Goal: Task Accomplishment & Management: Manage account settings

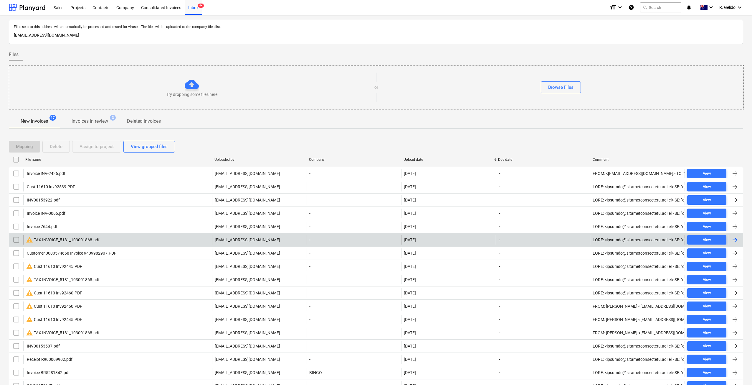
scroll to position [29, 0]
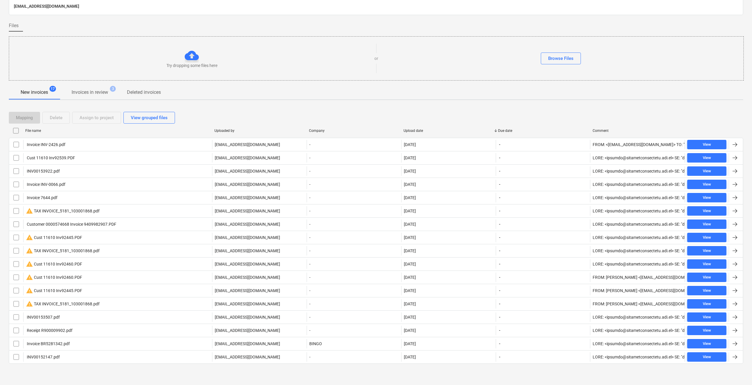
click at [256, 374] on div "Mapping Delete Assign to project View grouped files File name Uploaded by Compa…" at bounding box center [376, 240] width 735 height 271
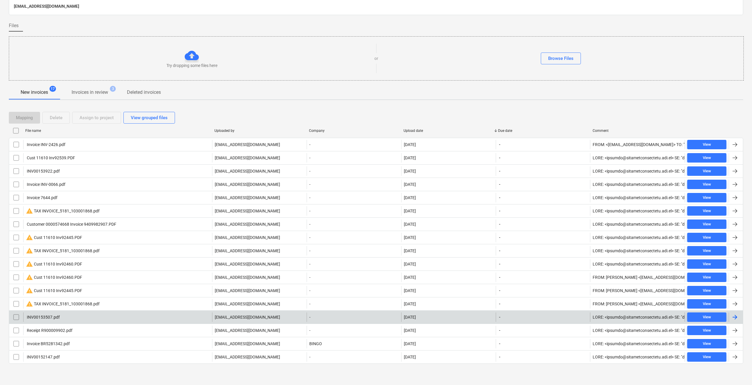
scroll to position [0, 0]
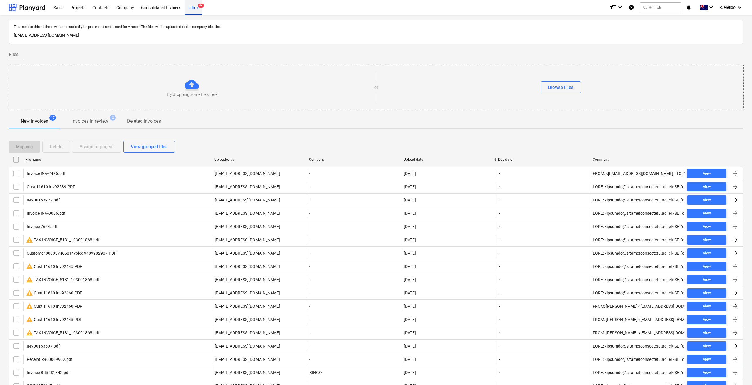
click at [196, 7] on div "Inbox 9+" at bounding box center [193, 7] width 17 height 15
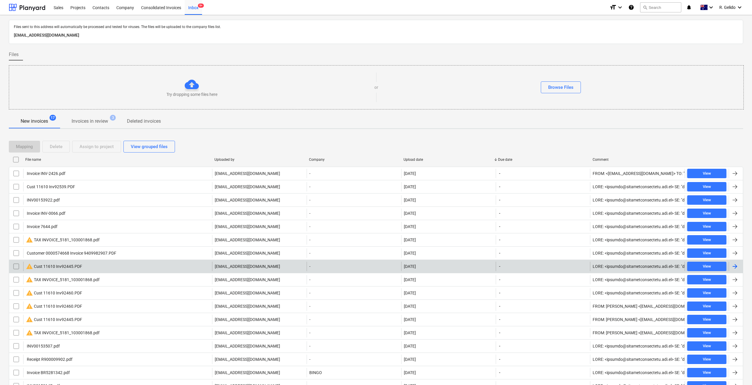
scroll to position [29, 0]
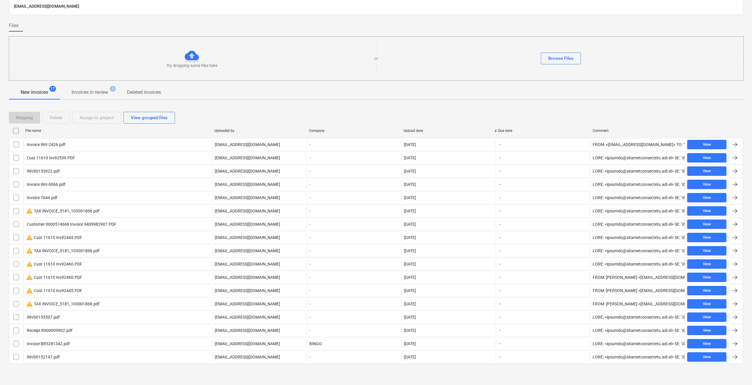
click at [34, 131] on div "File name" at bounding box center [117, 130] width 184 height 4
checkbox input "false"
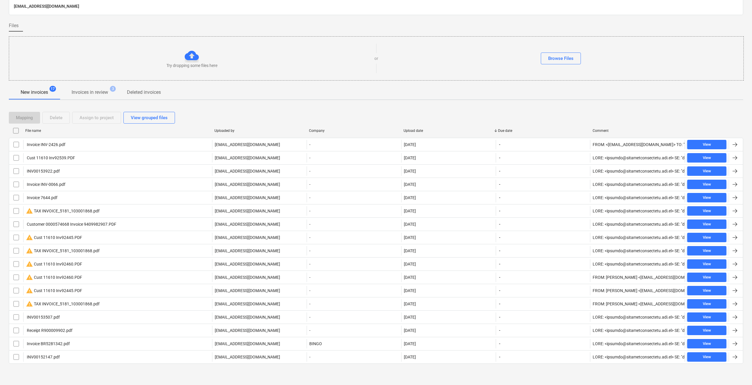
checkbox input "false"
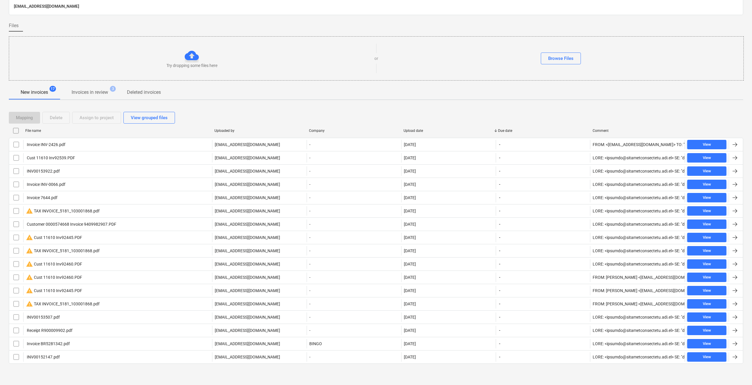
checkbox input "false"
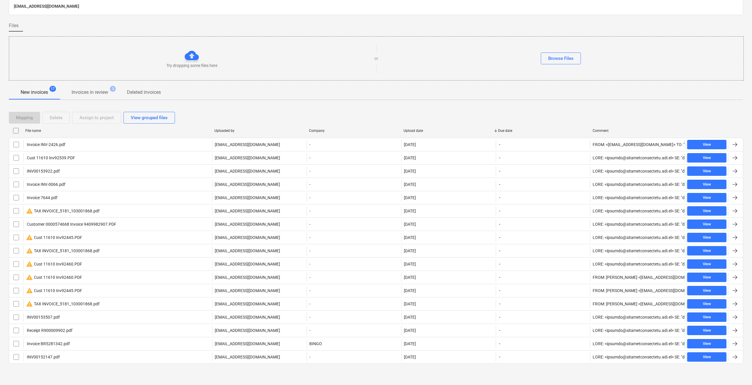
checkbox input "false"
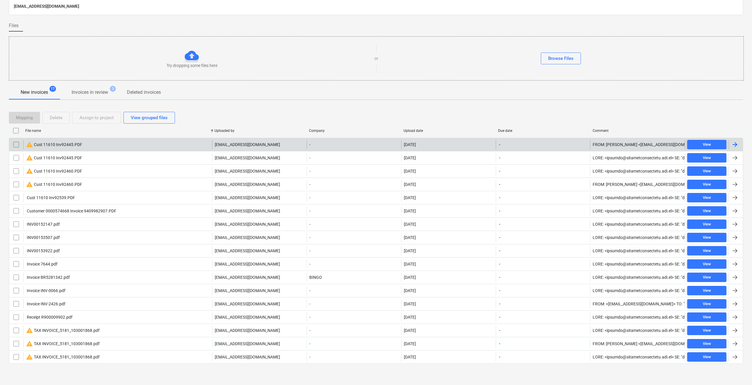
click at [80, 144] on div "warning Cust 11610 Inv92445.PDF" at bounding box center [54, 144] width 56 height 7
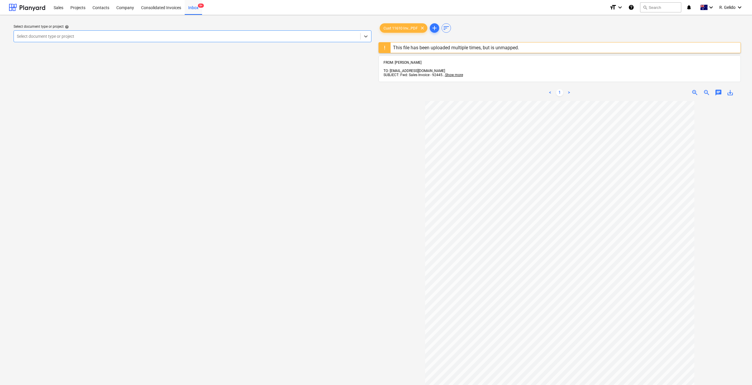
scroll to position [116, 0]
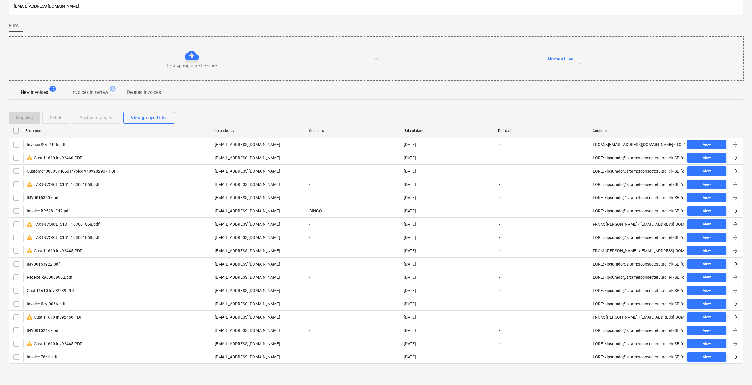
scroll to position [29, 0]
click at [37, 129] on div "File name" at bounding box center [117, 130] width 184 height 4
checkbox input "false"
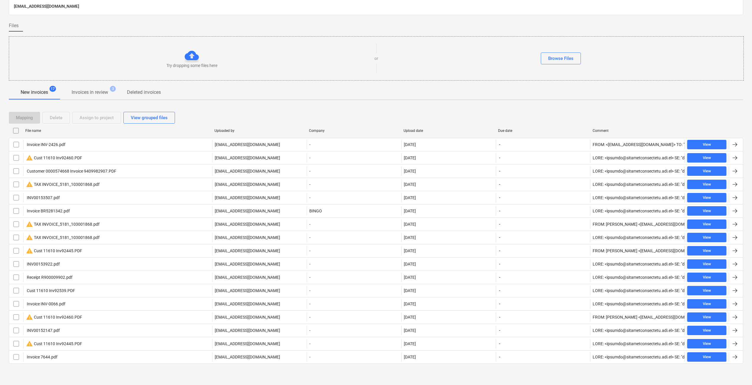
checkbox input "false"
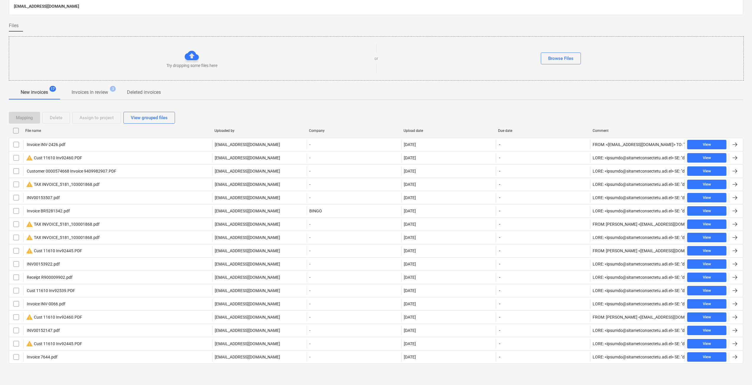
checkbox input "false"
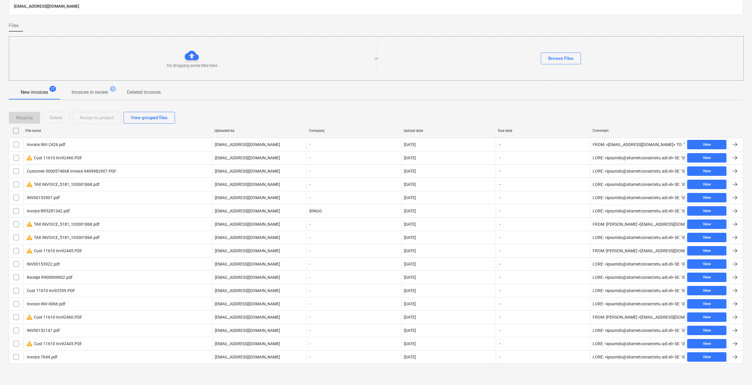
checkbox input "false"
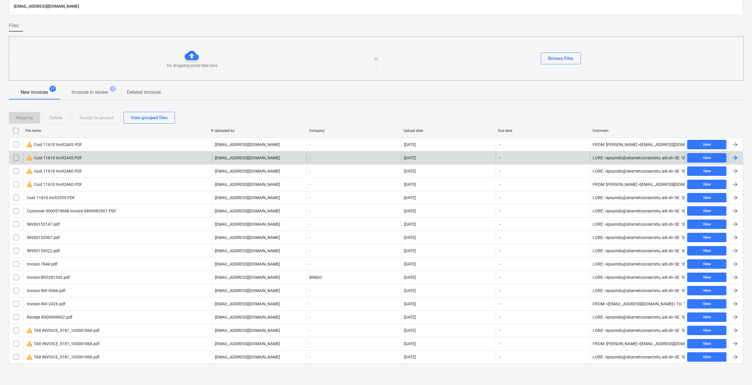
click at [76, 158] on div "warning Cust 11610 Inv92445.PDF" at bounding box center [54, 157] width 56 height 7
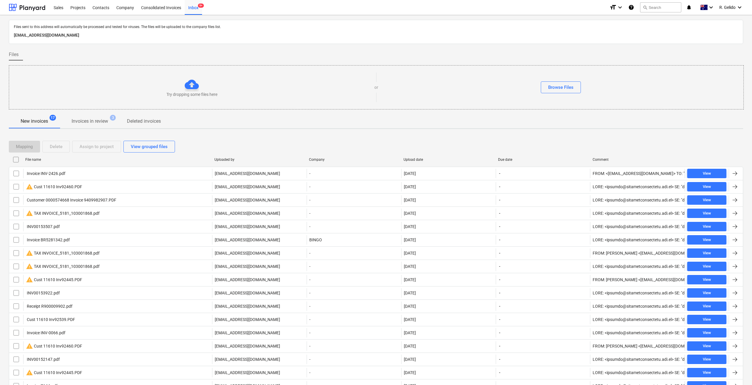
scroll to position [29, 0]
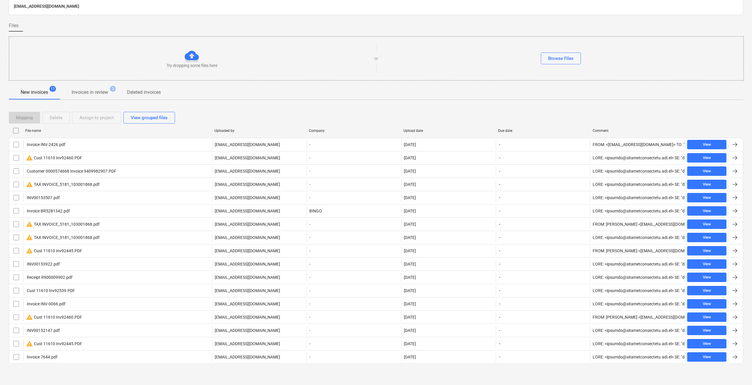
click at [38, 129] on div "File name" at bounding box center [117, 130] width 184 height 4
checkbox input "false"
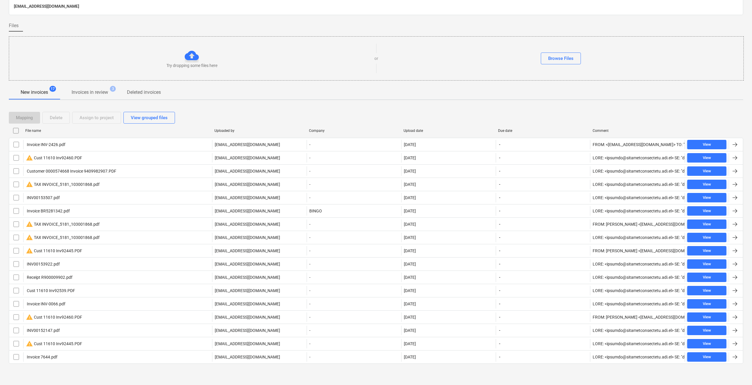
checkbox input "false"
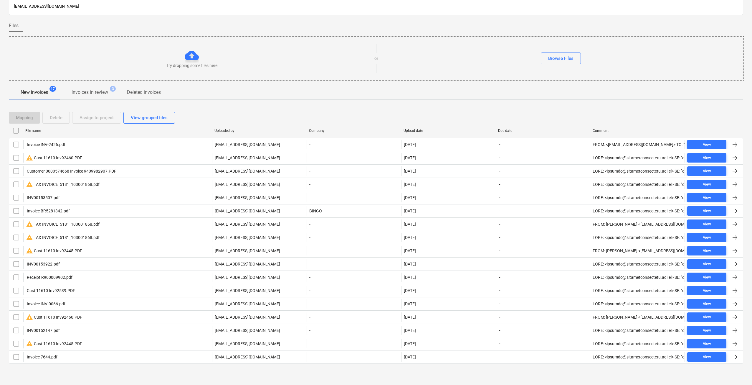
checkbox input "false"
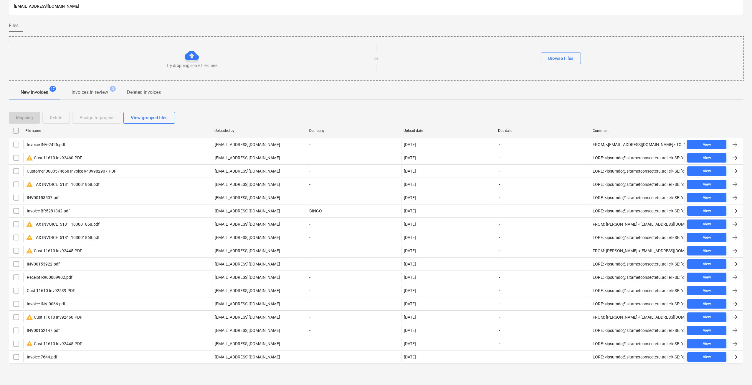
checkbox input "false"
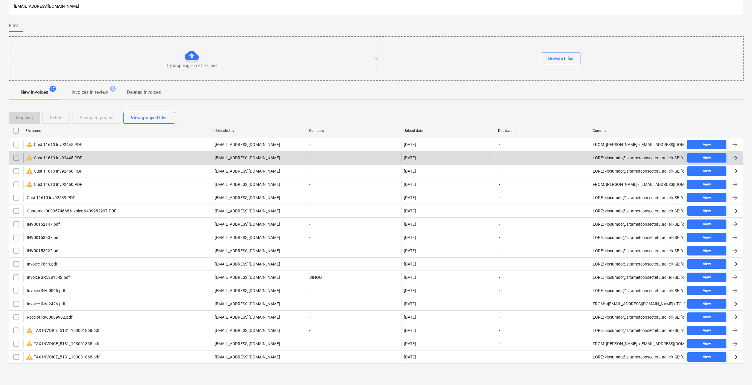
click at [19, 157] on input "checkbox" at bounding box center [15, 157] width 9 height 9
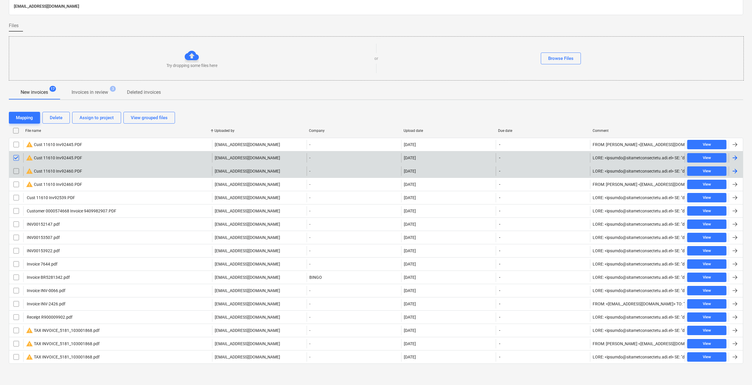
click at [14, 171] on input "checkbox" at bounding box center [15, 170] width 9 height 9
click at [55, 114] on div "Delete" at bounding box center [56, 118] width 13 height 8
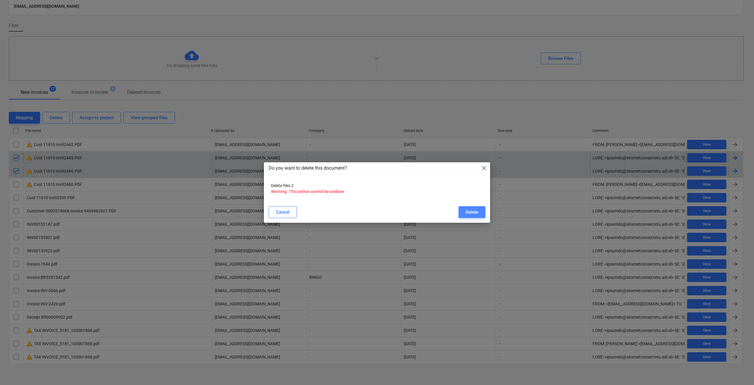
click at [472, 213] on div "Delete" at bounding box center [472, 212] width 13 height 8
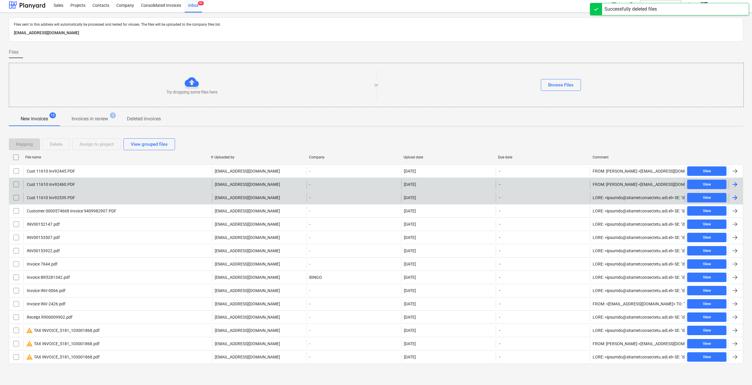
scroll to position [2, 0]
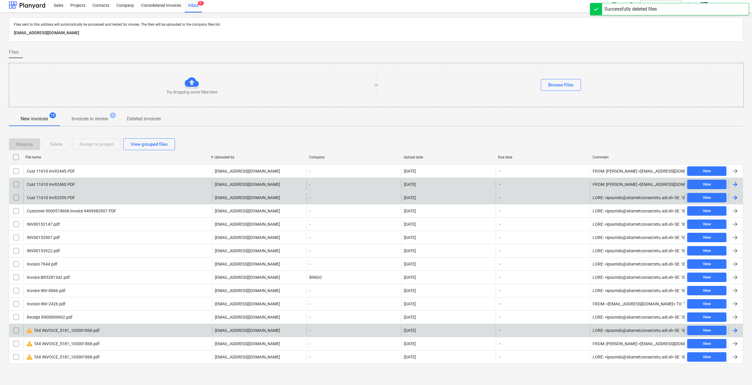
click at [122, 332] on div "warning TAX INVOICE_5181_103001868.pdf" at bounding box center [117, 329] width 189 height 9
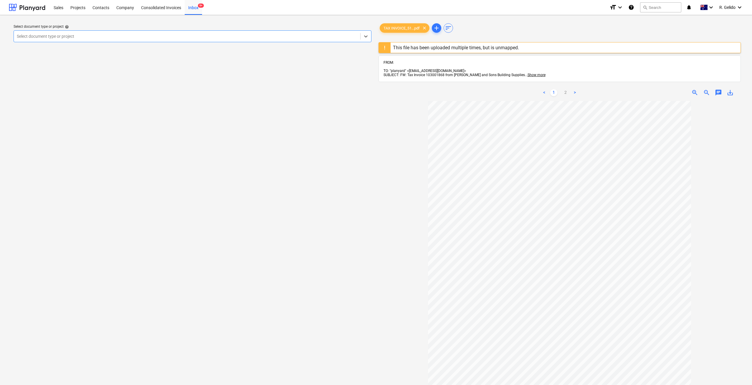
scroll to position [5, 0]
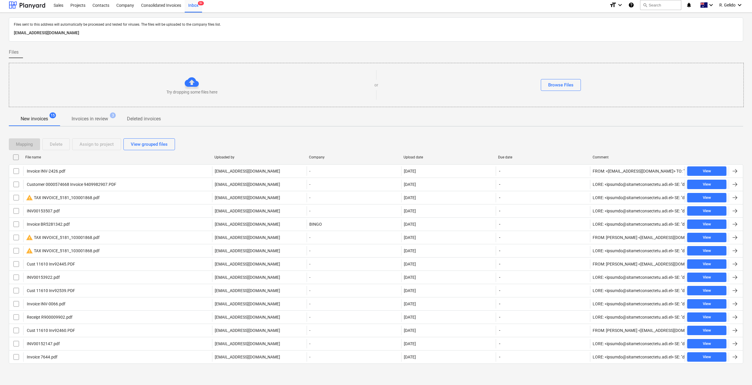
click at [44, 157] on div "File name" at bounding box center [117, 157] width 184 height 4
checkbox input "false"
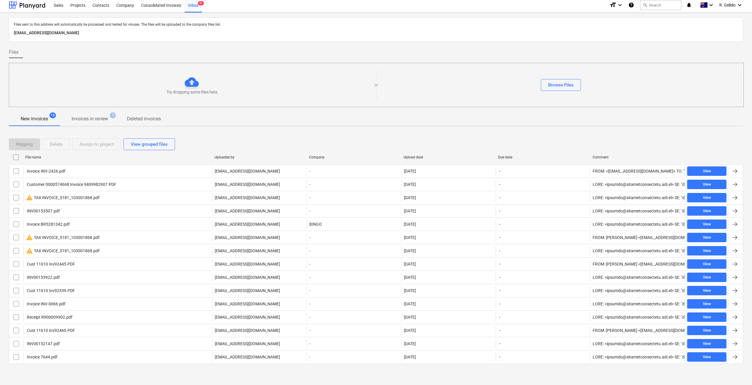
checkbox input "false"
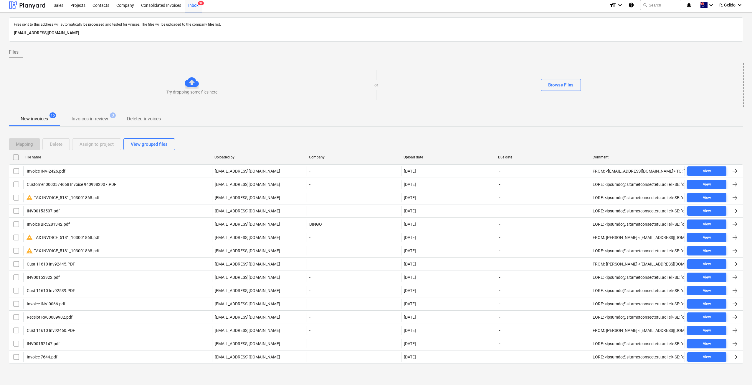
checkbox input "false"
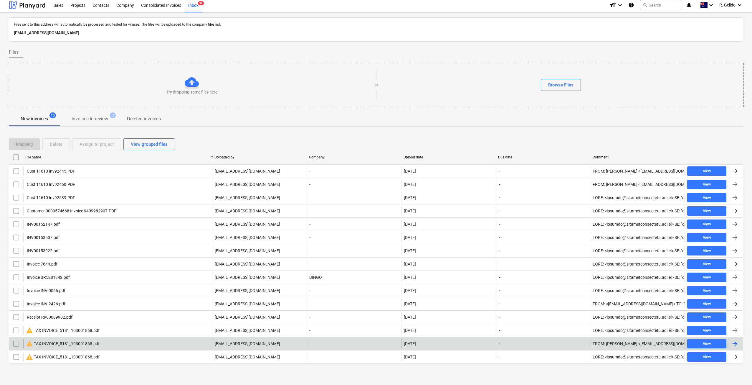
click at [121, 349] on div "warning TAX INVOICE_5181_103001868.pdf accounts@projectbuildgroup.com.au - 11.0…" at bounding box center [376, 343] width 735 height 13
click at [111, 345] on div "warning TAX INVOICE_5181_103001868.pdf" at bounding box center [117, 343] width 189 height 9
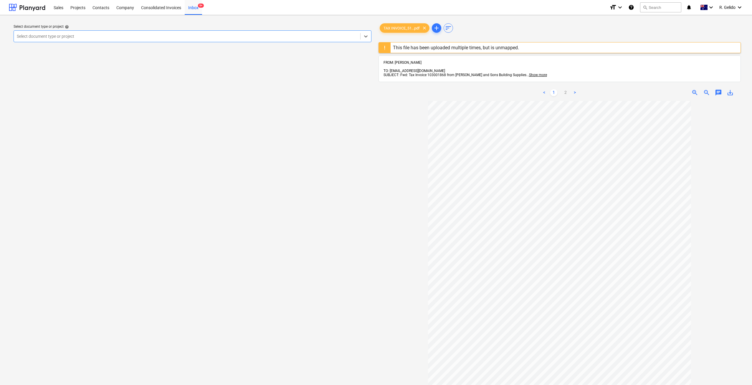
scroll to position [5, 0]
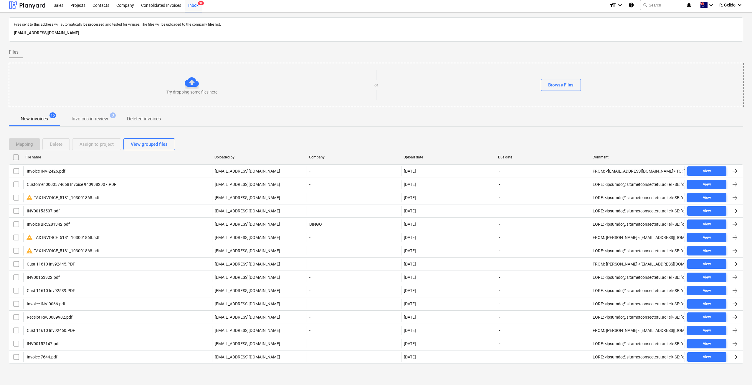
click at [37, 157] on div "File name" at bounding box center [117, 157] width 184 height 4
checkbox input "false"
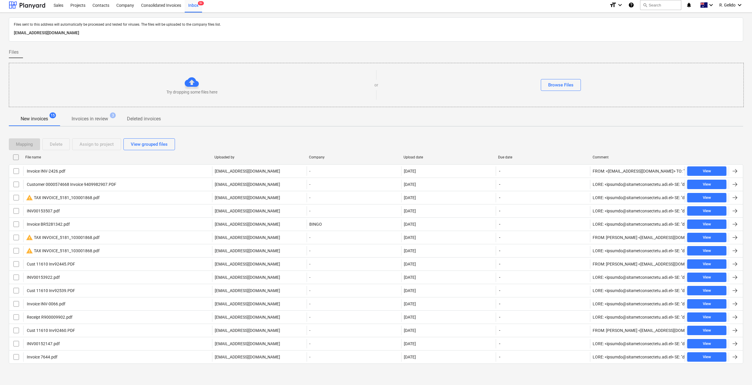
checkbox input "false"
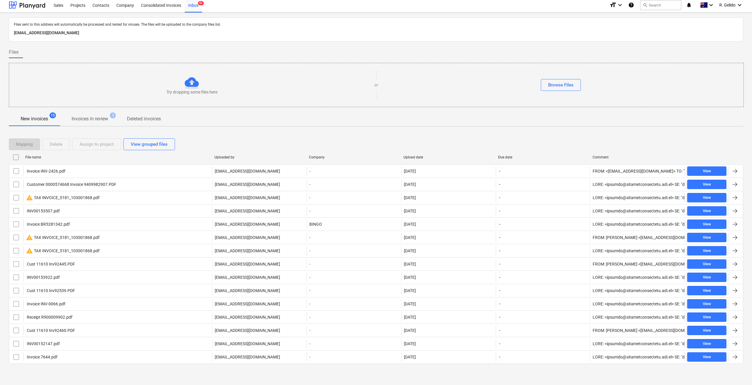
checkbox input "false"
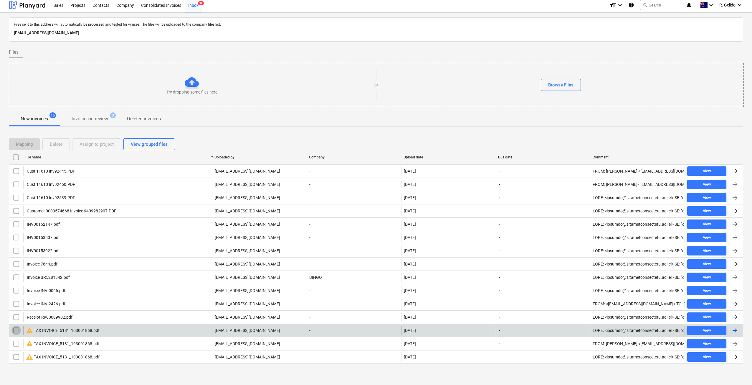
click at [15, 331] on input "checkbox" at bounding box center [15, 329] width 9 height 9
click at [56, 147] on div "Delete" at bounding box center [56, 144] width 13 height 8
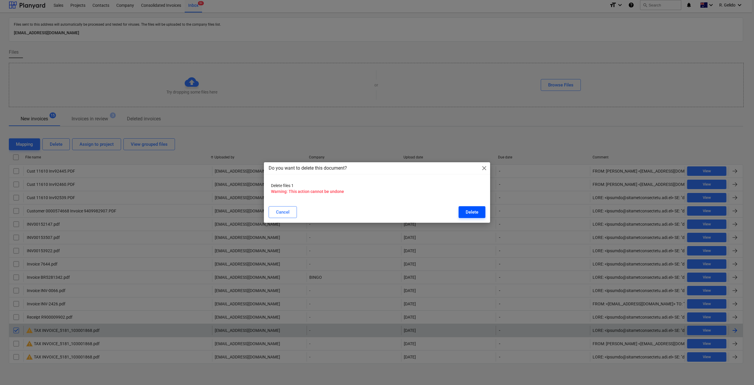
click at [468, 214] on div "Delete" at bounding box center [472, 212] width 13 height 8
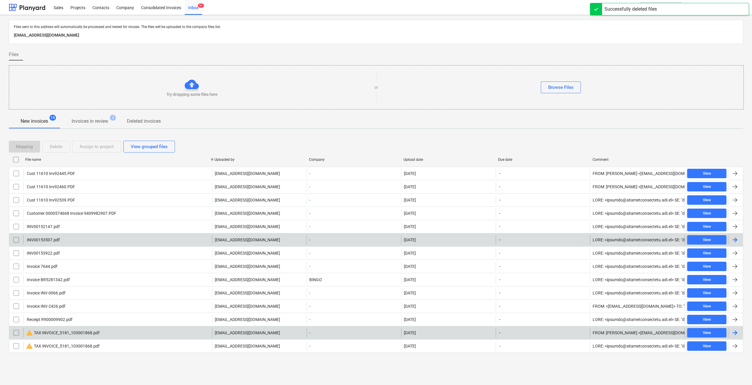
scroll to position [0, 0]
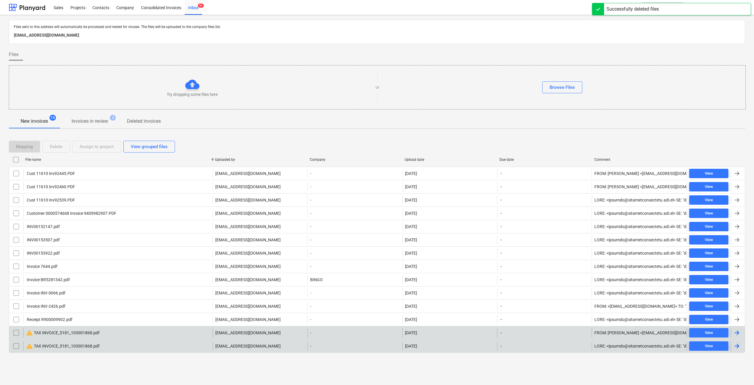
click at [110, 345] on div "warning TAX INVOICE_5181_103001868.pdf" at bounding box center [118, 345] width 190 height 9
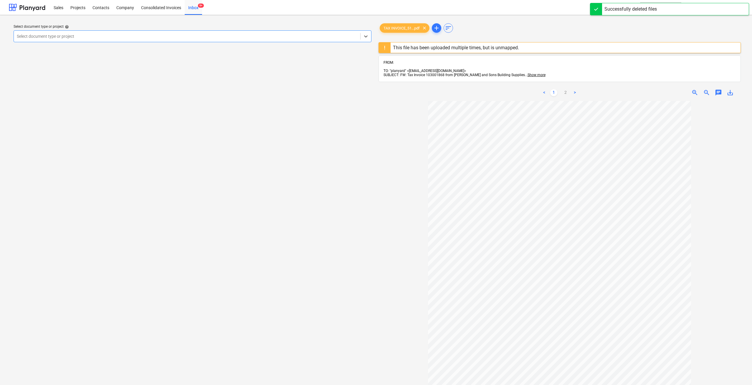
scroll to position [5, 0]
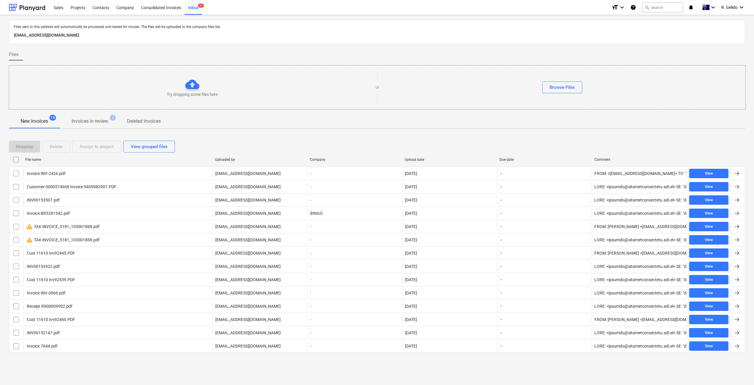
click at [38, 160] on div "File name" at bounding box center [117, 159] width 185 height 4
checkbox input "false"
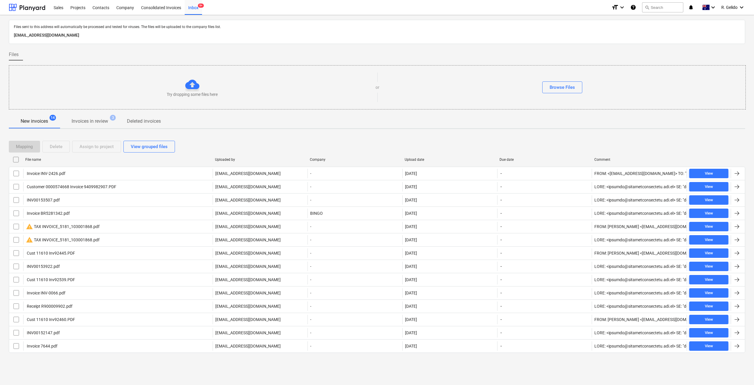
checkbox input "false"
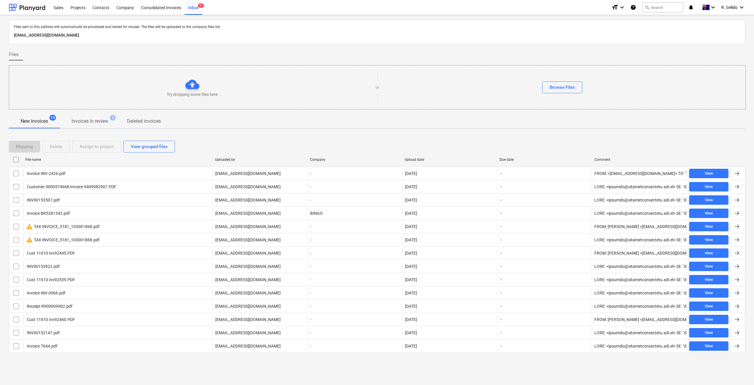
checkbox input "false"
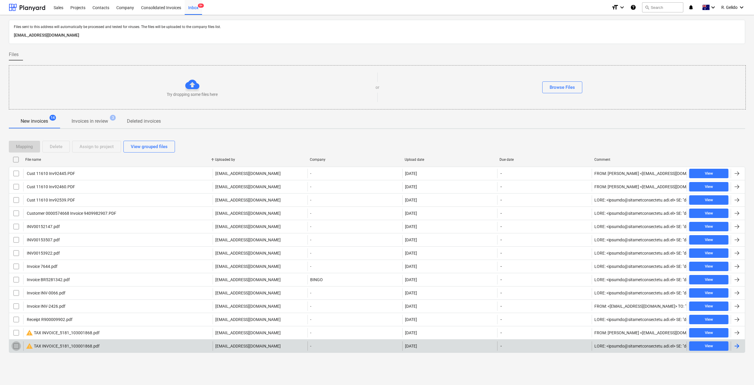
click at [14, 345] on input "checkbox" at bounding box center [15, 345] width 9 height 9
click at [60, 144] on div "Delete" at bounding box center [56, 147] width 13 height 8
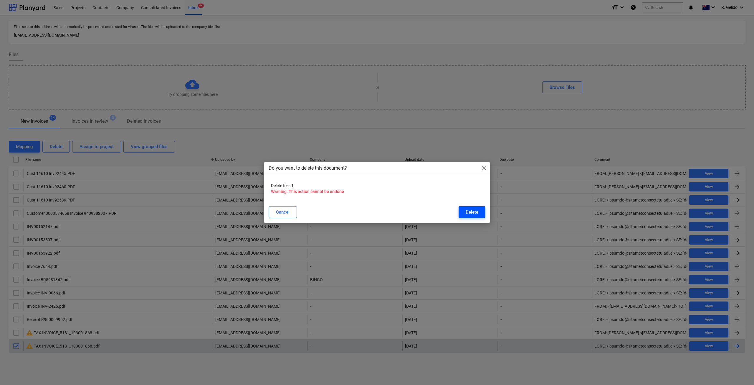
click at [472, 210] on div "Delete" at bounding box center [472, 212] width 13 height 8
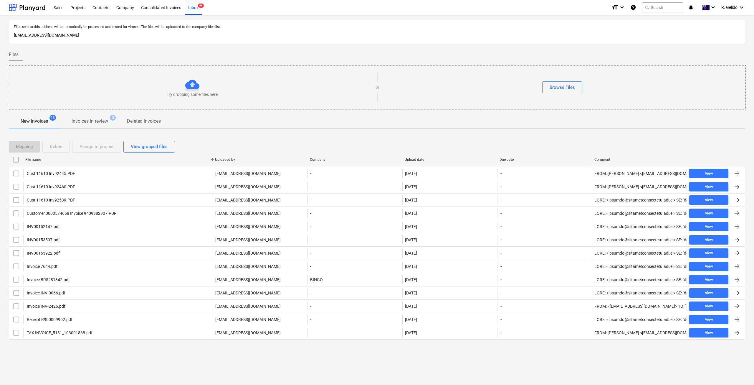
click at [419, 155] on div "Upload date" at bounding box center [450, 159] width 95 height 9
checkbox input "false"
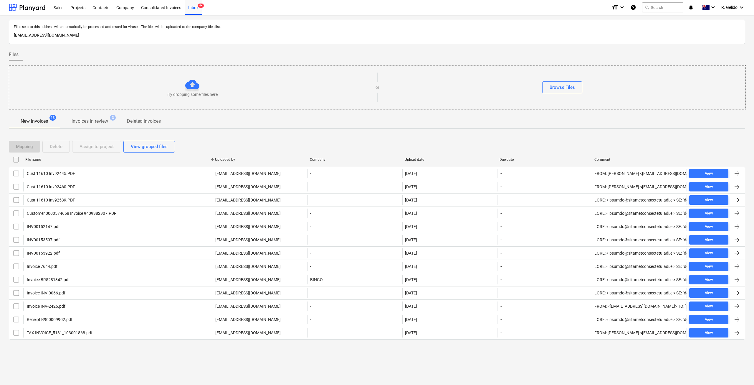
checkbox input "false"
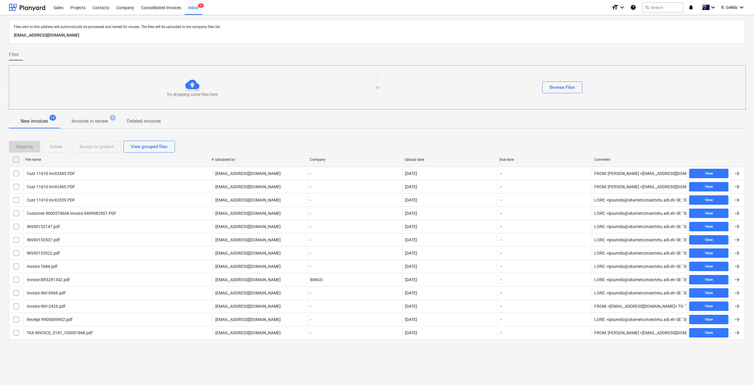
checkbox input "false"
click at [412, 157] on div "Upload date" at bounding box center [450, 159] width 90 height 4
checkbox input "false"
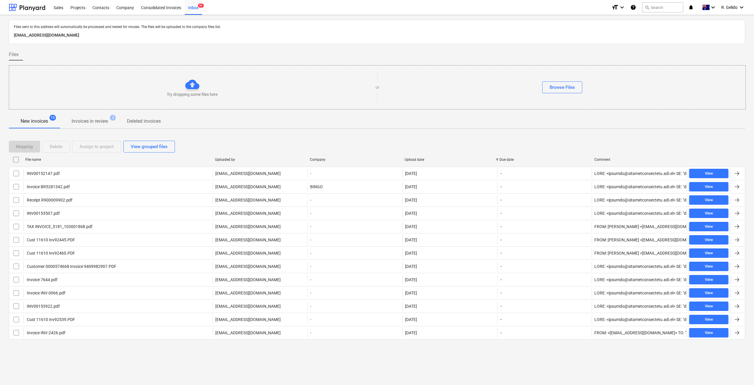
checkbox input "false"
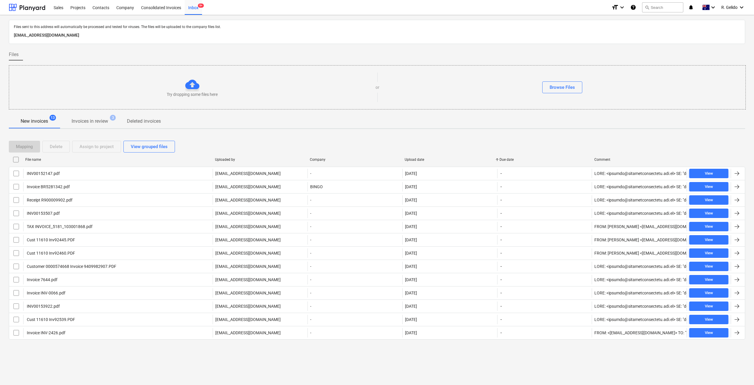
checkbox input "false"
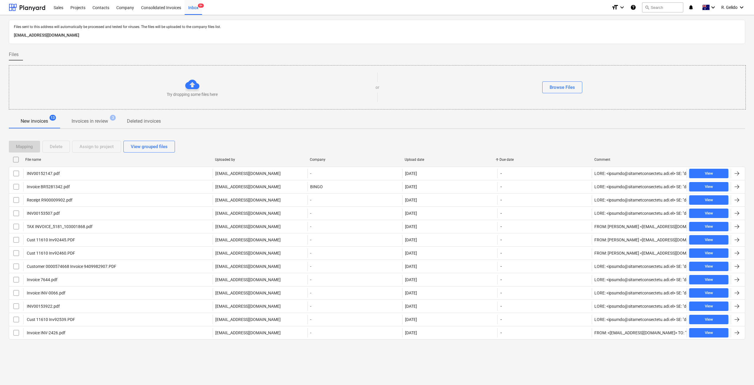
checkbox input "false"
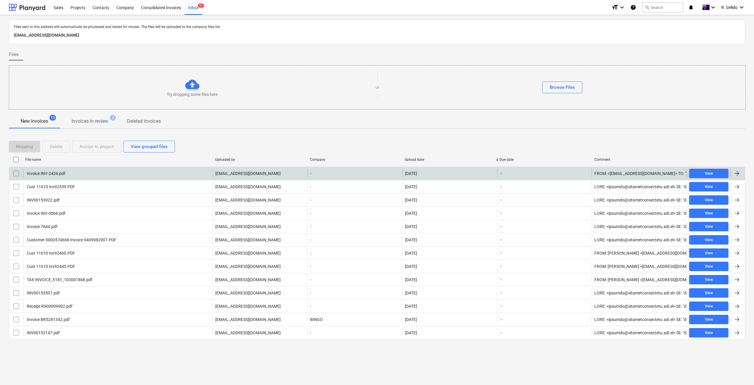
click at [71, 173] on div "Invoice INV-2426.pdf" at bounding box center [118, 173] width 190 height 9
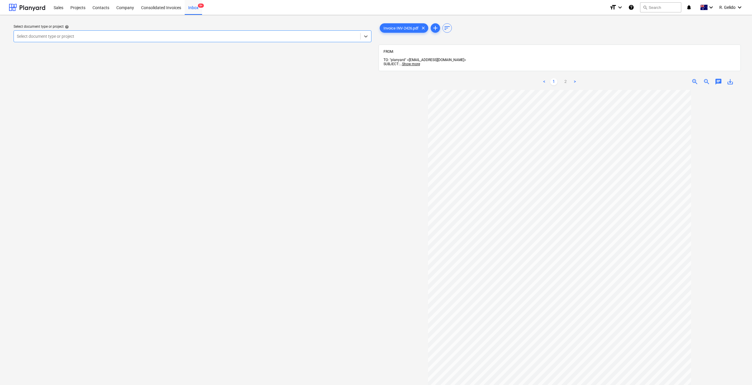
click at [292, 34] on div at bounding box center [187, 36] width 341 height 6
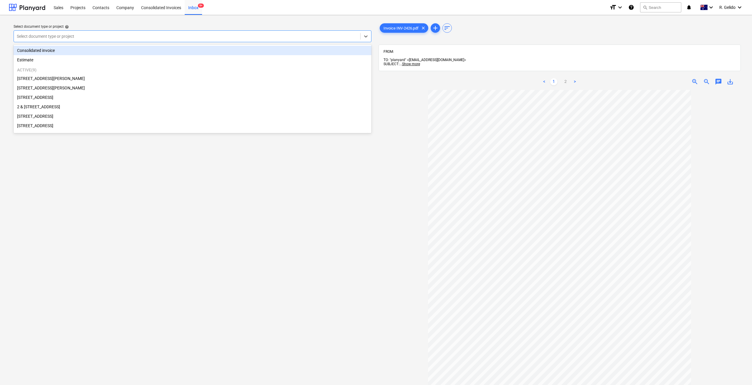
click at [347, 40] on div "Select document type or project" at bounding box center [187, 36] width 347 height 8
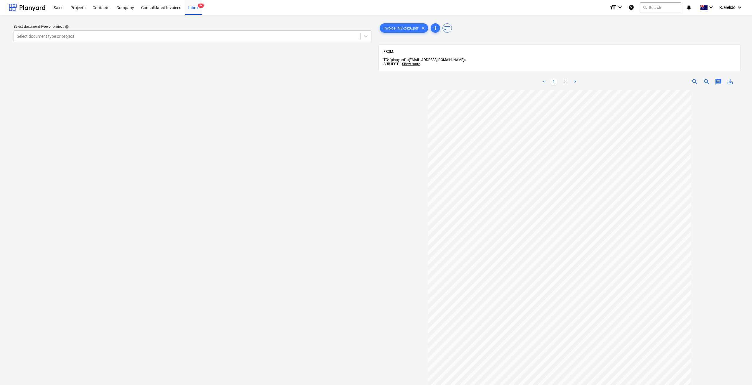
click at [351, 196] on div "Select document type or project help Select document type or project" at bounding box center [193, 240] width 368 height 441
click at [567, 80] on link "2" at bounding box center [565, 81] width 7 height 7
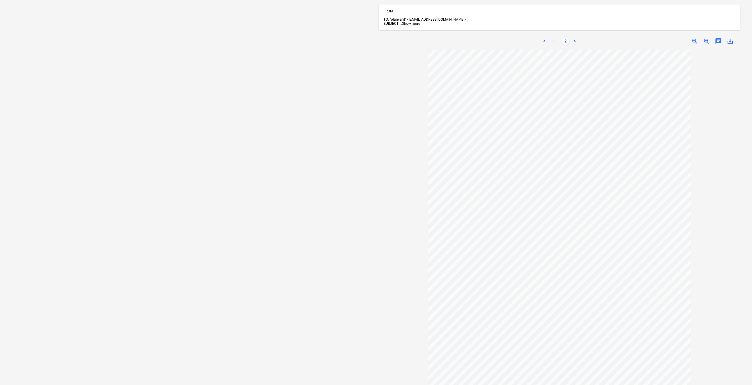
click at [554, 40] on link "1" at bounding box center [554, 41] width 7 height 7
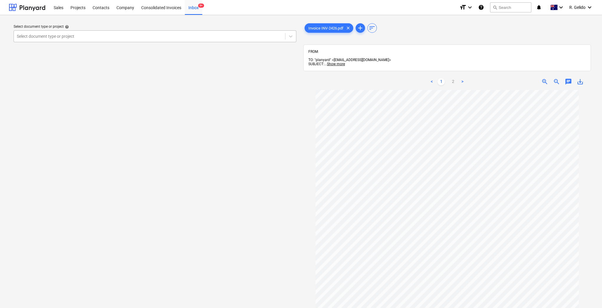
click at [242, 40] on div "Select document type or project" at bounding box center [149, 36] width 271 height 8
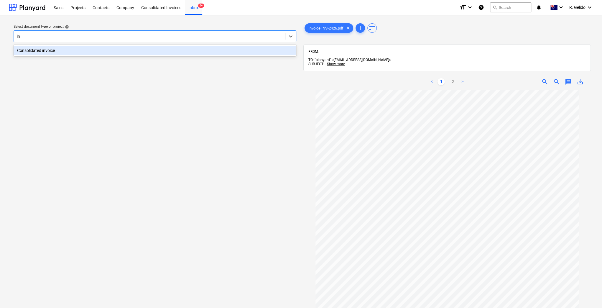
type input "i"
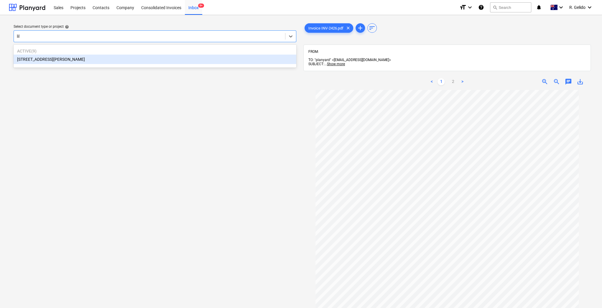
type input "lily"
click at [206, 56] on div "[STREET_ADDRESS][PERSON_NAME]" at bounding box center [155, 59] width 283 height 9
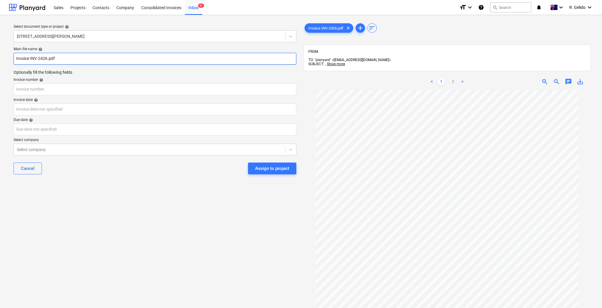
click at [16, 58] on input "Invoice INV-2426.pdf" at bounding box center [155, 59] width 283 height 12
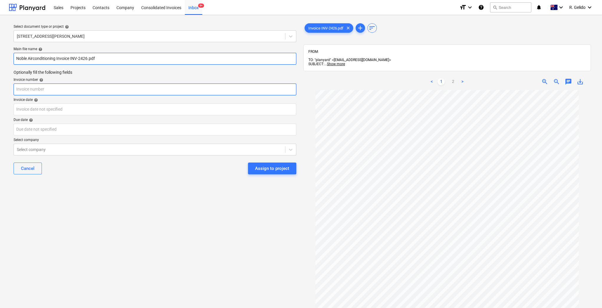
type input "Noble Airconditioning Invoice INV-2426.pdf"
click at [62, 91] on input "text" at bounding box center [155, 89] width 283 height 12
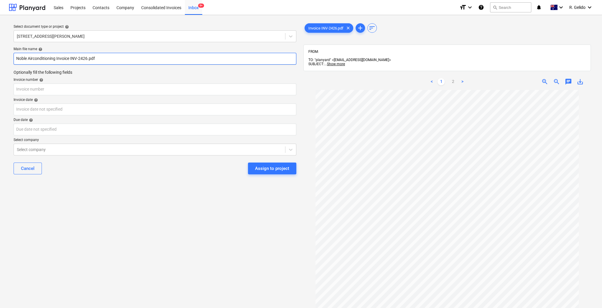
drag, startPoint x: 31, startPoint y: 59, endPoint x: 0, endPoint y: 59, distance: 30.7
click at [0, 59] on div "Select document type or project help 3 Emmerick Street, Lilyfield Main file nam…" at bounding box center [301, 201] width 602 height 373
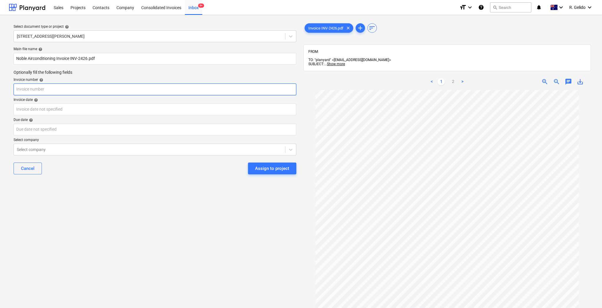
click at [31, 90] on input "text" at bounding box center [155, 89] width 283 height 12
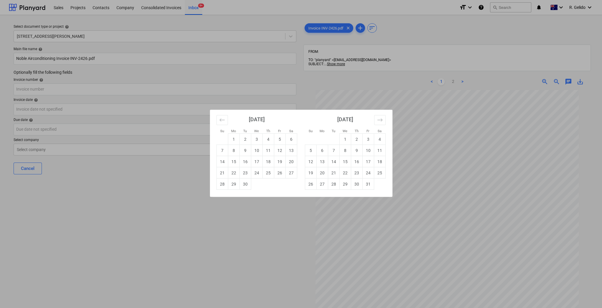
click at [51, 105] on div "Su Mo Tu We Th Fr Sa Su Mo Tu We Th Fr Sa August 2025 1 2 3 4 5 6 7 8 9 10 11 1…" at bounding box center [301, 154] width 602 height 308
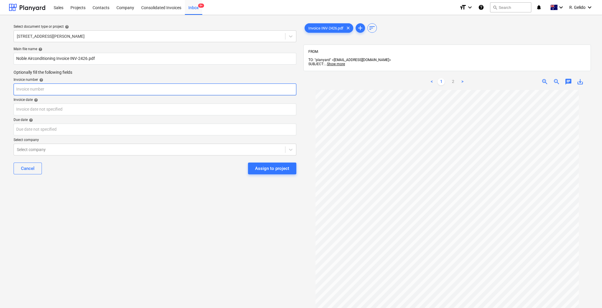
click at [44, 93] on input "text" at bounding box center [155, 89] width 283 height 12
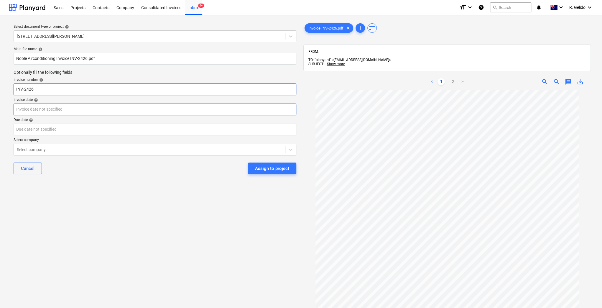
type input "INV-2426"
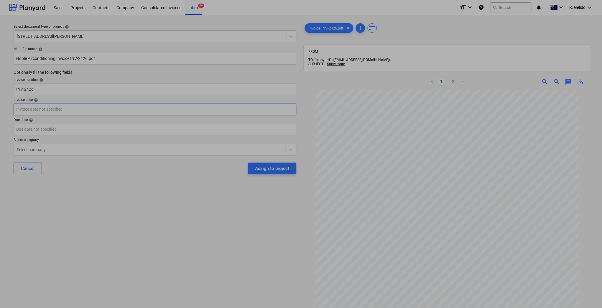
click at [100, 108] on body "Sales Projects Contacts Company Consolidated Invoices Inbox 9+ format_size keyb…" at bounding box center [301, 154] width 602 height 308
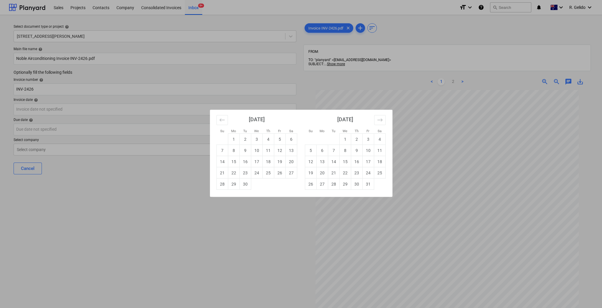
drag, startPoint x: 186, startPoint y: 231, endPoint x: 183, endPoint y: 231, distance: 3.5
click at [183, 231] on div "Su Mo Tu We Th Fr Sa Su Mo Tu We Th Fr Sa August 2025 1 2 3 4 5 6 7 8 9 10 11 1…" at bounding box center [301, 154] width 602 height 308
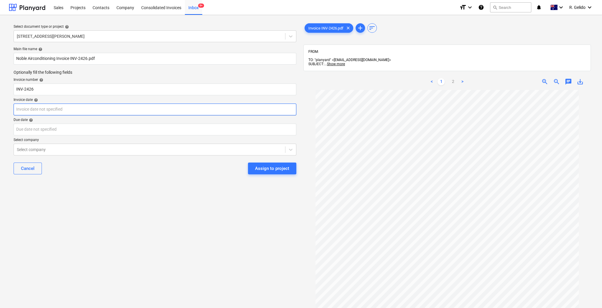
click at [43, 112] on body "Sales Projects Contacts Company Consolidated Invoices Inbox 9+ format_size keyb…" at bounding box center [301, 154] width 602 height 308
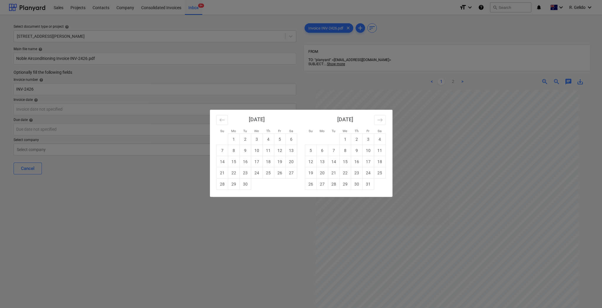
click at [157, 260] on div "Su Mo Tu We Th Fr Sa Su Mo Tu We Th Fr Sa August 2025 1 2 3 4 5 6 7 8 9 10 11 1…" at bounding box center [301, 154] width 602 height 308
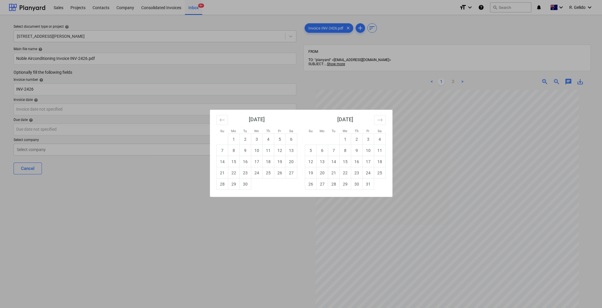
click at [74, 184] on div "Su Mo Tu We Th Fr Sa Su Mo Tu We Th Fr Sa August 2025 1 2 3 4 5 6 7 8 9 10 11 1…" at bounding box center [301, 154] width 602 height 308
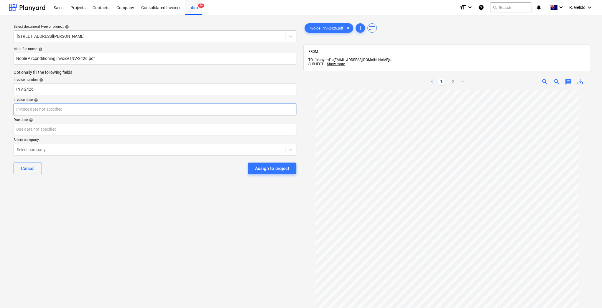
click at [65, 110] on body "Sales Projects Contacts Company Consolidated Invoices Inbox 9+ format_size keyb…" at bounding box center [301, 154] width 602 height 308
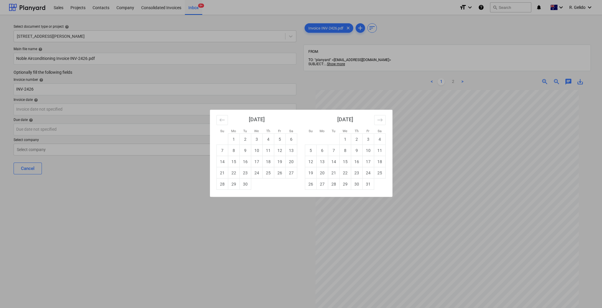
click at [92, 251] on div "Su Mo Tu We Th Fr Sa Su Mo Tu We Th Fr Sa August 2025 1 2 3 4 5 6 7 8 9 10 11 1…" at bounding box center [301, 154] width 602 height 308
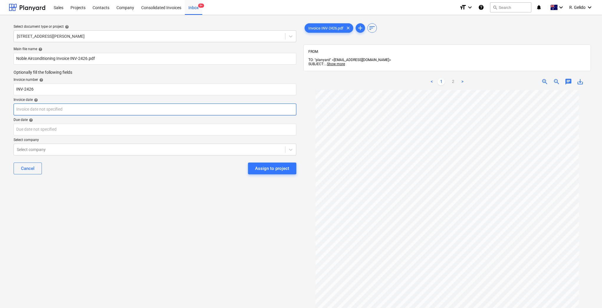
click at [51, 110] on body "Sales Projects Contacts Company Consolidated Invoices Inbox 9+ format_size keyb…" at bounding box center [301, 154] width 602 height 308
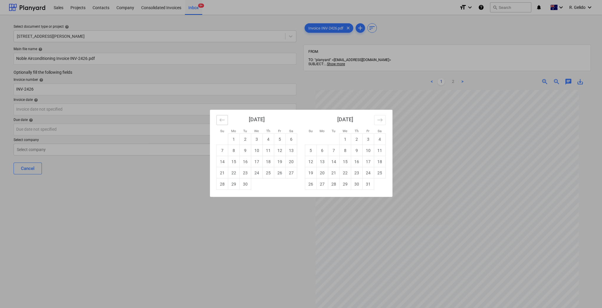
click at [220, 120] on icon "Move backward to switch to the previous month." at bounding box center [222, 120] width 6 height 6
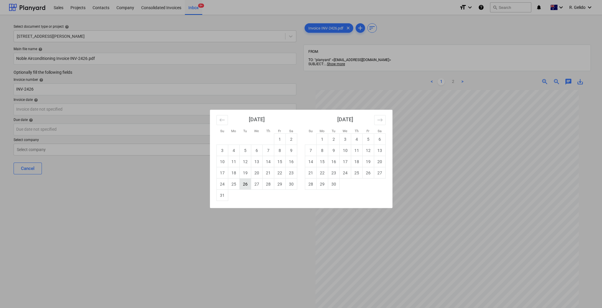
click at [243, 183] on td "26" at bounding box center [244, 183] width 11 height 11
type input "26 Aug 2025"
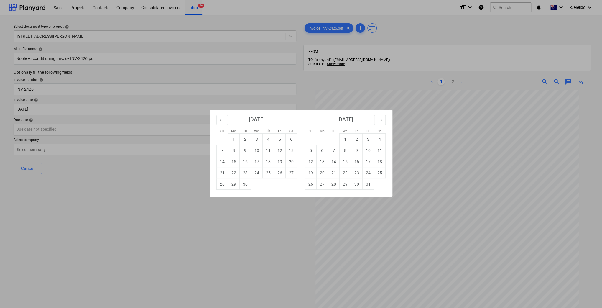
click at [77, 127] on body "Sales Projects Contacts Company Consolidated Invoices Inbox 9+ format_size keyb…" at bounding box center [301, 154] width 602 height 308
click at [223, 121] on icon "Move backward to switch to the previous month." at bounding box center [222, 120] width 6 height 6
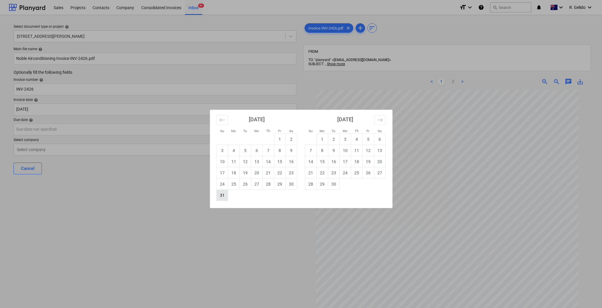
click at [222, 197] on td "31" at bounding box center [221, 195] width 11 height 11
type input "31 Aug 2025"
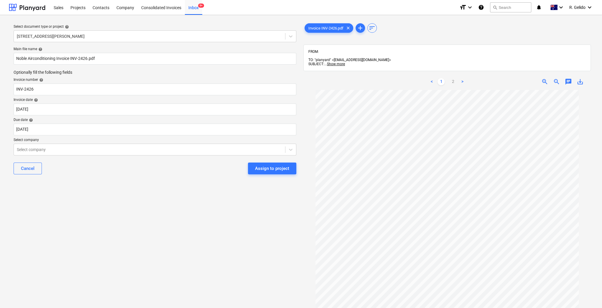
click at [107, 217] on div "Select document type or project help 3 Emmerick Street, Lilyfield Main file nam…" at bounding box center [155, 202] width 292 height 364
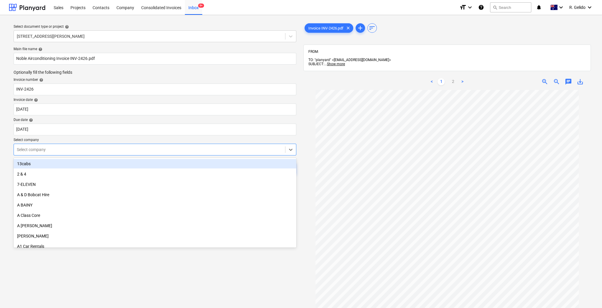
click at [52, 151] on div at bounding box center [149, 149] width 265 height 6
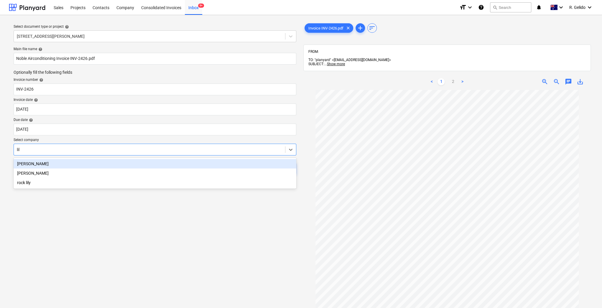
type input "lily"
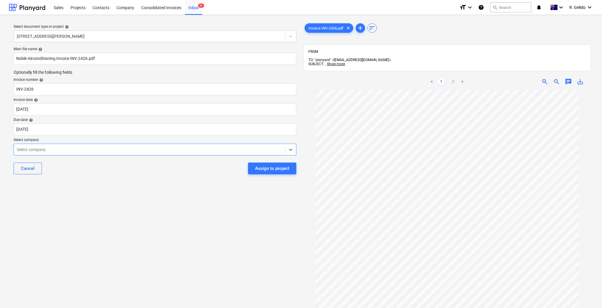
click at [54, 152] on div at bounding box center [149, 149] width 265 height 6
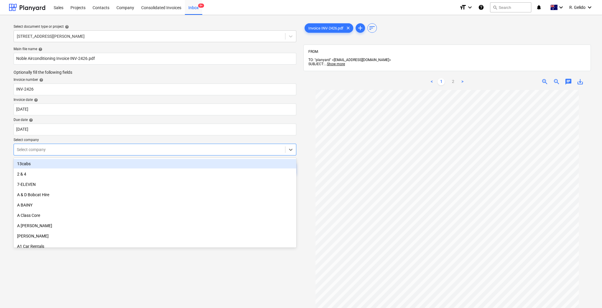
click at [54, 152] on div at bounding box center [149, 149] width 265 height 6
type input "b"
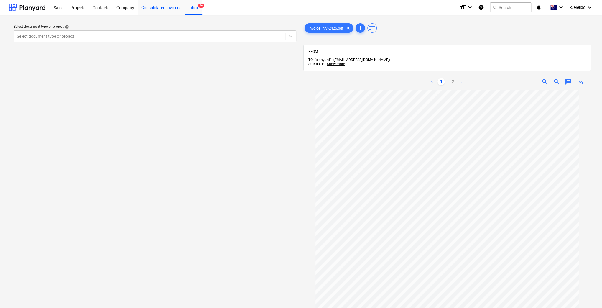
click at [178, 9] on div "Consolidated Invoices" at bounding box center [161, 7] width 47 height 15
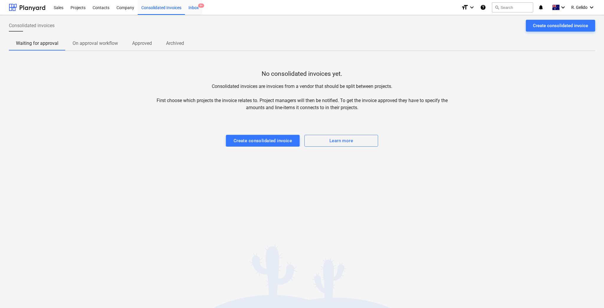
click at [196, 11] on div "Inbox 9+" at bounding box center [193, 7] width 17 height 15
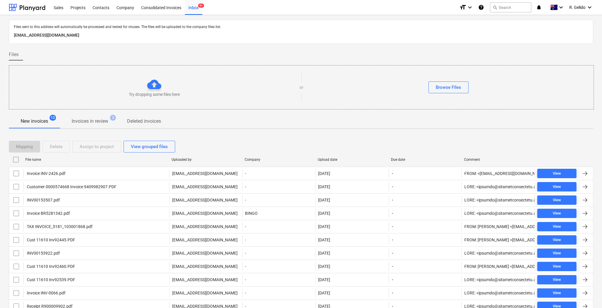
click at [36, 161] on div "File name" at bounding box center [95, 159] width 141 height 4
checkbox input "false"
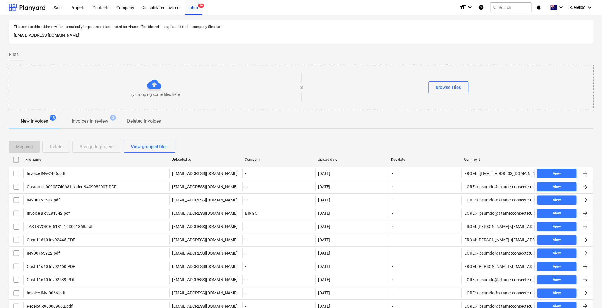
checkbox input "false"
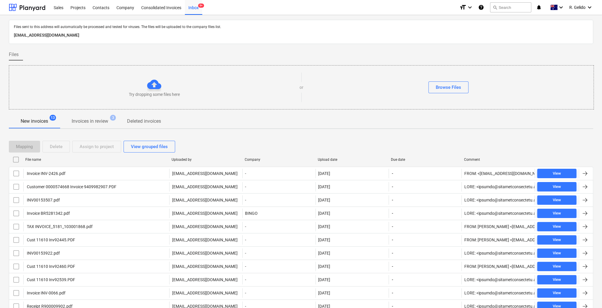
checkbox input "false"
click at [34, 161] on div "File name" at bounding box center [95, 159] width 141 height 4
checkbox input "false"
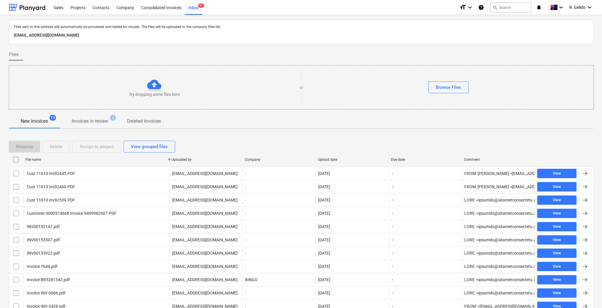
checkbox input "false"
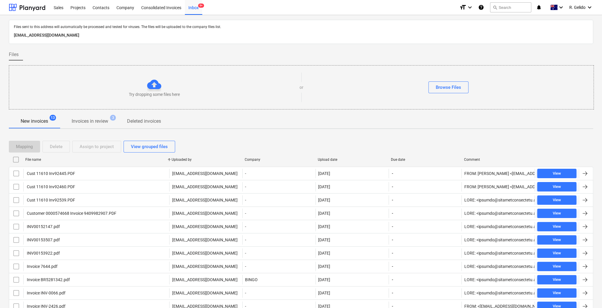
checkbox input "false"
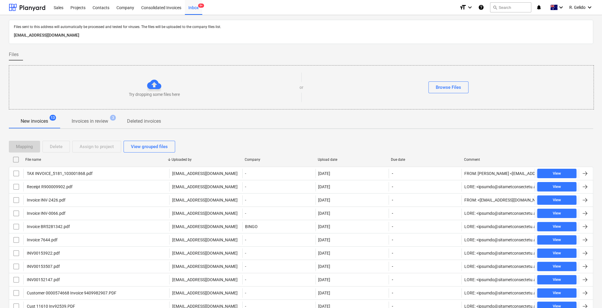
click at [33, 159] on div "File name" at bounding box center [95, 159] width 141 height 4
checkbox input "false"
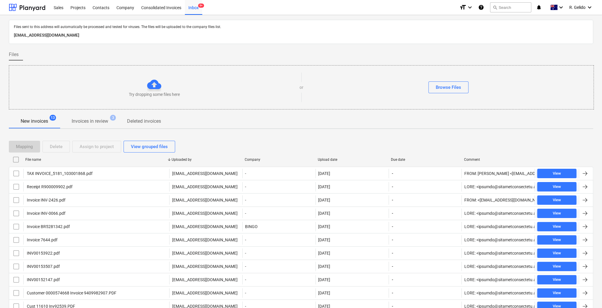
checkbox input "false"
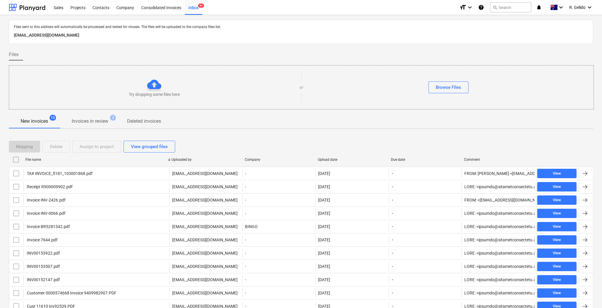
checkbox input "false"
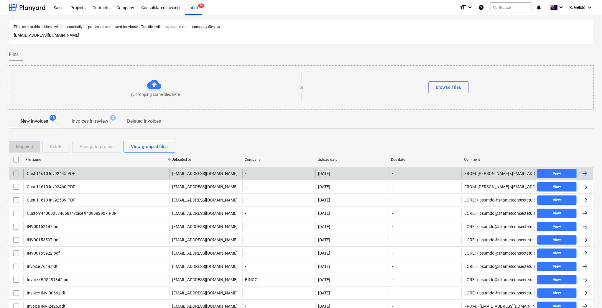
click at [53, 175] on div "Cust 11610 Inv92445.PDF" at bounding box center [50, 173] width 49 height 5
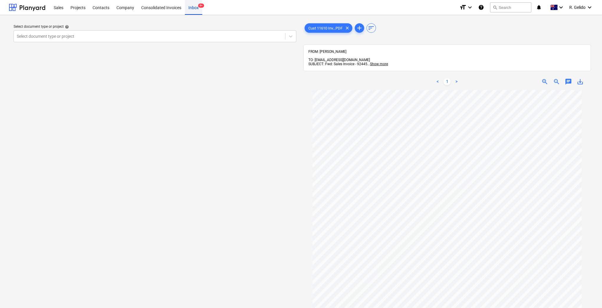
click at [190, 8] on div "Inbox 9+" at bounding box center [193, 7] width 17 height 15
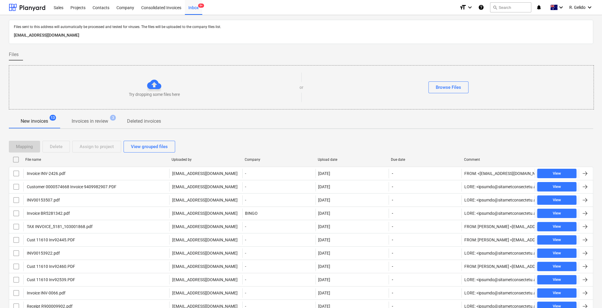
click at [40, 160] on div "File name" at bounding box center [95, 159] width 141 height 4
checkbox input "false"
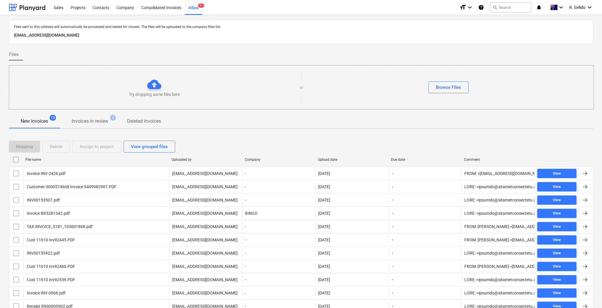
checkbox input "false"
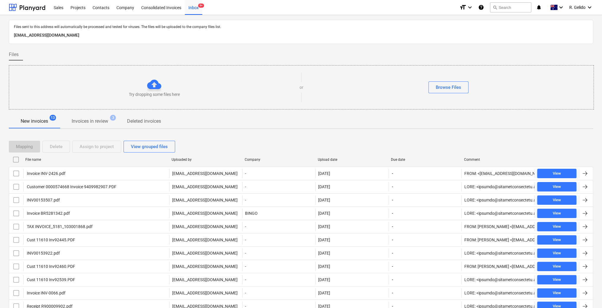
checkbox input "false"
click at [77, 2] on div "Projects" at bounding box center [78, 7] width 22 height 15
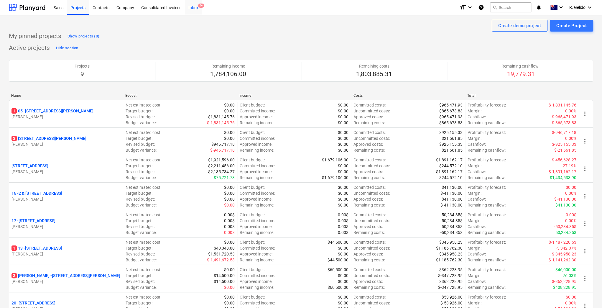
click at [198, 7] on div "Inbox 9+" at bounding box center [193, 7] width 17 height 15
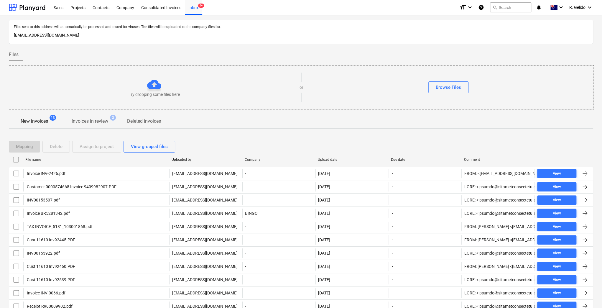
click at [39, 158] on div "File name" at bounding box center [95, 159] width 141 height 4
checkbox input "false"
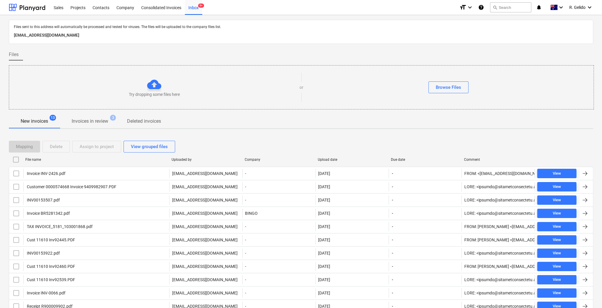
checkbox input "false"
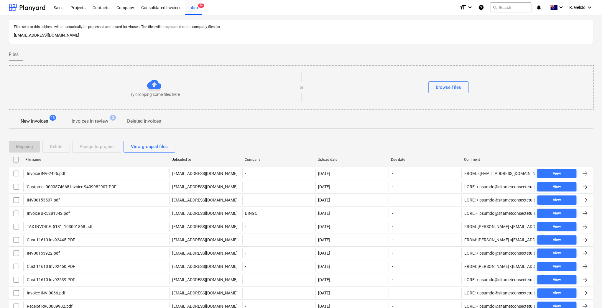
checkbox input "false"
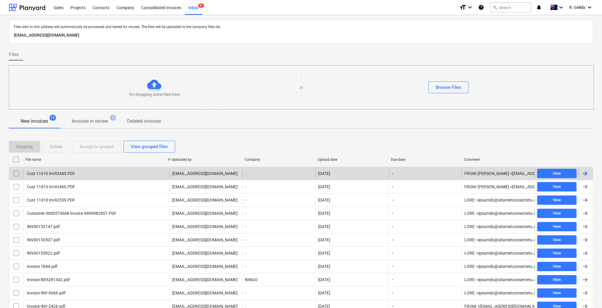
click at [60, 171] on div "Cust 11610 Inv92445.PDF" at bounding box center [50, 173] width 49 height 5
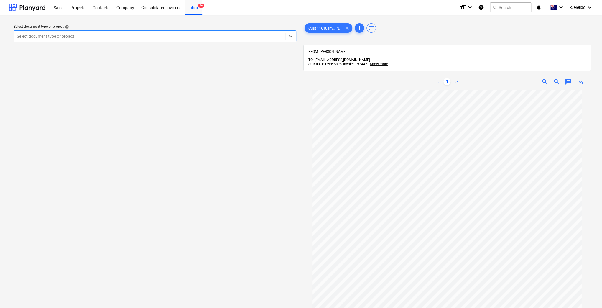
click at [255, 35] on div at bounding box center [149, 36] width 265 height 6
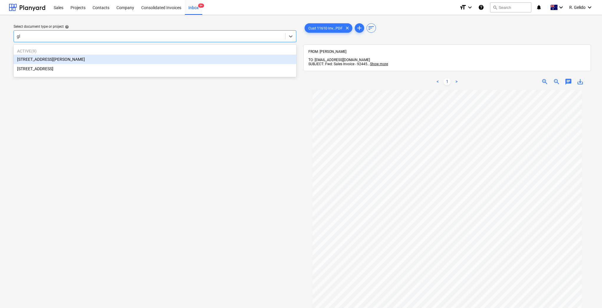
type input "gla"
click at [136, 62] on div "[STREET_ADDRESS][PERSON_NAME]" at bounding box center [155, 59] width 283 height 9
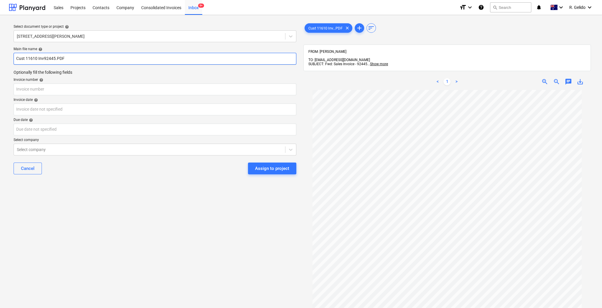
click at [15, 55] on input "Cust 11610 Inv92445.PDF" at bounding box center [155, 59] width 283 height 12
click at [38, 59] on input "Cust 11610 Inv92445.PDF" at bounding box center [155, 59] width 283 height 12
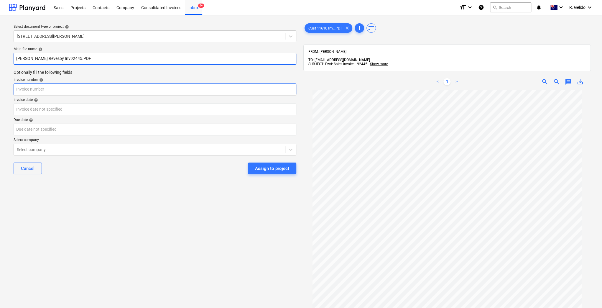
type input "Rogers Revesby Inv92445.PDF"
click at [51, 92] on input "text" at bounding box center [155, 89] width 283 height 12
click at [107, 86] on input "text" at bounding box center [155, 89] width 283 height 12
drag, startPoint x: 32, startPoint y: 87, endPoint x: 5, endPoint y: 92, distance: 27.8
click at [5, 92] on div "Select document type or project help 8 Chapman Street, Gladesville Main file na…" at bounding box center [301, 201] width 602 height 373
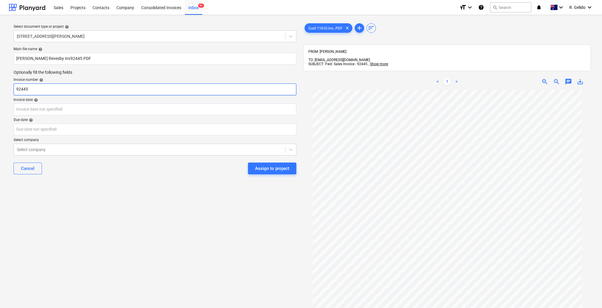
type input "92445"
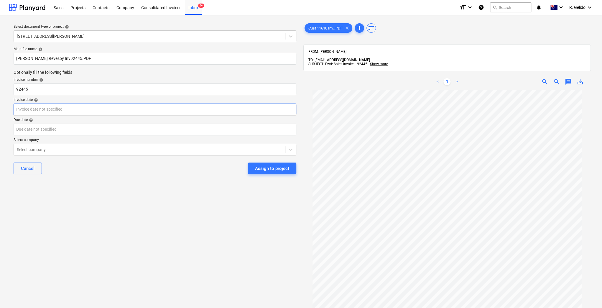
click at [45, 115] on body "Sales Projects Contacts Company Consolidated Invoices Inbox 9+ format_size keyb…" at bounding box center [301, 154] width 602 height 308
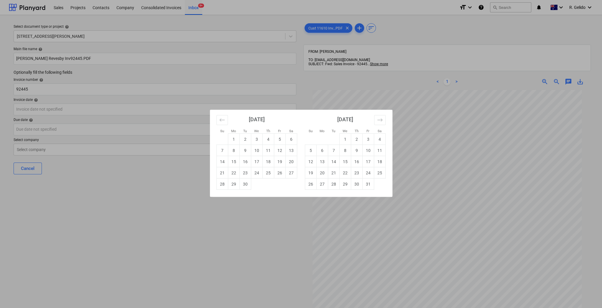
click at [122, 174] on div "Su Mo Tu We Th Fr Sa Su Mo Tu We Th Fr Sa August 2025 1 2 3 4 5 6 7 8 9 10 11 1…" at bounding box center [301, 154] width 602 height 308
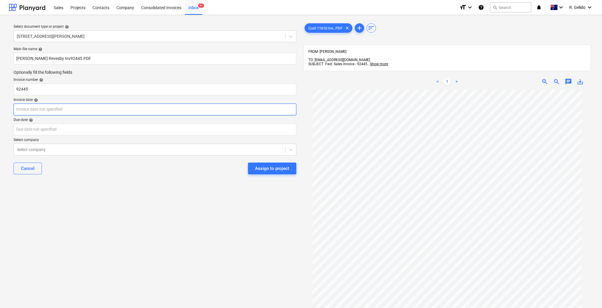
click at [36, 111] on body "Sales Projects Contacts Company Consolidated Invoices Inbox 9+ format_size keyb…" at bounding box center [301, 154] width 602 height 308
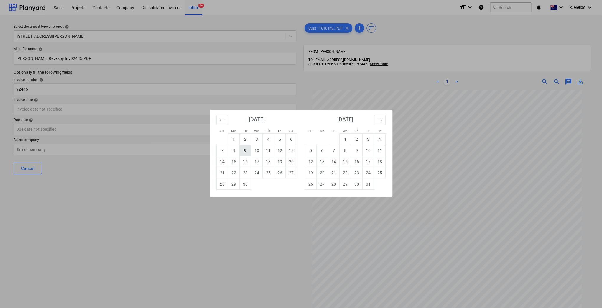
click at [243, 152] on td "9" at bounding box center [244, 150] width 11 height 11
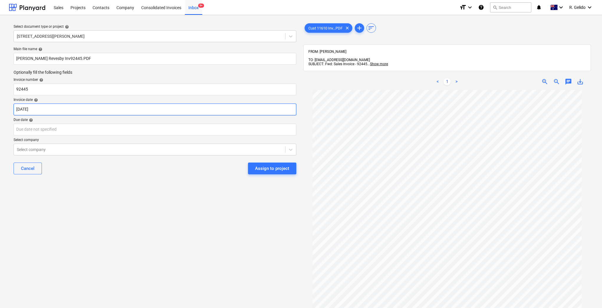
click at [22, 110] on body "Sales Projects Contacts Company Consolidated Invoices Inbox 9+ format_size keyb…" at bounding box center [301, 154] width 602 height 308
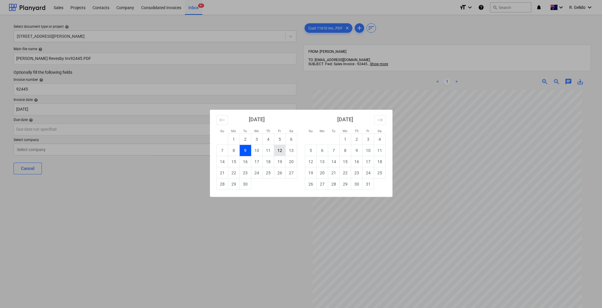
click at [282, 155] on td "12" at bounding box center [279, 150] width 11 height 11
type input "12 Sep 2025"
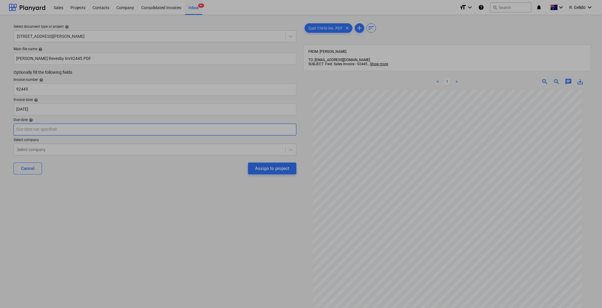
click at [67, 128] on body "Sales Projects Contacts Company Consolidated Invoices Inbox 9+ format_size keyb…" at bounding box center [301, 154] width 602 height 308
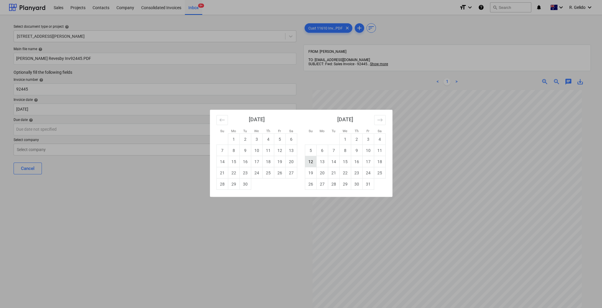
click at [313, 165] on td "12" at bounding box center [310, 161] width 11 height 11
type input "12 Oct 2025"
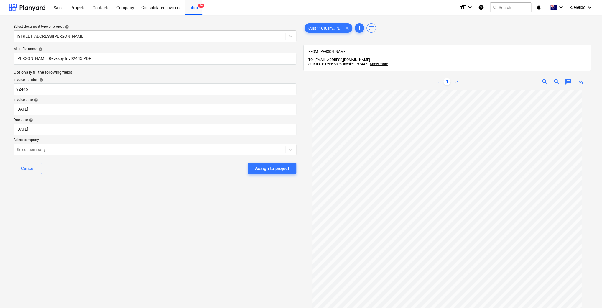
click at [62, 152] on div "Select company" at bounding box center [149, 149] width 271 height 8
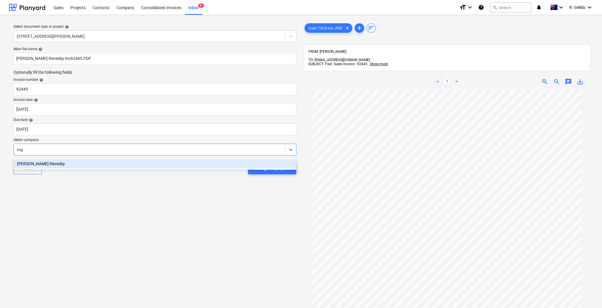
type input "roge"
click at [239, 163] on div "Rogers Revesby" at bounding box center [155, 163] width 283 height 9
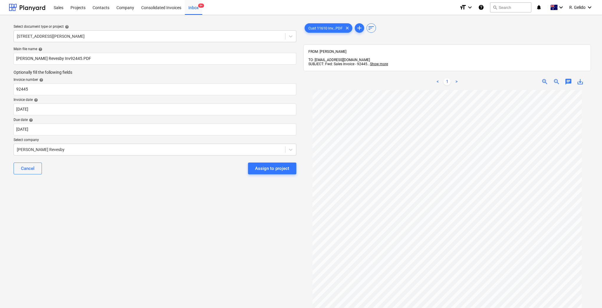
click at [177, 233] on div "Select document type or project help 8 Chapman Street, Gladesville Main file na…" at bounding box center [155, 202] width 292 height 364
click at [283, 170] on div "Assign to project" at bounding box center [272, 168] width 34 height 8
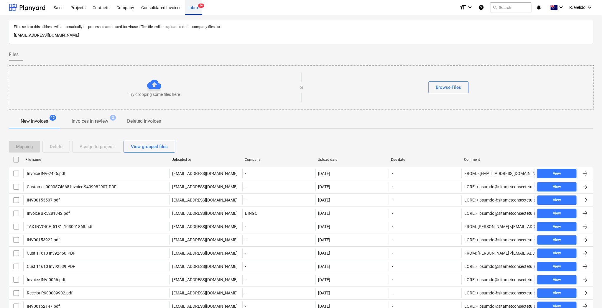
click at [199, 10] on div "Inbox 9+" at bounding box center [193, 7] width 17 height 15
click at [73, 6] on div "Projects" at bounding box center [78, 7] width 22 height 15
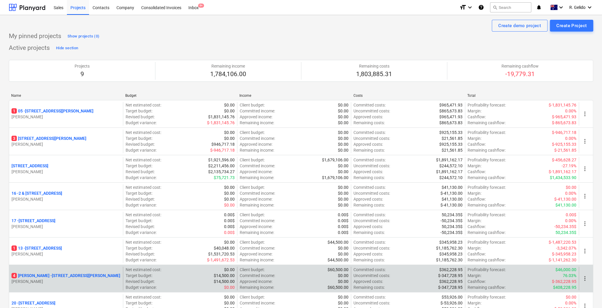
click at [42, 273] on p "4 Chapman - 8 Chapman Street, Gladesville" at bounding box center [65, 275] width 109 height 6
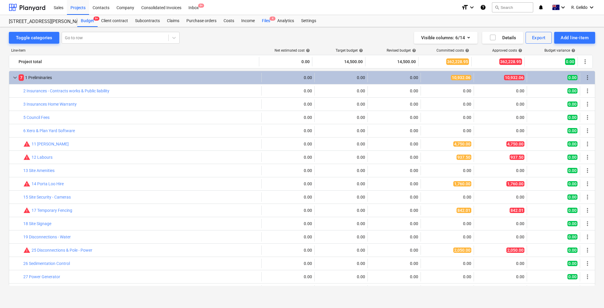
click at [264, 22] on div "Files 4" at bounding box center [265, 21] width 15 height 12
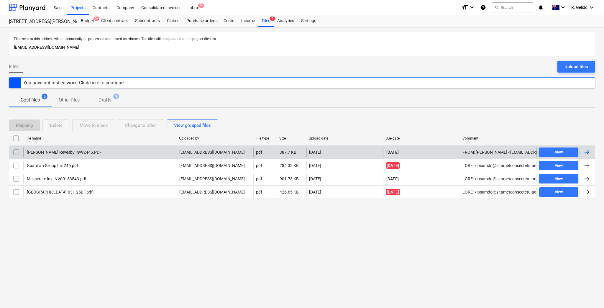
click at [85, 151] on div "Rogers Revesby Inv92445.PDF" at bounding box center [99, 151] width 153 height 9
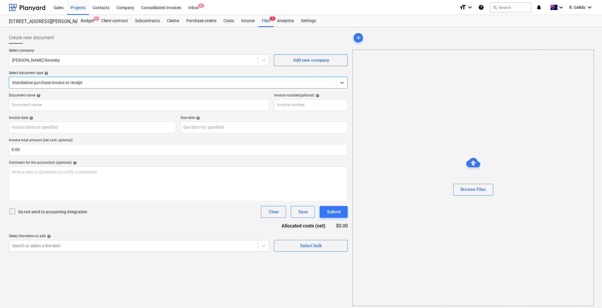
type input "92445"
type input "12 Sep 2025"
type input "12 Oct 2025"
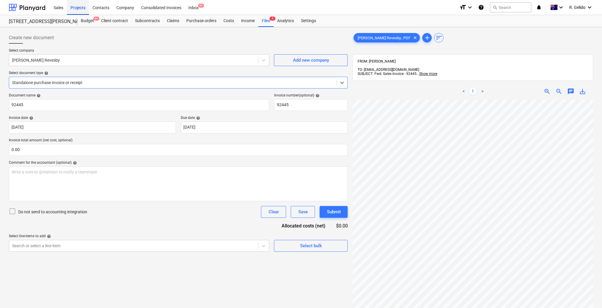
click at [81, 5] on div "Projects" at bounding box center [78, 7] width 22 height 15
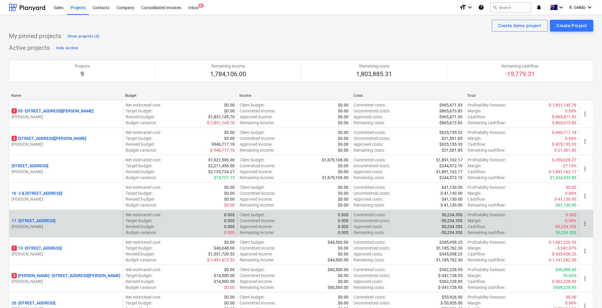
scroll to position [78, 0]
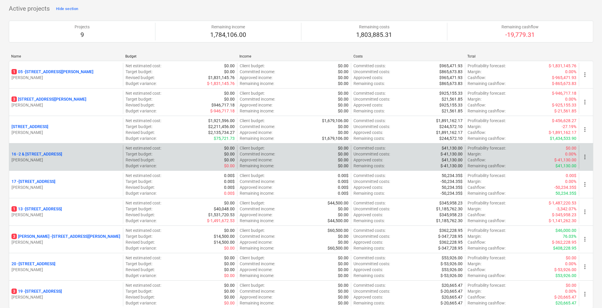
scroll to position [78, 0]
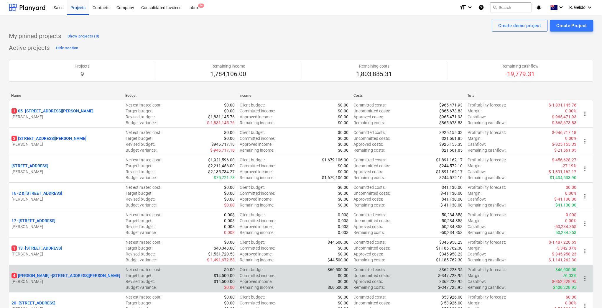
click at [27, 275] on p "[STREET_ADDRESS][PERSON_NAME][PERSON_NAME]" at bounding box center [65, 275] width 109 height 6
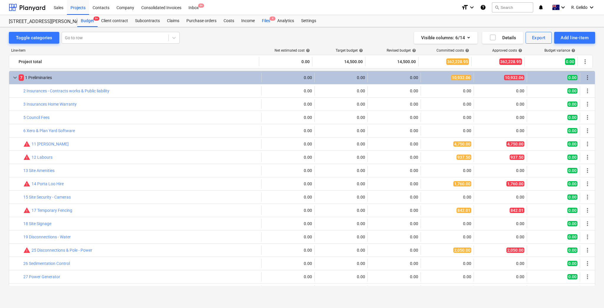
click at [267, 19] on div "Files 4" at bounding box center [265, 21] width 15 height 12
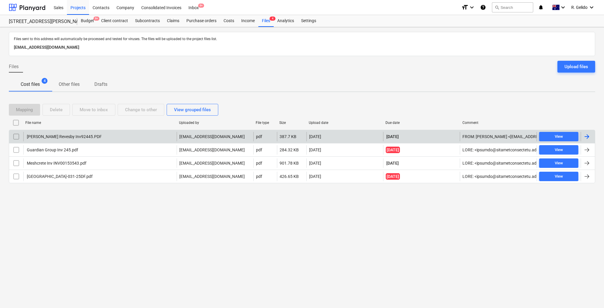
click at [58, 136] on div "Rogers Revesby Inv92445.PDF" at bounding box center [64, 136] width 76 height 5
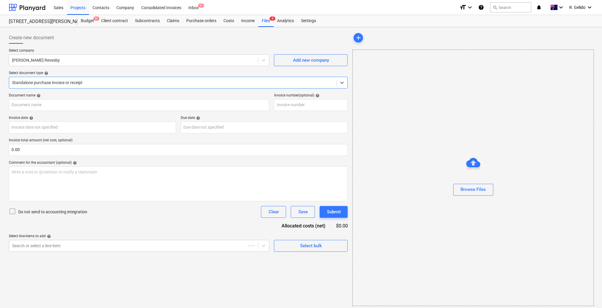
type input "92445"
type input "12 Sep 2025"
type input "12 Oct 2025"
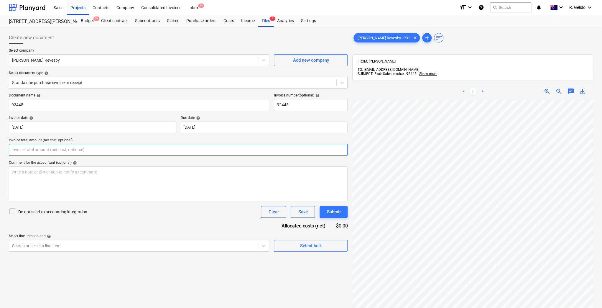
click at [41, 145] on input "text" at bounding box center [178, 150] width 339 height 12
type input "0.00"
click at [185, 273] on div "Create new document Select company Rogers Revesby Add new company Select docume…" at bounding box center [177, 211] width 343 height 364
click at [123, 247] on body "Sales Projects Contacts Company Consolidated Invoices Inbox 9+ format_size keyb…" at bounding box center [301, 154] width 602 height 308
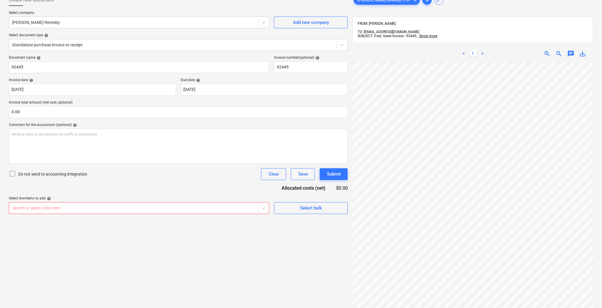
click at [326, 255] on div "Create new document Select company Rogers Revesby Add new company Select docume…" at bounding box center [177, 174] width 343 height 364
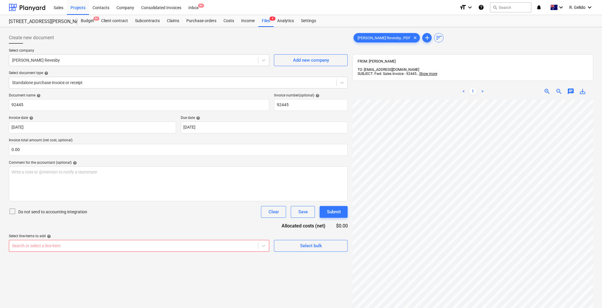
click at [172, 218] on div "Document name help 92445 Invoice number (optional) help 92445 Invoice date help…" at bounding box center [178, 172] width 339 height 158
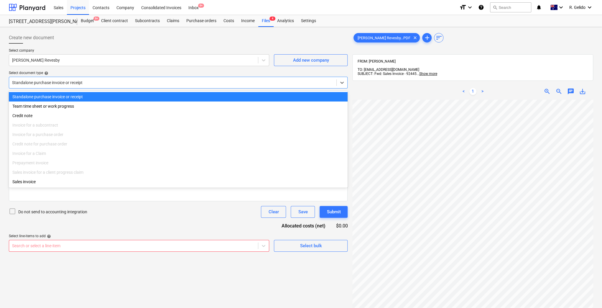
click at [61, 83] on div at bounding box center [172, 83] width 321 height 6
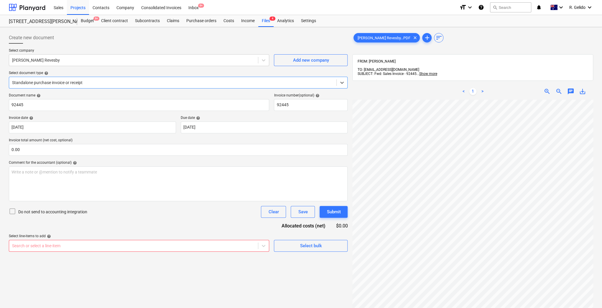
click at [61, 83] on div at bounding box center [172, 83] width 321 height 6
click at [190, 5] on div "Inbox 9+" at bounding box center [193, 7] width 17 height 15
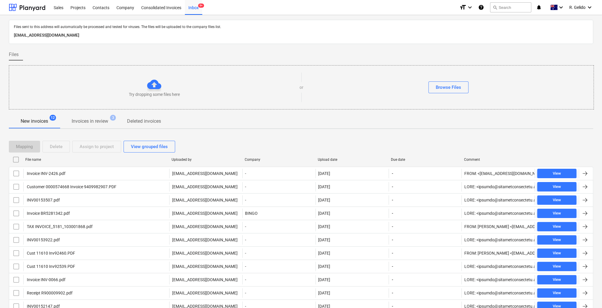
click at [33, 160] on div "File name" at bounding box center [95, 159] width 141 height 4
checkbox input "false"
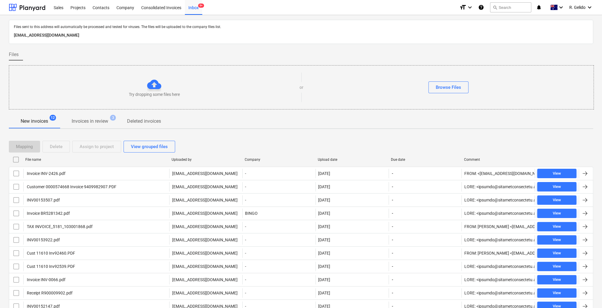
checkbox input "false"
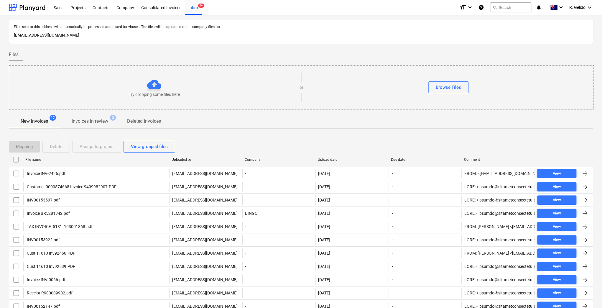
checkbox input "false"
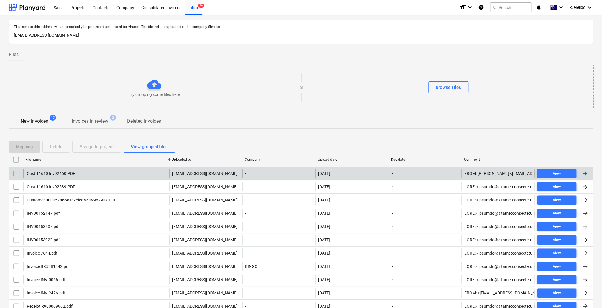
click at [58, 174] on div "Cust 11610 Inv92460.PDF" at bounding box center [50, 173] width 49 height 5
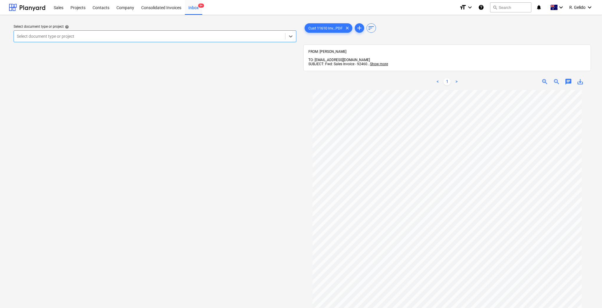
click at [195, 37] on div at bounding box center [149, 36] width 265 height 6
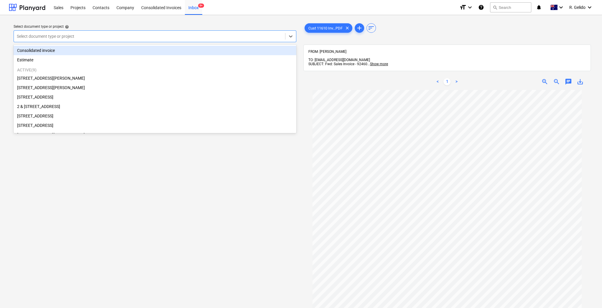
scroll to position [12, 0]
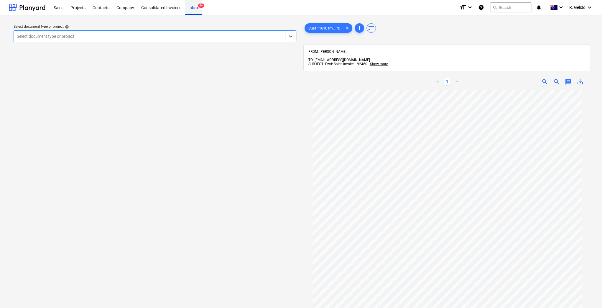
click at [195, 8] on div "Inbox 9+" at bounding box center [193, 7] width 17 height 15
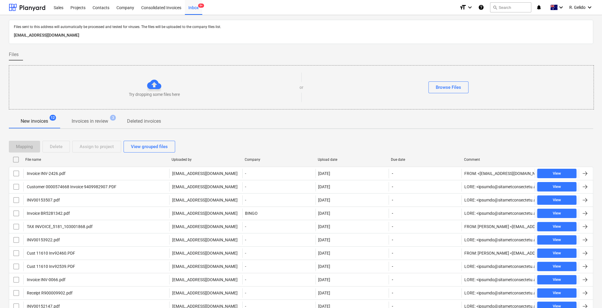
click at [37, 156] on div "File name" at bounding box center [96, 159] width 146 height 9
checkbox input "false"
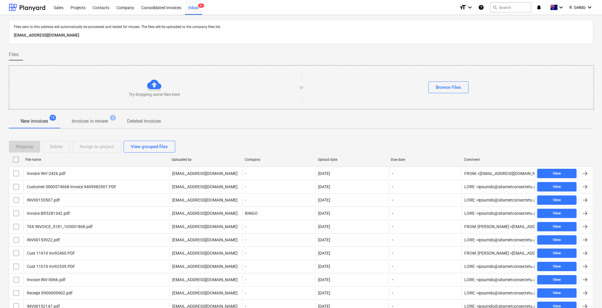
checkbox input "false"
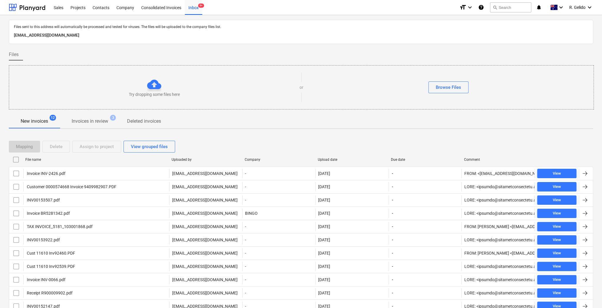
checkbox input "false"
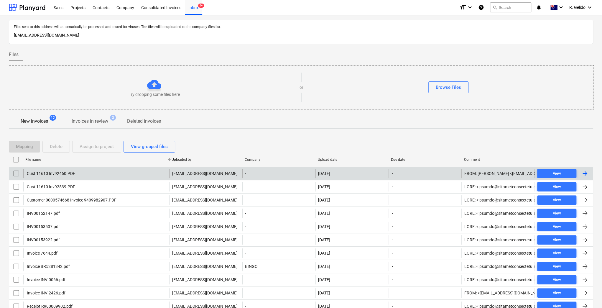
click at [67, 172] on div "Cust 11610 Inv92460.PDF" at bounding box center [50, 173] width 49 height 5
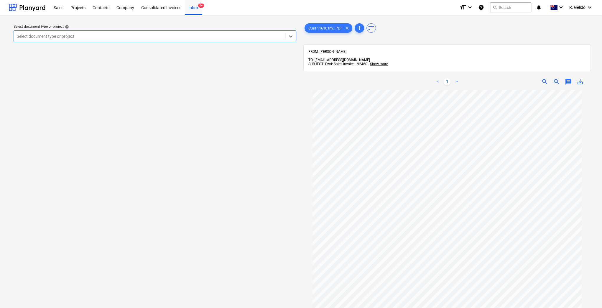
click at [118, 32] on div "Select document type or project" at bounding box center [149, 36] width 271 height 8
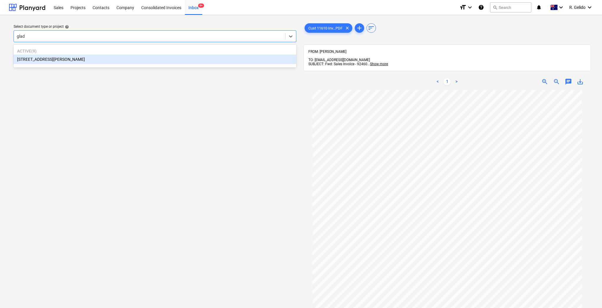
type input "glade"
click at [186, 64] on div "[STREET_ADDRESS][PERSON_NAME]" at bounding box center [155, 59] width 283 height 9
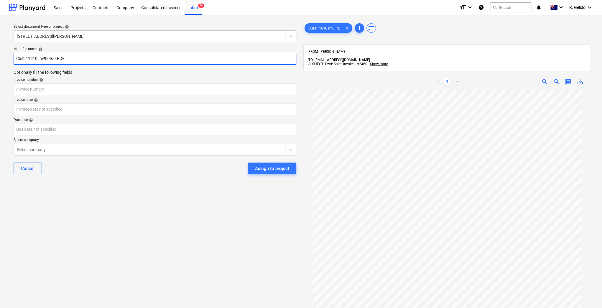
drag, startPoint x: 37, startPoint y: 60, endPoint x: 0, endPoint y: 63, distance: 36.7
click at [0, 63] on div "Select document type or project help 8 Chapman Street, Gladesville Main file na…" at bounding box center [301, 201] width 602 height 373
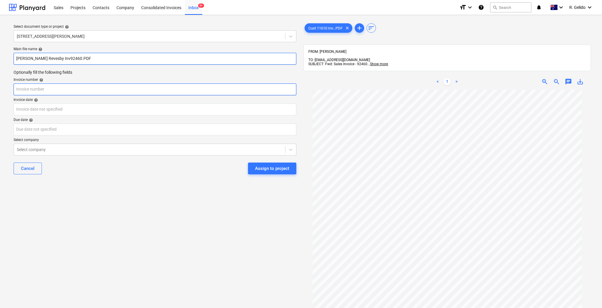
type input "Rogers Revesby Inv92460.PDF"
click at [40, 88] on input "text" at bounding box center [155, 89] width 283 height 12
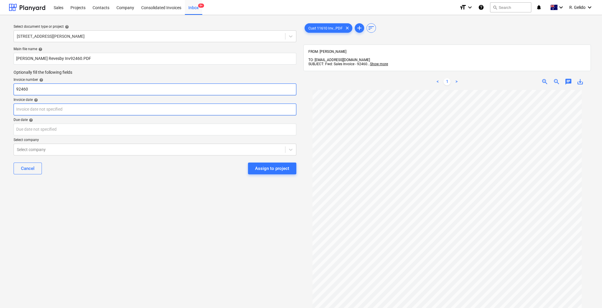
type input "92460"
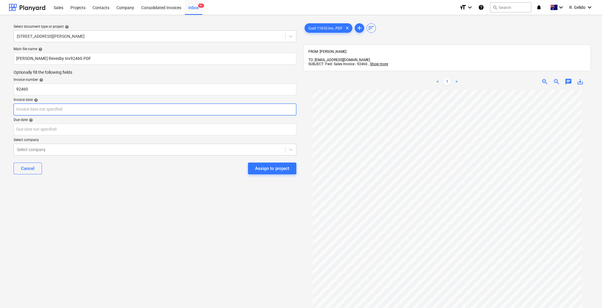
click at [79, 109] on body "Sales Projects Contacts Company Consolidated Invoices Inbox 9+ format_size keyb…" at bounding box center [301, 154] width 602 height 308
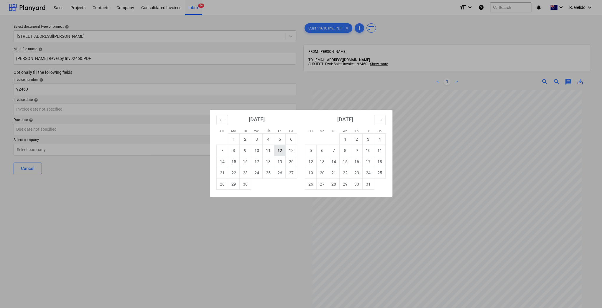
click at [278, 151] on td "12" at bounding box center [279, 150] width 11 height 11
type input "12 Sep 2025"
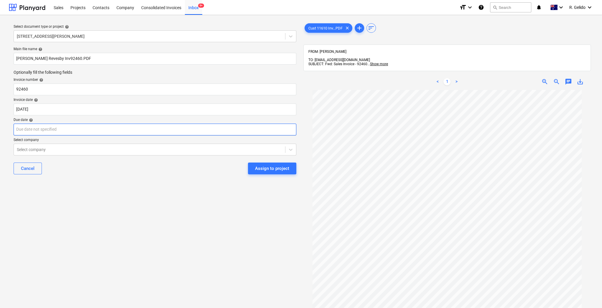
click at [113, 132] on body "Sales Projects Contacts Company Consolidated Invoices Inbox 9+ format_size keyb…" at bounding box center [301, 154] width 602 height 308
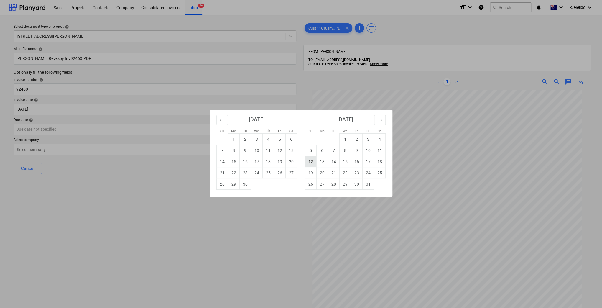
click at [311, 159] on td "12" at bounding box center [310, 161] width 11 height 11
type input "12 Oct 2025"
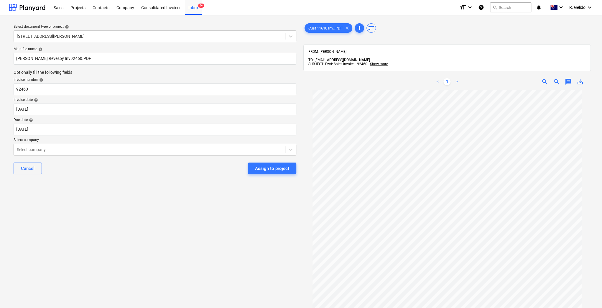
click at [101, 147] on div at bounding box center [149, 149] width 265 height 6
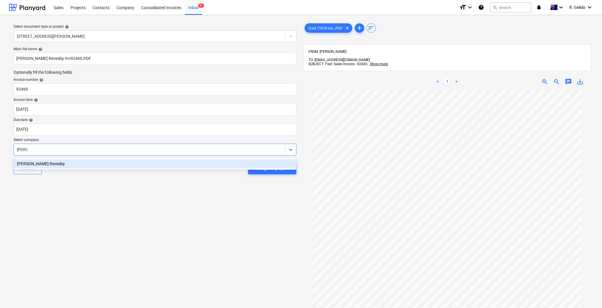
type input "rogers"
click at [114, 167] on div "Rogers Revesby" at bounding box center [155, 163] width 283 height 9
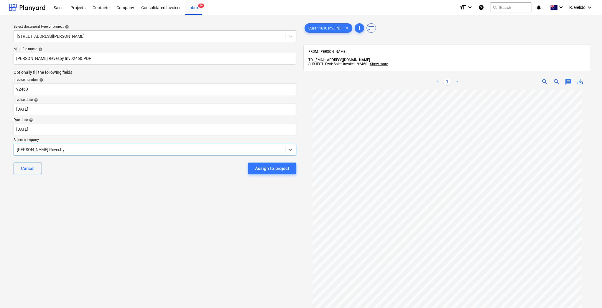
click at [136, 182] on div "Select document type or project help 8 Chapman Street, Gladesville Main file na…" at bounding box center [155, 202] width 292 height 364
click at [118, 231] on div "Select document type or project help 8 Chapman Street, Gladesville Main file na…" at bounding box center [155, 202] width 292 height 364
click at [269, 170] on div "Assign to project" at bounding box center [272, 168] width 34 height 8
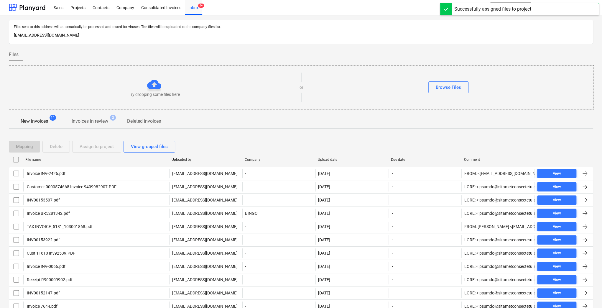
scroll to position [25, 0]
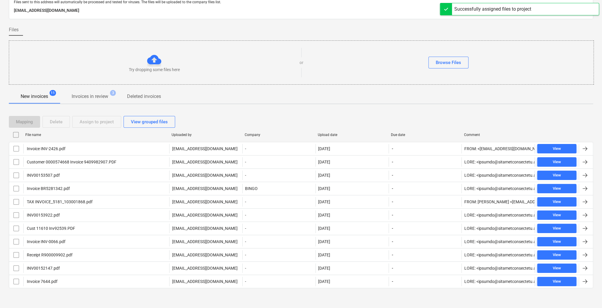
click at [34, 135] on div "File name" at bounding box center [95, 135] width 141 height 4
checkbox input "false"
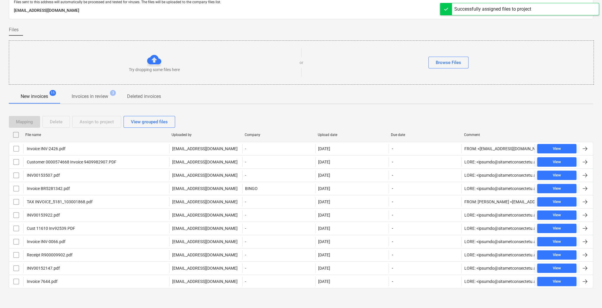
checkbox input "false"
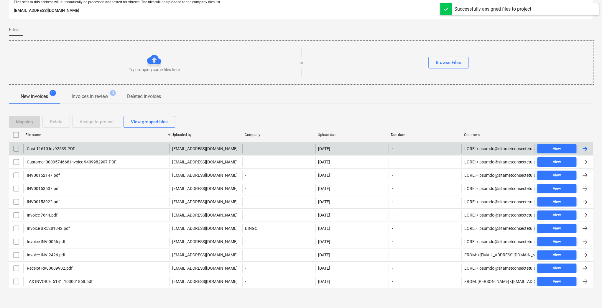
click at [65, 146] on div "Cust 11610 Inv92539.PDF" at bounding box center [50, 148] width 49 height 5
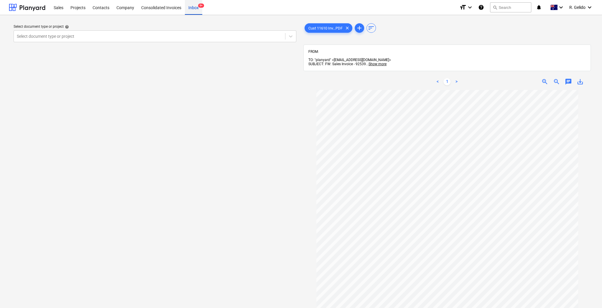
click at [200, 9] on div "Inbox 9+" at bounding box center [193, 7] width 17 height 15
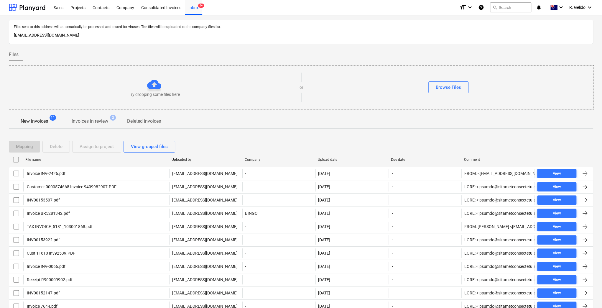
click at [37, 120] on p "New invoices" at bounding box center [34, 121] width 27 height 7
click at [37, 159] on div "File name" at bounding box center [95, 159] width 141 height 4
checkbox input "false"
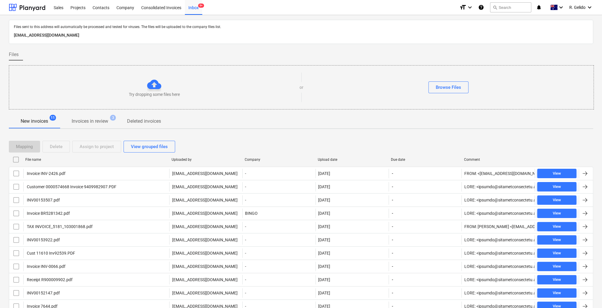
checkbox input "false"
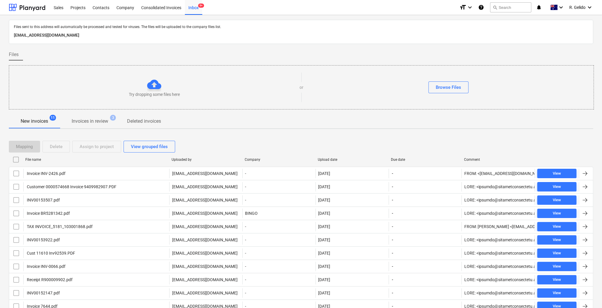
checkbox input "false"
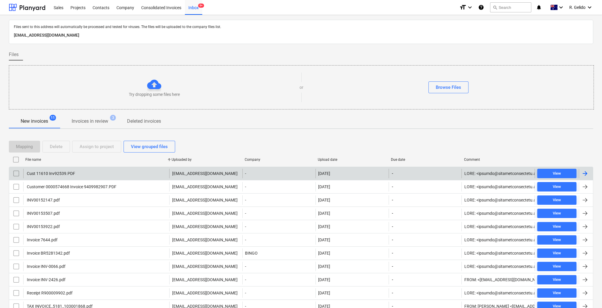
click at [64, 171] on div "Cust 11610 Inv92539.PDF" at bounding box center [50, 173] width 49 height 5
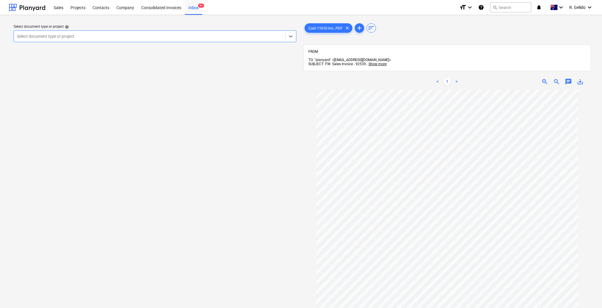
click at [76, 37] on div at bounding box center [149, 36] width 265 height 6
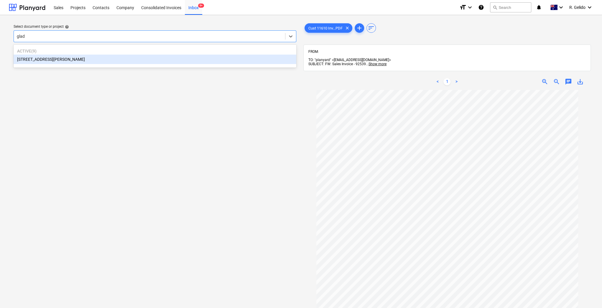
type input "glade"
click at [84, 52] on p "Active ( 9 )" at bounding box center [155, 51] width 276 height 6
click at [62, 60] on div "[STREET_ADDRESS][PERSON_NAME]" at bounding box center [155, 59] width 283 height 9
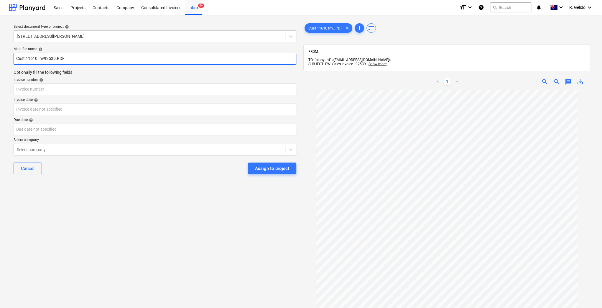
drag, startPoint x: 38, startPoint y: 59, endPoint x: 0, endPoint y: 60, distance: 37.8
click at [0, 60] on div "Select document type or project help 8 Chapman Street, Gladesville Main file na…" at bounding box center [301, 201] width 602 height 373
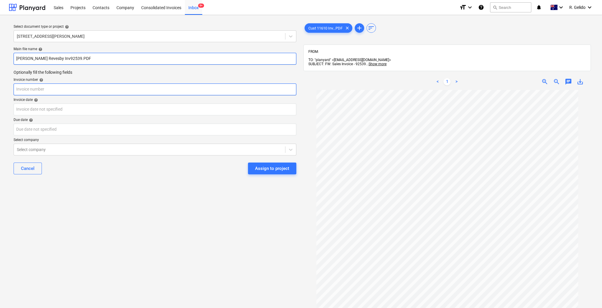
type input "Rogers Revesby Inv92539.PDF"
click at [114, 86] on input "text" at bounding box center [155, 89] width 283 height 12
type input "92539"
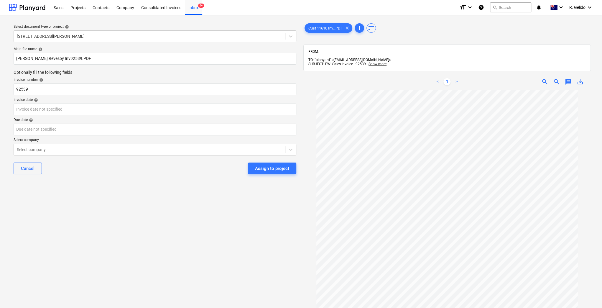
click at [49, 100] on div "Invoice date help" at bounding box center [155, 100] width 283 height 5
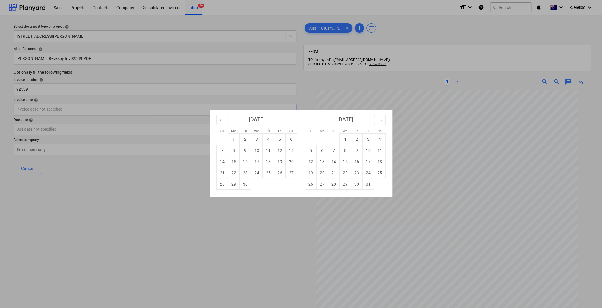
click at [51, 108] on body "Sales Projects Contacts Company Consolidated Invoices Inbox 9+ format_size keyb…" at bounding box center [301, 154] width 602 height 308
click at [291, 151] on td "13" at bounding box center [290, 150] width 11 height 11
type input "13 Sep 2025"
click at [68, 127] on body "Sales Projects Contacts Company Consolidated Invoices Inbox 9+ format_size keyb…" at bounding box center [301, 154] width 602 height 308
click at [321, 162] on td "13" at bounding box center [321, 161] width 11 height 11
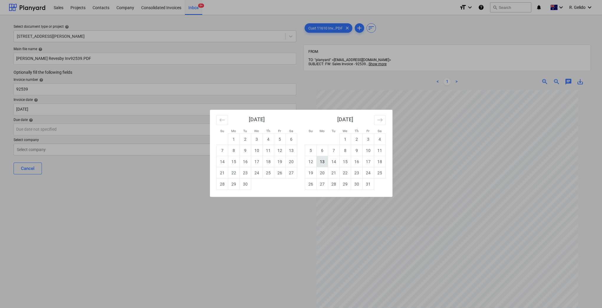
type input "13 Oct 2025"
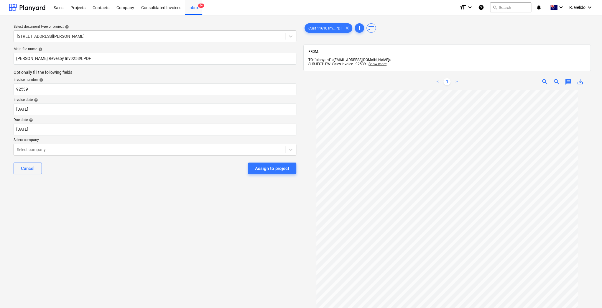
click at [83, 152] on div at bounding box center [149, 149] width 265 height 6
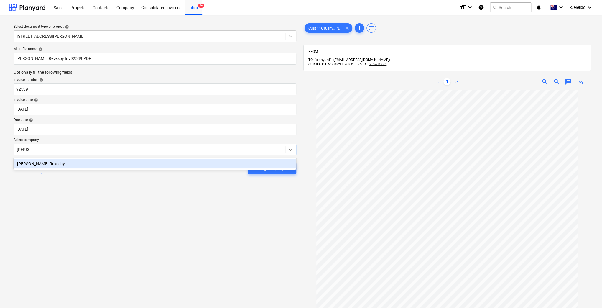
type input "Rogers"
click at [92, 164] on div "Rogers Revesby" at bounding box center [155, 163] width 283 height 9
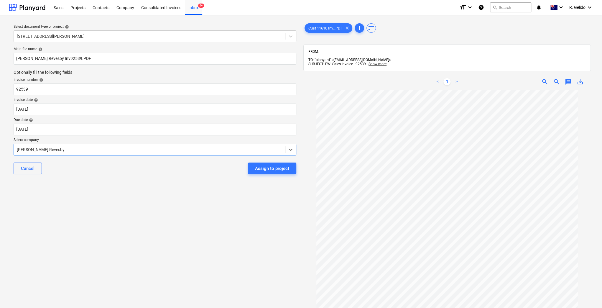
click at [137, 188] on div "Select document type or project help 8 Chapman Street, Gladesville Main file na…" at bounding box center [155, 202] width 292 height 364
click at [274, 167] on div "Assign to project" at bounding box center [272, 168] width 34 height 8
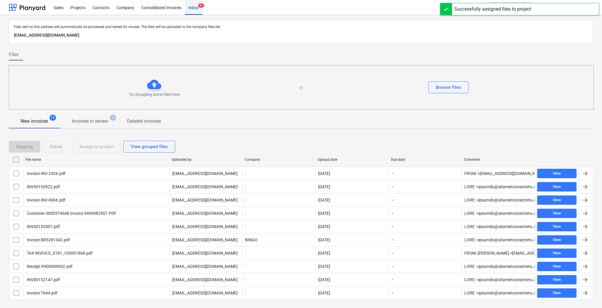
click at [192, 9] on div "Inbox 9+" at bounding box center [193, 7] width 17 height 15
click at [31, 158] on div "File name" at bounding box center [95, 159] width 141 height 4
checkbox input "false"
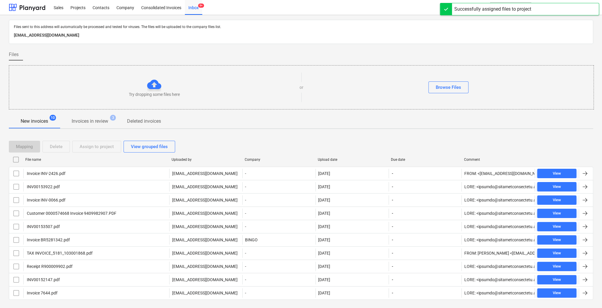
checkbox input "false"
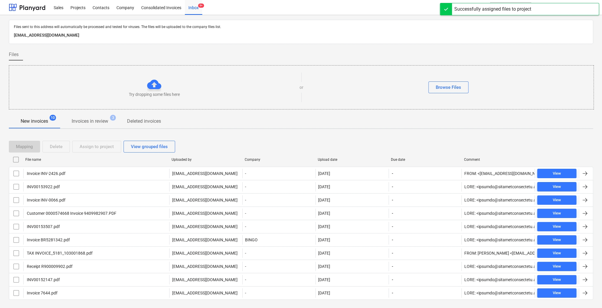
checkbox input "false"
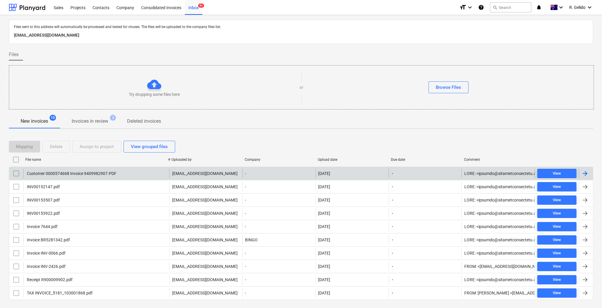
click at [45, 173] on div "Customer 0000574668 Invoice 9409982907.PDF" at bounding box center [71, 173] width 90 height 5
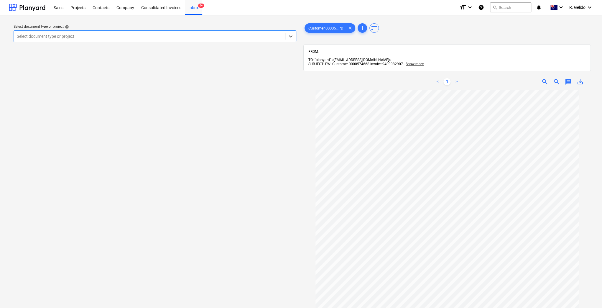
click at [203, 36] on div at bounding box center [149, 36] width 265 height 6
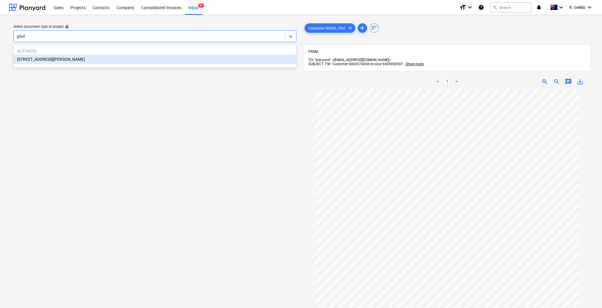
type input "glade"
click at [78, 60] on div "[STREET_ADDRESS][PERSON_NAME]" at bounding box center [155, 59] width 283 height 9
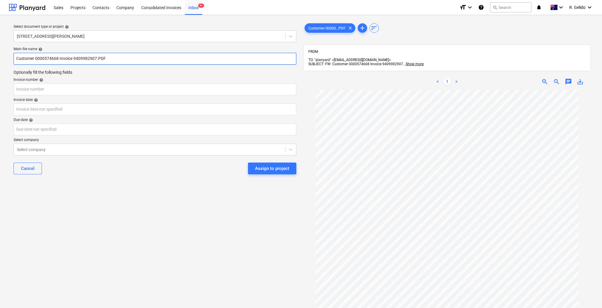
drag, startPoint x: 74, startPoint y: 57, endPoint x: 0, endPoint y: 65, distance: 74.7
click at [0, 65] on div "Select document type or project help 8 Chapman Street, Gladesville Main file na…" at bounding box center [301, 201] width 602 height 373
click at [46, 61] on input "Holcim Inv 9409982907.PDF" at bounding box center [155, 59] width 283 height 12
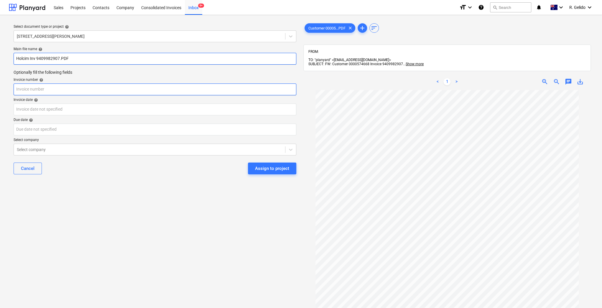
type input "Holcim Inv 9409982907.PDF"
click at [27, 90] on input "text" at bounding box center [155, 89] width 283 height 12
paste input "9409982907"
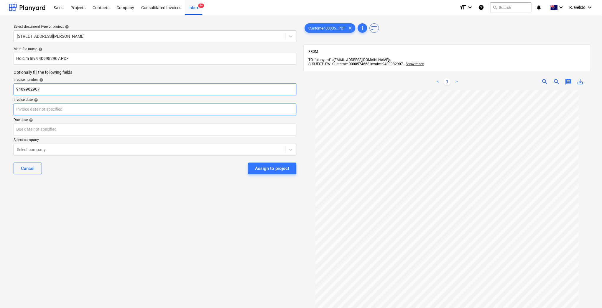
type input "9409982907"
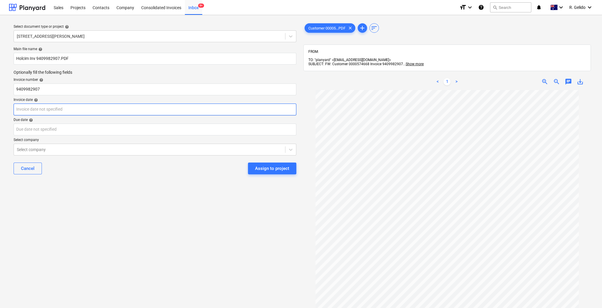
click at [41, 111] on body "Sales Projects Contacts Company Consolidated Invoices Inbox 9+ format_size keyb…" at bounding box center [301, 154] width 602 height 308
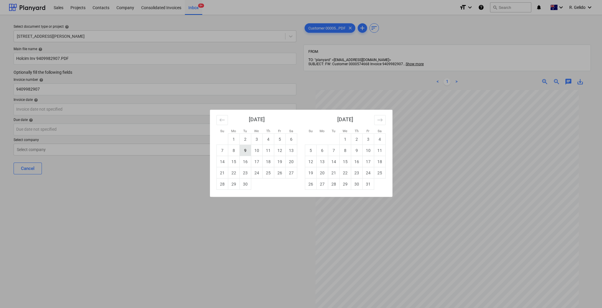
click at [244, 149] on td "9" at bounding box center [244, 150] width 11 height 11
type input "09 Sep 2025"
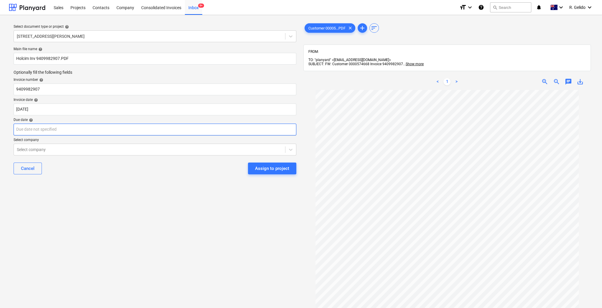
click at [22, 125] on body "Sales Projects Contacts Company Consolidated Invoices Inbox 9+ format_size keyb…" at bounding box center [301, 154] width 602 height 308
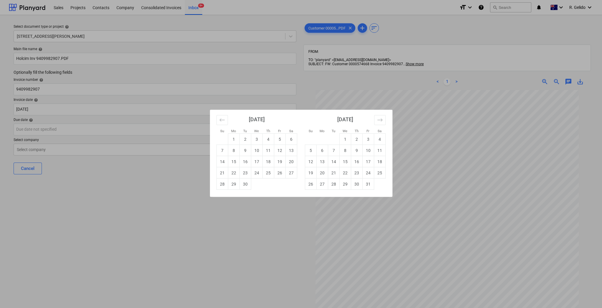
click at [200, 245] on div "Su Mo Tu We Th Fr Sa Su Mo Tu We Th Fr Sa August 2025 1 2 3 4 5 6 7 8 9 10 11 1…" at bounding box center [301, 154] width 602 height 308
click at [53, 125] on body "Sales Projects Contacts Company Consolidated Invoices Inbox 9+ format_size keyb…" at bounding box center [301, 154] width 602 height 308
click at [364, 187] on td "31" at bounding box center [367, 183] width 11 height 11
type input "31 Oct 2025"
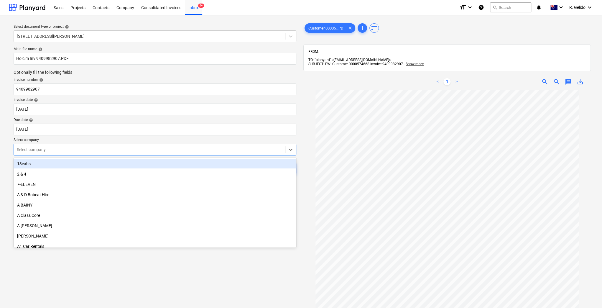
click at [31, 145] on div "Select company" at bounding box center [149, 149] width 271 height 8
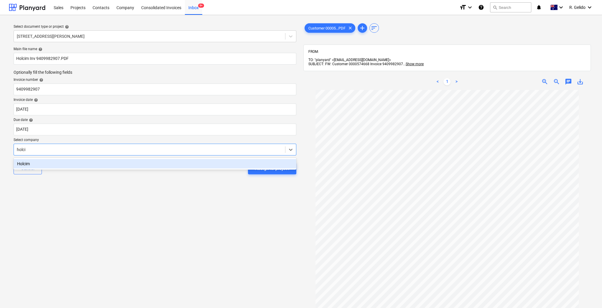
type input "holcim"
click at [56, 167] on div "Holcim" at bounding box center [155, 163] width 283 height 9
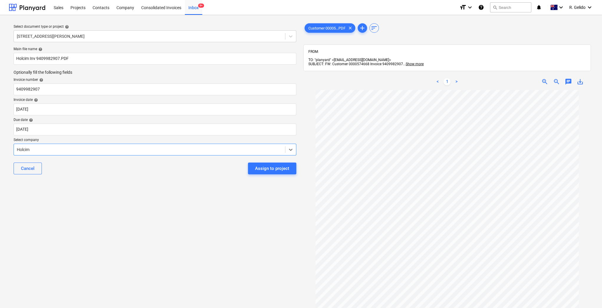
click at [90, 191] on div "Select document type or project help 8 Chapman Street, Gladesville Main file na…" at bounding box center [155, 202] width 292 height 364
click at [177, 193] on div "Select document type or project help 8 Chapman Street, Gladesville Main file na…" at bounding box center [155, 202] width 292 height 364
click at [109, 193] on div "Select document type or project help 8 Chapman Street, Gladesville Main file na…" at bounding box center [155, 202] width 292 height 364
click at [269, 171] on div "Assign to project" at bounding box center [272, 168] width 34 height 8
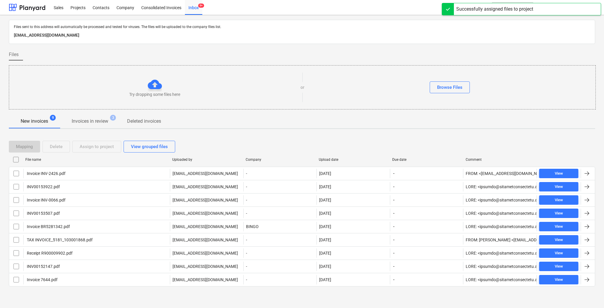
click at [38, 159] on div "File name" at bounding box center [96, 159] width 142 height 4
checkbox input "false"
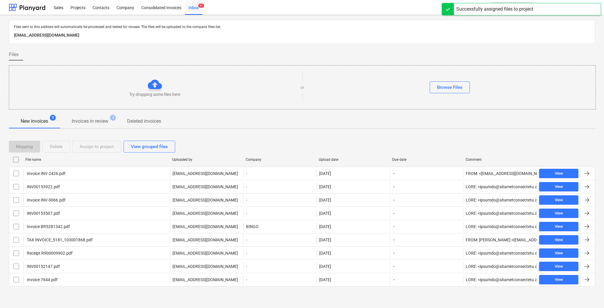
checkbox input "false"
click at [38, 159] on div "File name" at bounding box center [96, 159] width 142 height 4
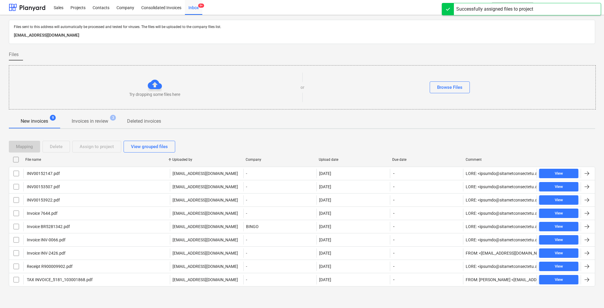
checkbox input "false"
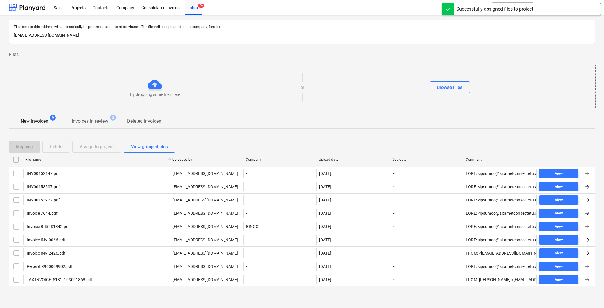
checkbox input "false"
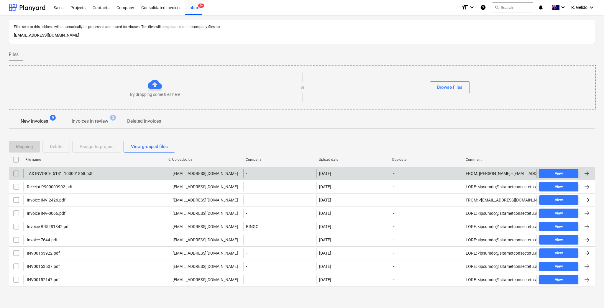
click at [55, 172] on div "TAX INVOICE_5181_103001868.pdf" at bounding box center [59, 173] width 67 height 5
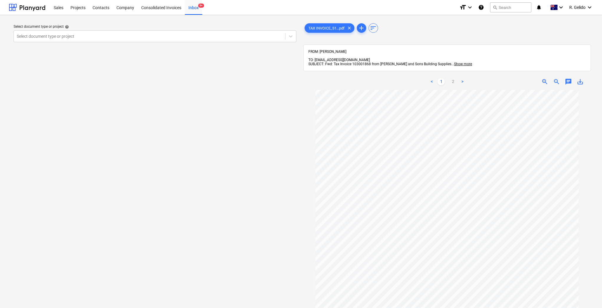
scroll to position [42, 0]
click at [159, 37] on div at bounding box center [149, 36] width 265 height 6
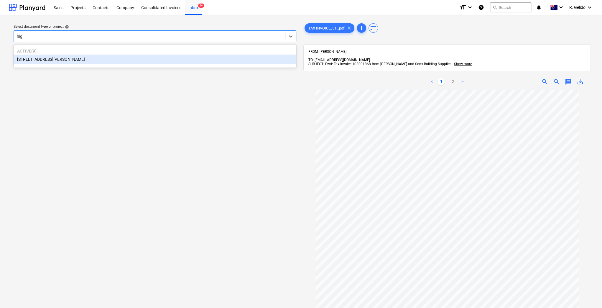
type input "high"
click at [90, 55] on div "[STREET_ADDRESS][PERSON_NAME]" at bounding box center [155, 59] width 283 height 9
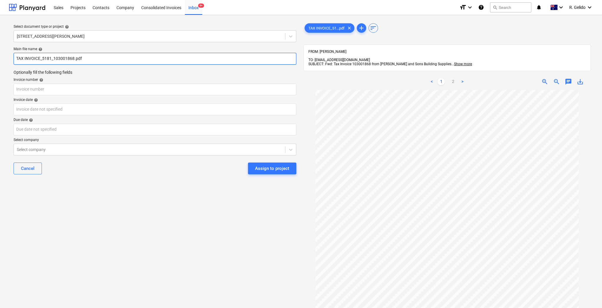
drag, startPoint x: 54, startPoint y: 57, endPoint x: 10, endPoint y: 58, distance: 44.2
click at [10, 58] on div "Select document type or project help 127 High Street, Willoughby East Main file…" at bounding box center [155, 202] width 292 height 364
click at [61, 57] on input "Joe and Sons Inv 103001868.pdf" at bounding box center [155, 59] width 283 height 12
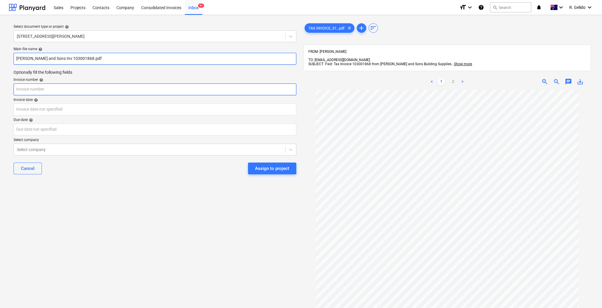
type input "Joe and Sons Inv 103001868.pdf"
click at [46, 91] on input "text" at bounding box center [155, 89] width 283 height 12
paste input "103001868"
type input "103001868"
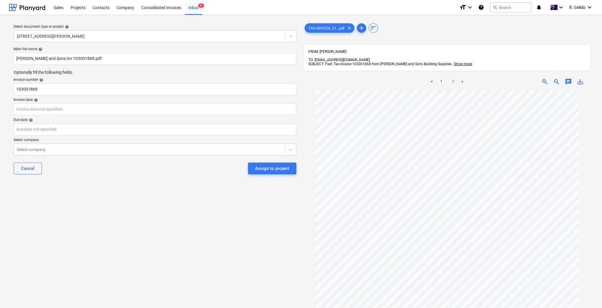
click at [37, 116] on div "Main file name help Joe and Sons Inv 103001868.pdf Optionally fill the followin…" at bounding box center [154, 113] width 287 height 137
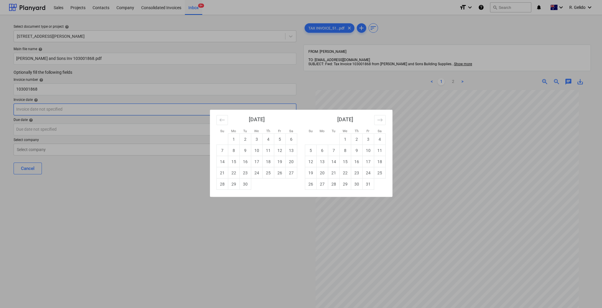
click at [41, 105] on body "Sales Projects Contacts Company Consolidated Invoices Inbox 9+ format_size keyb…" at bounding box center [301, 154] width 602 height 308
click at [169, 186] on div "Su Mo Tu We Th Fr Sa Su Mo Tu We Th Fr Sa August 2025 1 2 3 4 5 6 7 8 9 10 11 1…" at bounding box center [301, 154] width 602 height 308
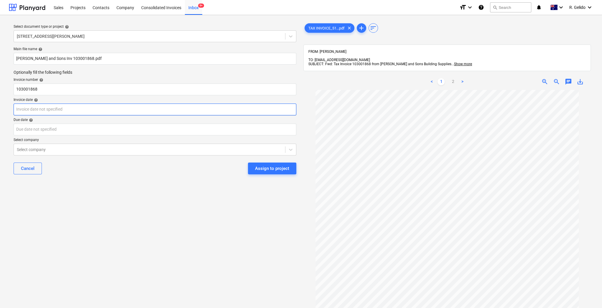
click at [29, 107] on body "Sales Projects Contacts Company Consolidated Invoices Inbox 9+ format_size keyb…" at bounding box center [301, 154] width 602 height 308
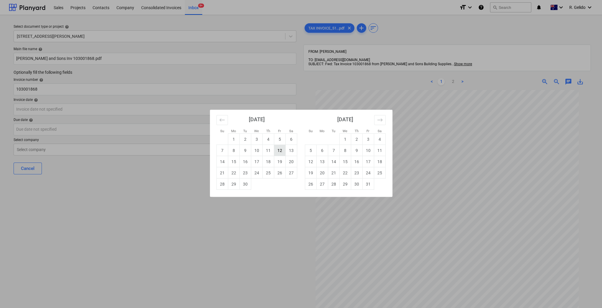
click at [277, 147] on td "12" at bounding box center [279, 150] width 11 height 11
type input "12 Sep 2025"
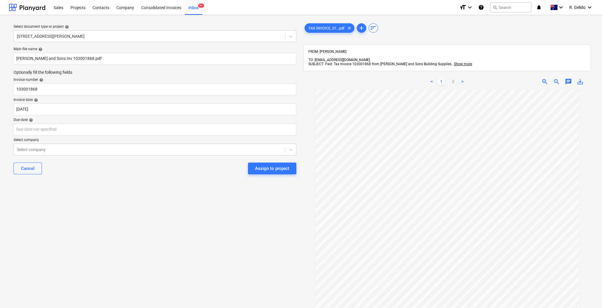
click at [52, 122] on p "Due date help" at bounding box center [155, 121] width 283 height 6
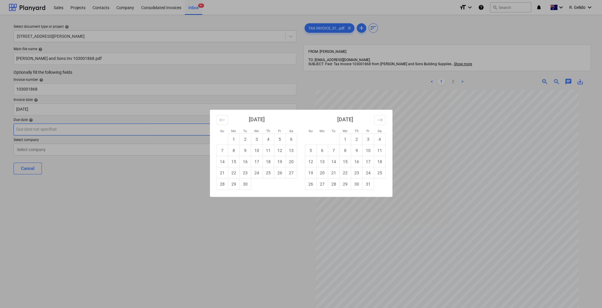
click at [60, 128] on body "Sales Projects Contacts Company Consolidated Invoices Inbox 9+ format_size keyb…" at bounding box center [301, 154] width 602 height 308
drag, startPoint x: 368, startPoint y: 186, endPoint x: 174, endPoint y: 178, distance: 194.7
click at [368, 186] on td "31" at bounding box center [367, 183] width 11 height 11
type input "31 Oct 2025"
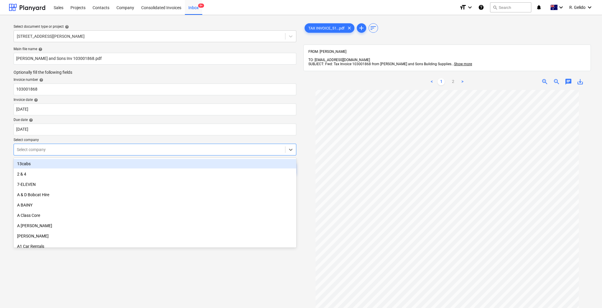
click at [57, 151] on div at bounding box center [149, 149] width 265 height 6
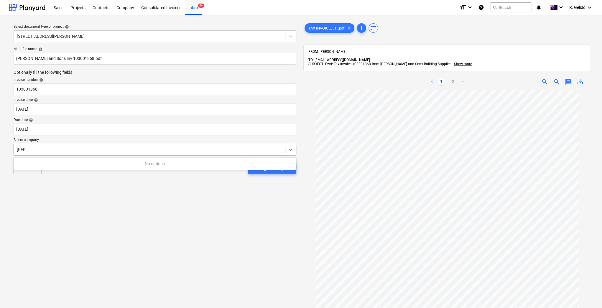
type input "joe"
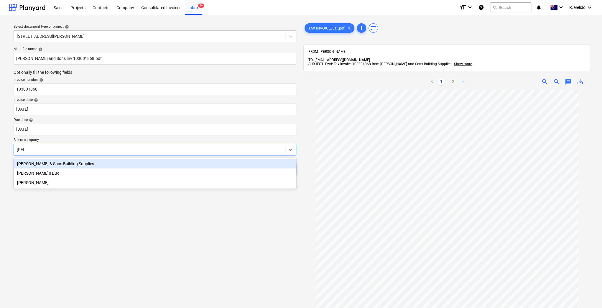
click at [119, 162] on div "Joe & Sons Building Supplies" at bounding box center [155, 163] width 283 height 9
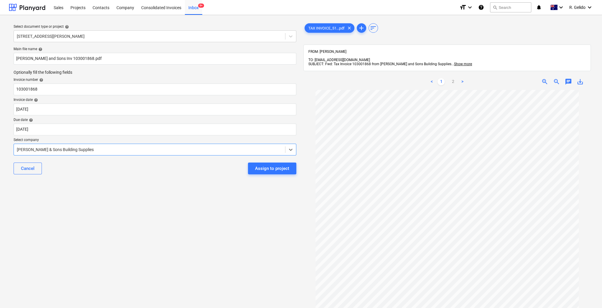
click at [144, 193] on div "Select document type or project help 127 High Street, Willoughby East Main file…" at bounding box center [155, 202] width 292 height 364
click at [284, 171] on div "Assign to project" at bounding box center [272, 168] width 34 height 8
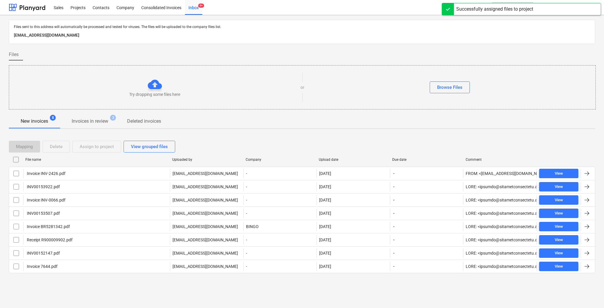
click at [37, 156] on div "File name" at bounding box center [96, 159] width 147 height 9
checkbox input "false"
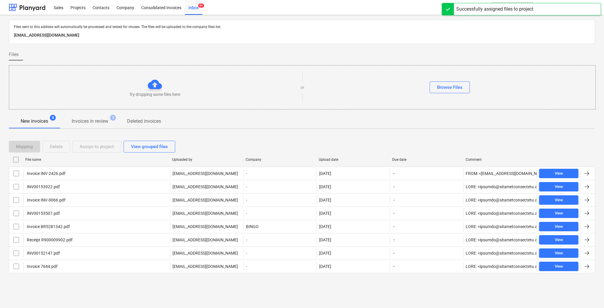
checkbox input "false"
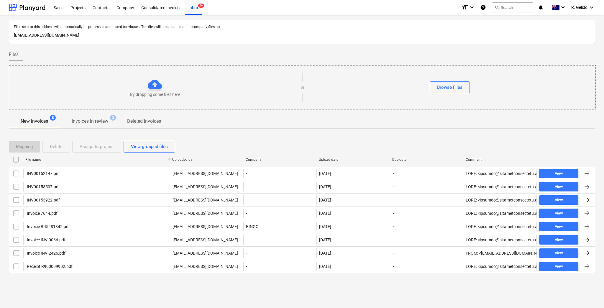
click at [322, 159] on div "Upload date" at bounding box center [353, 159] width 69 height 4
checkbox input "false"
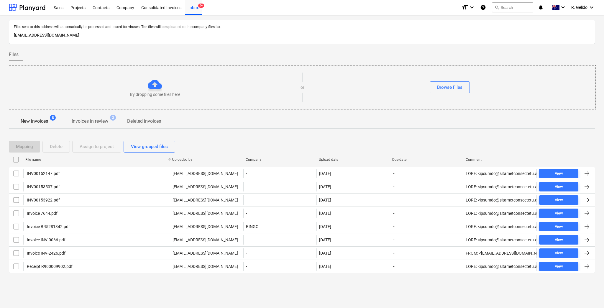
checkbox input "false"
click at [324, 157] on div "Upload date" at bounding box center [353, 159] width 69 height 4
checkbox input "false"
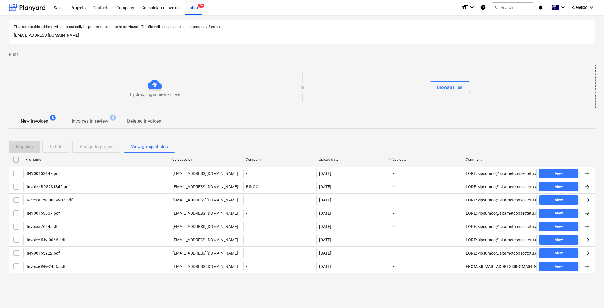
checkbox input "false"
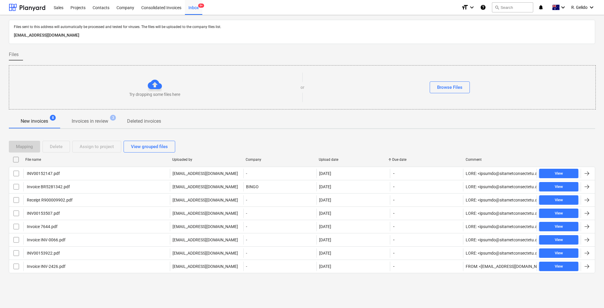
checkbox input "false"
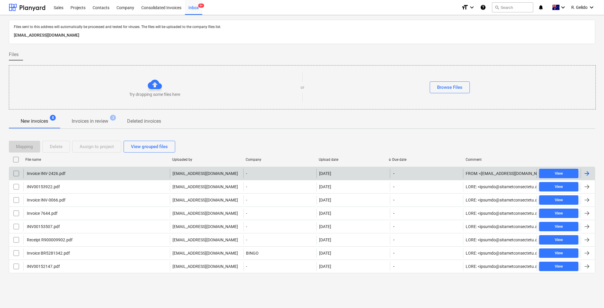
click at [108, 172] on div "Invoice INV-2426.pdf" at bounding box center [96, 173] width 146 height 9
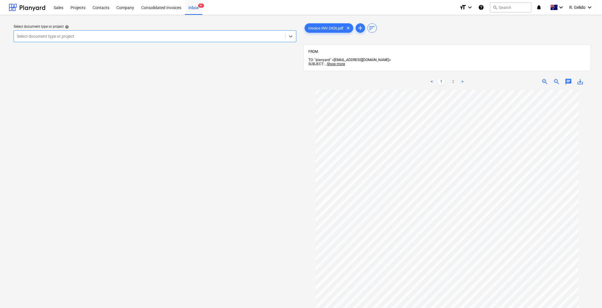
scroll to position [4, 0]
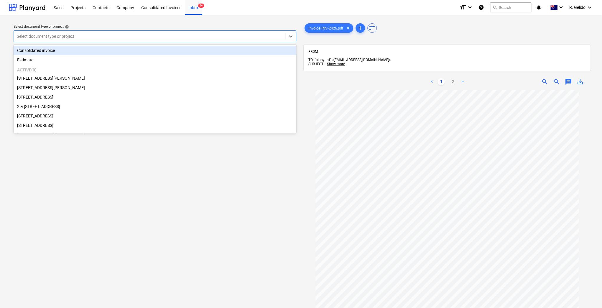
click at [170, 40] on div "Select document type or project" at bounding box center [149, 36] width 271 height 8
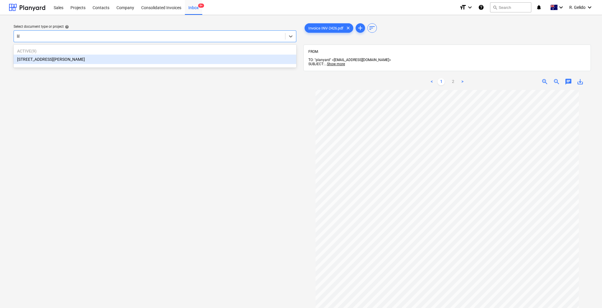
type input "lily"
click at [91, 62] on div "[STREET_ADDRESS][PERSON_NAME]" at bounding box center [155, 59] width 283 height 9
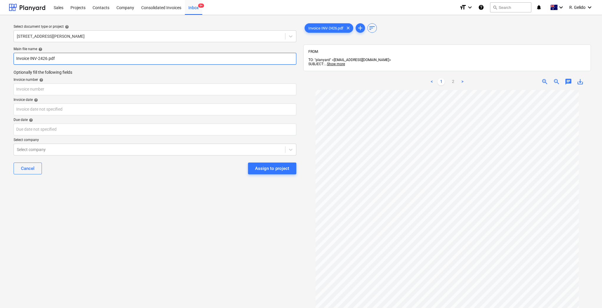
click at [16, 59] on input "Invoice INV-2426.pdf" at bounding box center [155, 59] width 283 height 12
click at [85, 57] on input "Noble Airconditioning Invoice INV-2426.pdf" at bounding box center [155, 59] width 283 height 12
click at [11, 60] on div "Main file name help Noble Airconditioning Invoice INV-2426.pdf Optionally fill …" at bounding box center [154, 113] width 287 height 137
type input "Noble Airconditioning Invoice INV-2426.pdf"
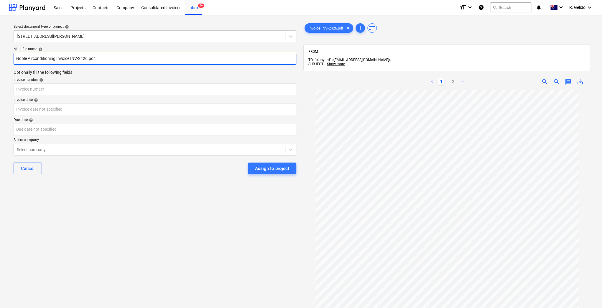
drag, startPoint x: 71, startPoint y: 57, endPoint x: 87, endPoint y: 57, distance: 16.2
click at [87, 57] on input "Noble Airconditioning Invoice INV-2426.pdf" at bounding box center [155, 59] width 283 height 12
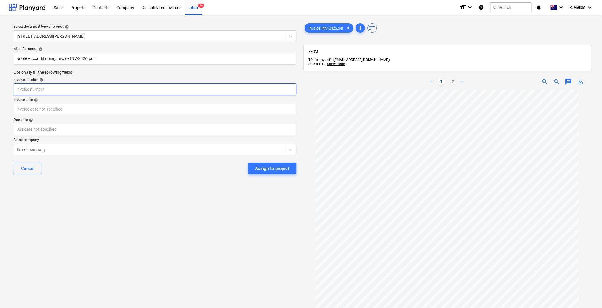
click at [42, 88] on input "text" at bounding box center [155, 89] width 283 height 12
paste input "INV-2426"
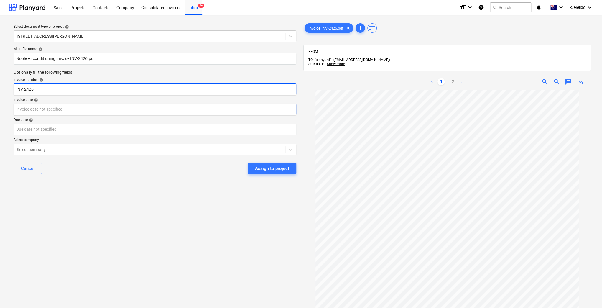
type input "INV-2426"
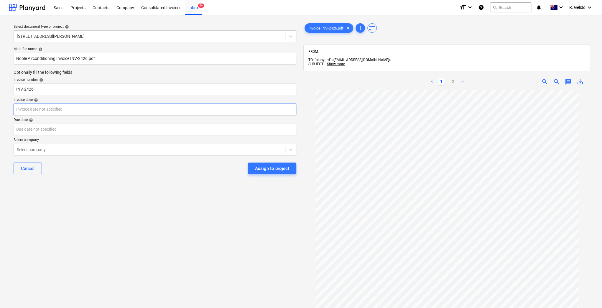
click at [26, 111] on body "Sales Projects Contacts Company Consolidated Invoices Inbox 9+ format_size keyb…" at bounding box center [301, 154] width 602 height 308
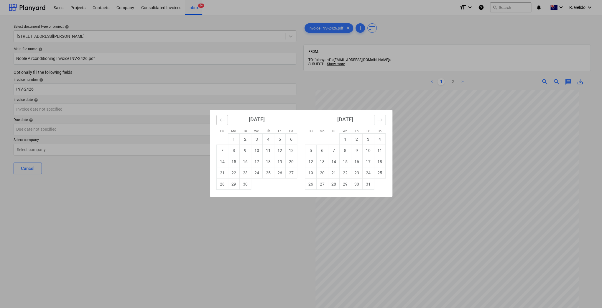
click at [219, 120] on icon "Move backward to switch to the previous month." at bounding box center [222, 120] width 6 height 6
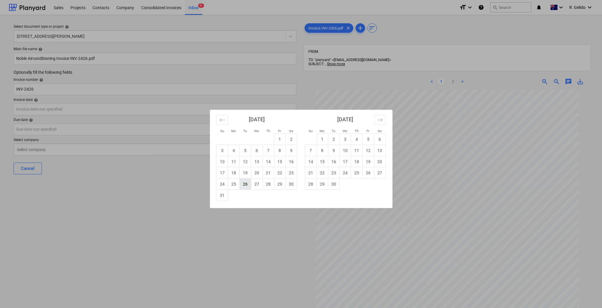
click at [244, 185] on td "26" at bounding box center [244, 183] width 11 height 11
type input "26 Aug 2025"
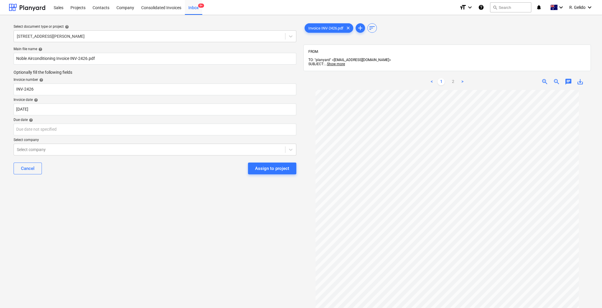
scroll to position [82, 0]
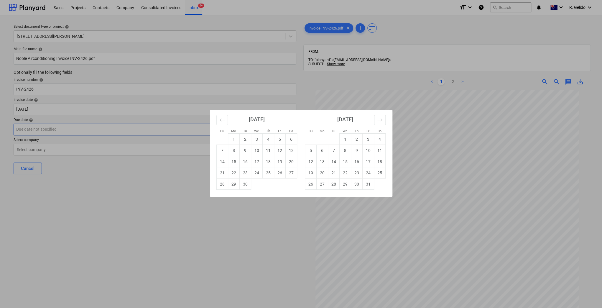
click at [19, 128] on body "Sales Projects Contacts Company Consolidated Invoices Inbox 9+ format_size keyb…" at bounding box center [301, 154] width 602 height 308
click at [220, 115] on button "Move backward to switch to the previous month." at bounding box center [221, 120] width 11 height 10
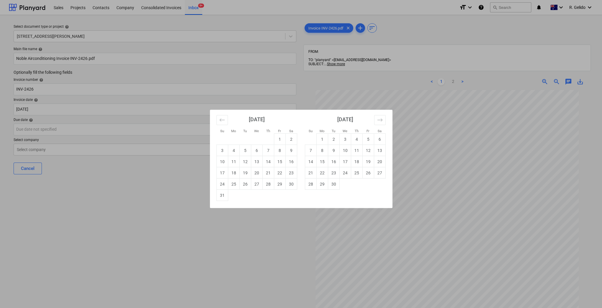
click at [224, 195] on td "31" at bounding box center [221, 195] width 11 height 11
type input "31 Aug 2025"
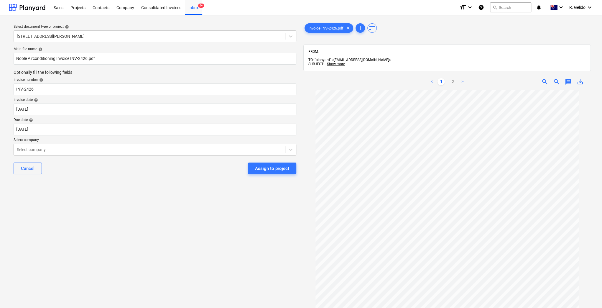
click at [78, 151] on div at bounding box center [149, 149] width 265 height 6
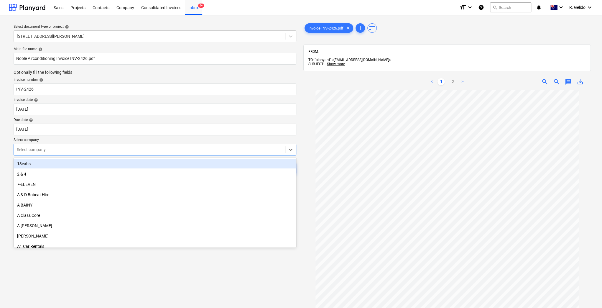
scroll to position [4, 0]
type input "b"
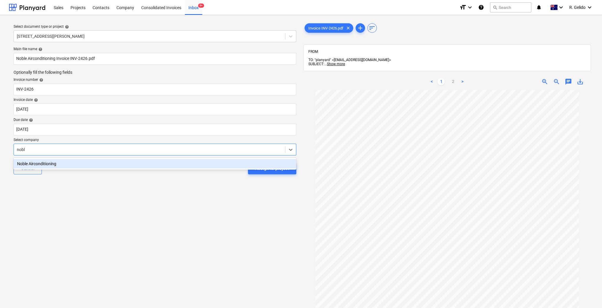
type input "noble"
click at [104, 163] on div "Noble Airconditioning" at bounding box center [155, 163] width 283 height 9
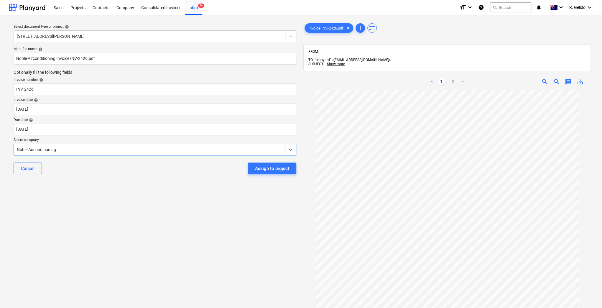
click at [130, 178] on div "Cancel Assign to project" at bounding box center [155, 168] width 283 height 21
click at [263, 168] on div "Assign to project" at bounding box center [272, 168] width 34 height 8
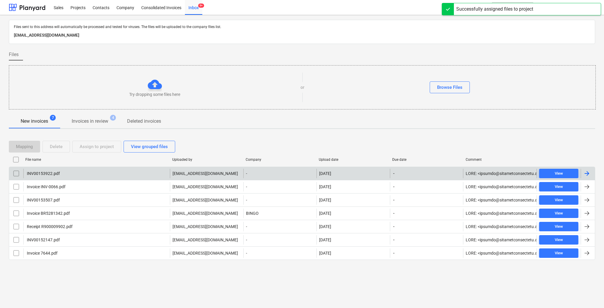
click at [51, 173] on div "INV00153922.pdf" at bounding box center [43, 173] width 34 height 5
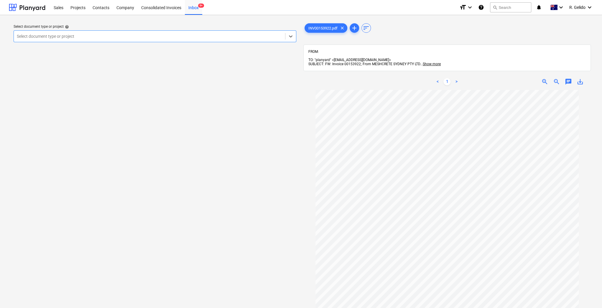
click at [250, 37] on div at bounding box center [149, 36] width 265 height 6
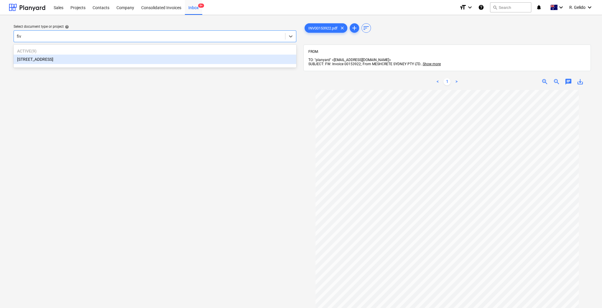
type input "five"
click at [85, 60] on div "[STREET_ADDRESS]" at bounding box center [155, 59] width 283 height 9
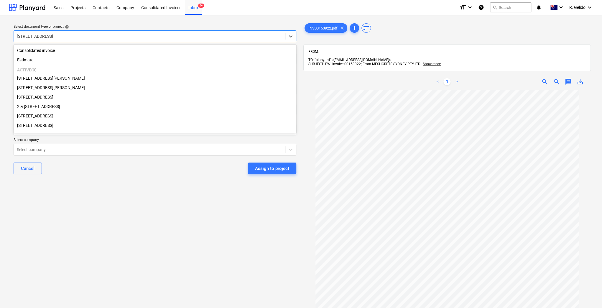
click at [80, 35] on div at bounding box center [149, 36] width 265 height 6
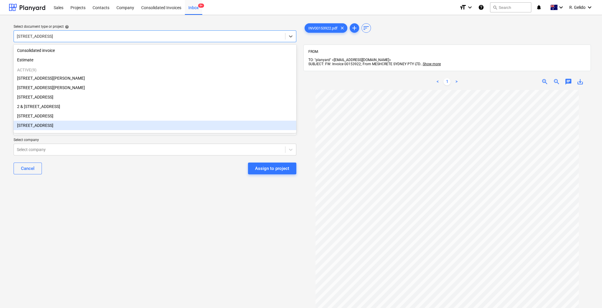
click at [92, 237] on div "Select document type or project help option 38 Murralong Avenue Five Dock, sele…" at bounding box center [155, 202] width 292 height 364
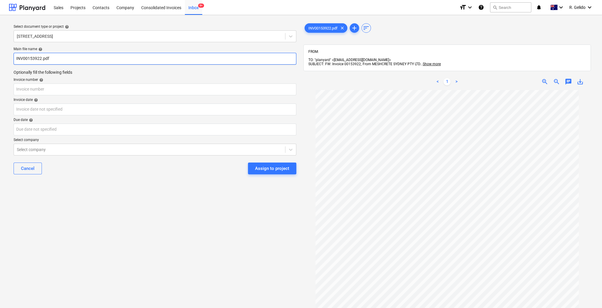
click at [15, 57] on input "INV00153922.pdf" at bounding box center [155, 59] width 283 height 12
drag, startPoint x: 36, startPoint y: 57, endPoint x: 5, endPoint y: 58, distance: 30.4
click at [6, 57] on div "Select document type or project help 38 Murralong Avenue Five Dock Main file na…" at bounding box center [301, 201] width 602 height 373
type input "Meshcrete INV00153922.pdf"
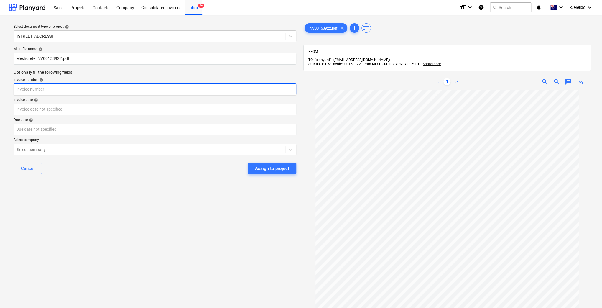
click at [38, 91] on input "text" at bounding box center [155, 89] width 283 height 12
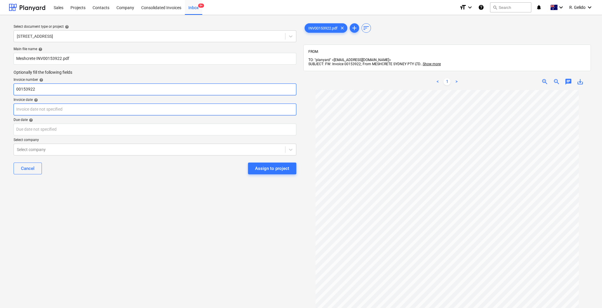
type input "00153922"
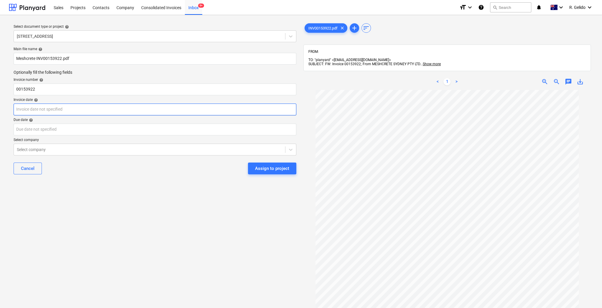
click at [45, 108] on body "Sales Projects Contacts Company Consolidated Invoices Inbox 9+ format_size keyb…" at bounding box center [301, 154] width 602 height 308
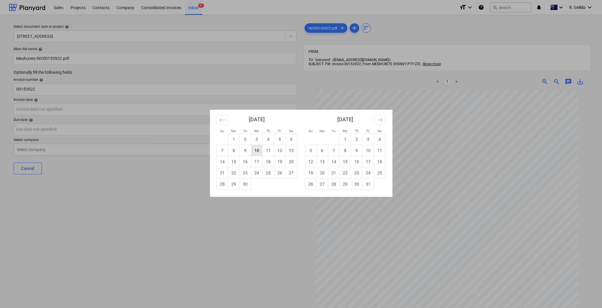
click at [259, 151] on td "10" at bounding box center [256, 150] width 11 height 11
type input "10 Sep 2025"
click at [69, 128] on body "Sales Projects Contacts Company Consolidated Invoices Inbox 9+ format_size keyb…" at bounding box center [301, 154] width 602 height 308
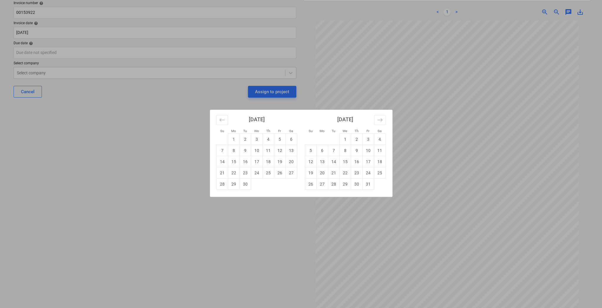
drag, startPoint x: 91, startPoint y: 204, endPoint x: 91, endPoint y: 185, distance: 18.9
click at [91, 204] on div "Su Mo Tu We Th Fr Sa Su Mo Tu We Th Fr Sa August 2025 1 2 3 4 5 6 7 8 9 10 11 1…" at bounding box center [301, 154] width 602 height 308
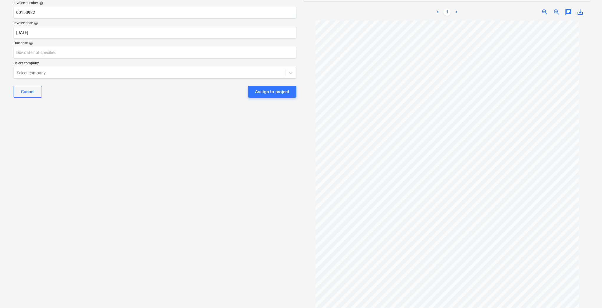
scroll to position [0, 0]
click at [58, 55] on body "Sales Projects Contacts Company Consolidated Invoices Inbox 9+ format_size keyb…" at bounding box center [301, 77] width 602 height 308
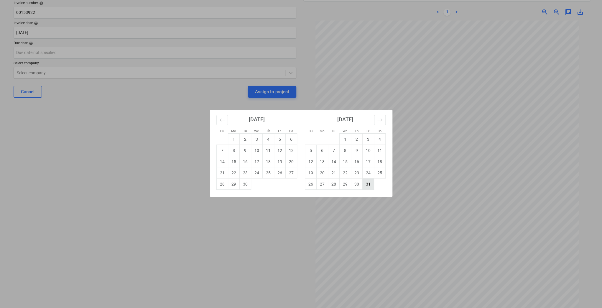
click at [368, 182] on td "31" at bounding box center [367, 183] width 11 height 11
type input "31 Oct 2025"
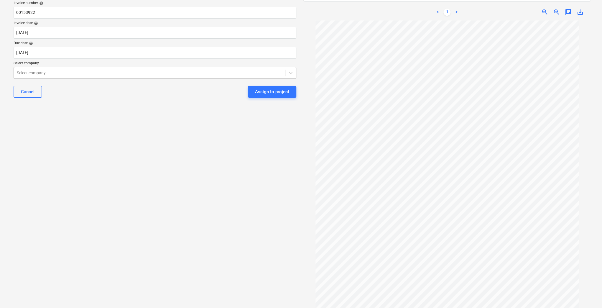
click at [80, 73] on div at bounding box center [149, 73] width 265 height 6
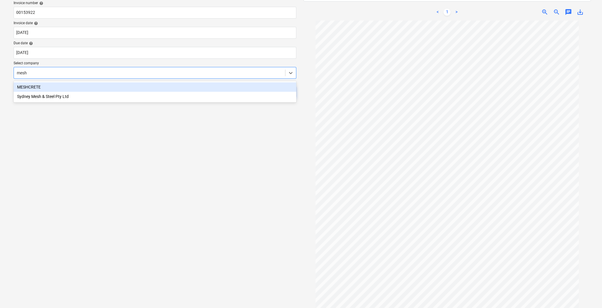
type input "meshc"
click at [130, 87] on div "MESHCRETE" at bounding box center [155, 86] width 283 height 9
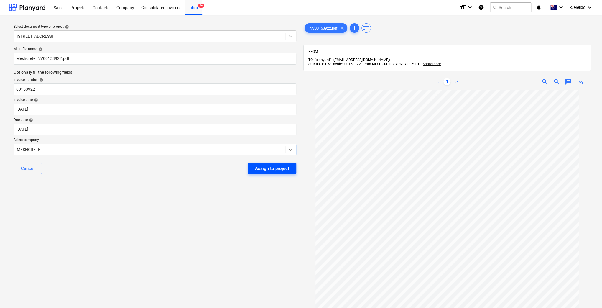
click at [264, 164] on div "Assign to project" at bounding box center [272, 168] width 34 height 8
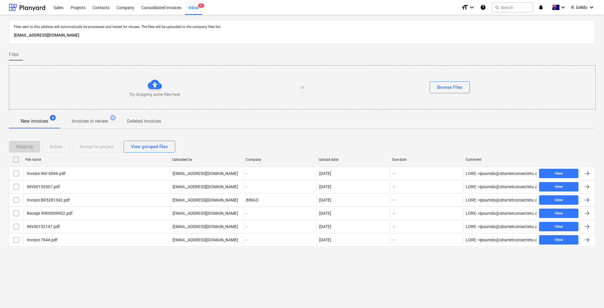
click at [337, 160] on div "Upload date" at bounding box center [353, 159] width 69 height 4
checkbox input "false"
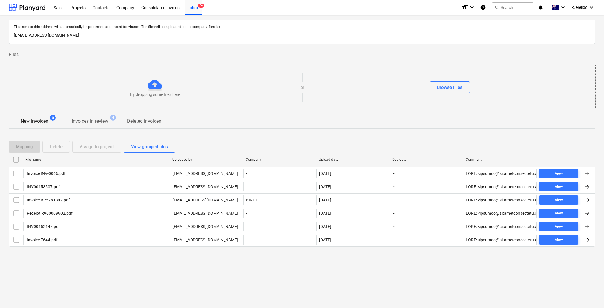
checkbox input "false"
click at [336, 160] on div "Upload date" at bounding box center [353, 159] width 69 height 4
checkbox input "false"
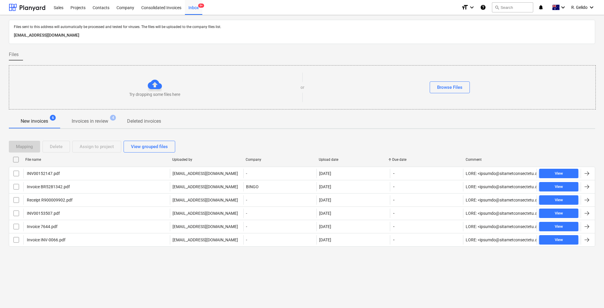
checkbox input "false"
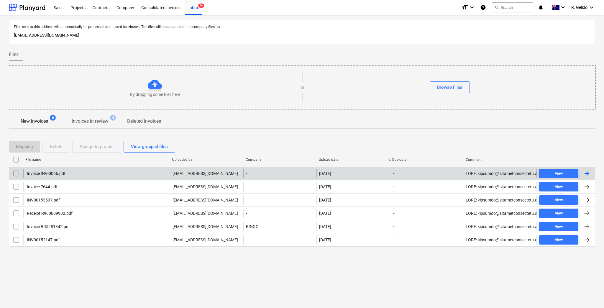
click at [67, 176] on div "Invoice INV-0066.pdf" at bounding box center [96, 173] width 146 height 9
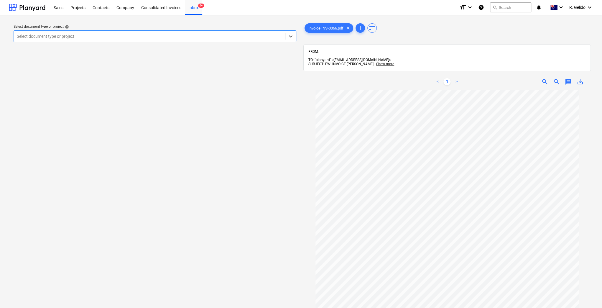
scroll to position [39, 0]
click at [289, 35] on icon at bounding box center [291, 36] width 6 height 6
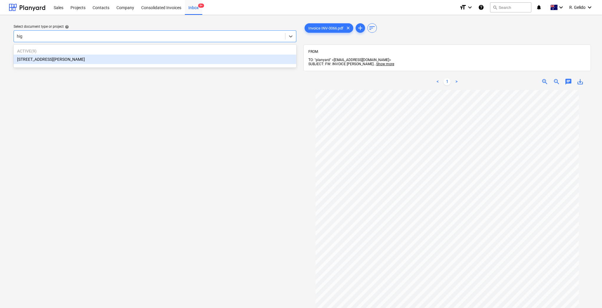
type input "high"
click at [174, 64] on div "[STREET_ADDRESS][PERSON_NAME]" at bounding box center [155, 59] width 283 height 9
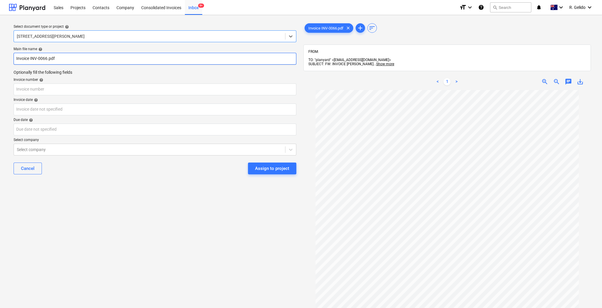
click at [14, 60] on input "Invoice INV-0066.pdf" at bounding box center [155, 59] width 283 height 12
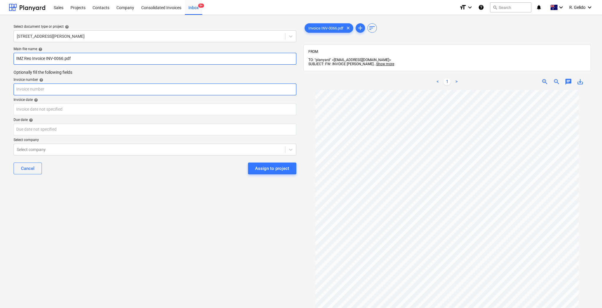
type input "IMZ Reo Invoice INV-0066.pdf"
click at [36, 88] on input "text" at bounding box center [155, 89] width 283 height 12
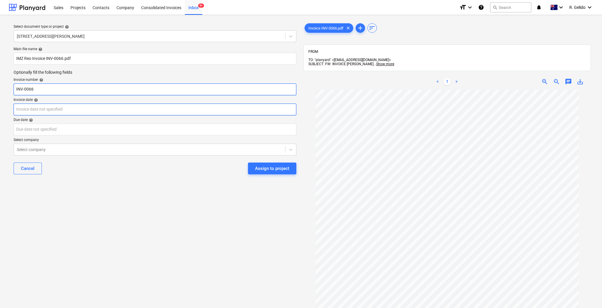
type input "INV-0066"
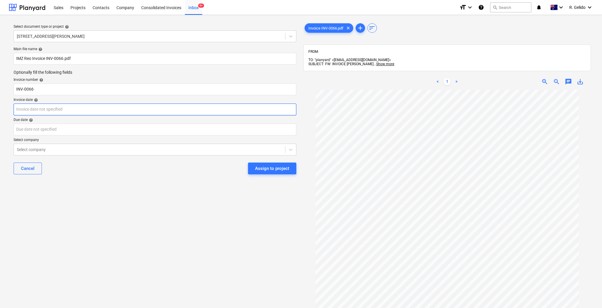
click at [45, 112] on body "Sales Projects Contacts Company Consolidated Invoices Inbox 9+ format_size keyb…" at bounding box center [301, 154] width 602 height 308
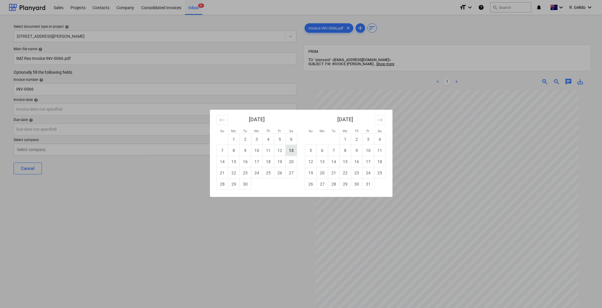
click at [289, 153] on td "13" at bounding box center [290, 150] width 11 height 11
type input "13 Sep 2025"
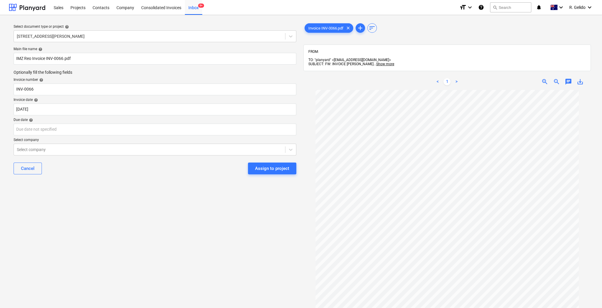
scroll to position [42, 0]
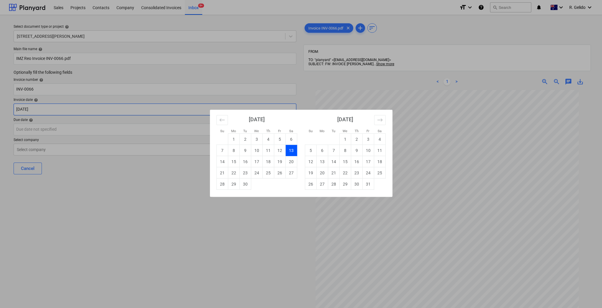
drag, startPoint x: 55, startPoint y: 110, endPoint x: 5, endPoint y: 112, distance: 50.7
click at [5, 112] on body "Sales Projects Contacts Company Consolidated Invoices Inbox 9+ format_size keyb…" at bounding box center [301, 154] width 602 height 308
click at [33, 130] on div "Su Mo Tu We Th Fr Sa Su Mo Tu We Th Fr Sa August 2025 1 2 3 4 5 6 7 8 9 10 11 1…" at bounding box center [301, 154] width 602 height 308
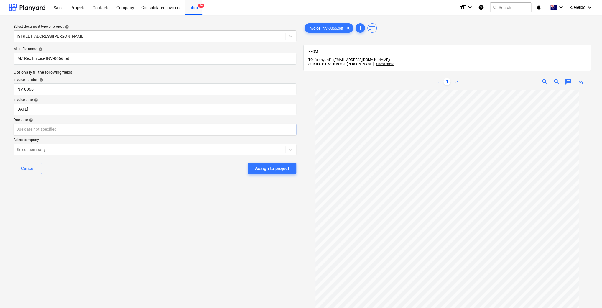
click at [35, 130] on body "Sales Projects Contacts Company Consolidated Invoices Inbox 9+ format_size keyb…" at bounding box center [301, 154] width 602 height 308
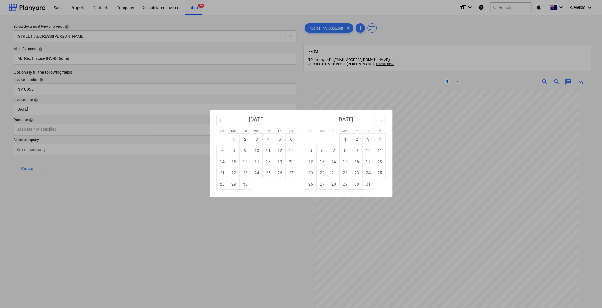
paste input "13 Sep 2025"
type input "13 Sep 2025"
click at [290, 151] on td "13" at bounding box center [290, 150] width 11 height 11
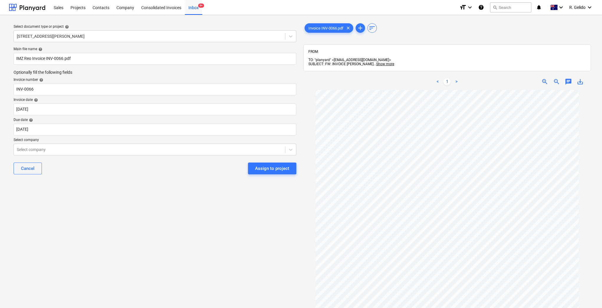
click at [119, 213] on div "Select document type or project help 127 High Street, Willoughby East Main file…" at bounding box center [155, 202] width 292 height 364
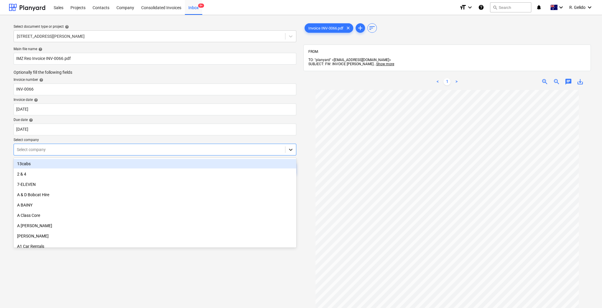
click at [286, 150] on div at bounding box center [290, 149] width 11 height 11
type input "imz"
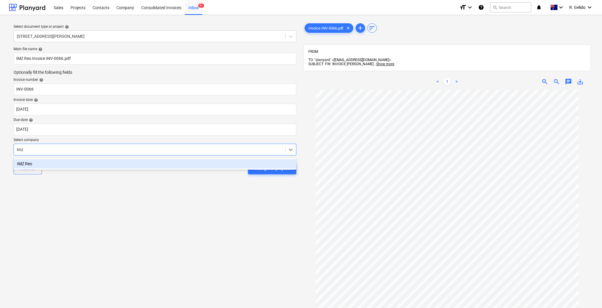
click at [167, 165] on div "IMZ Reo" at bounding box center [155, 163] width 283 height 9
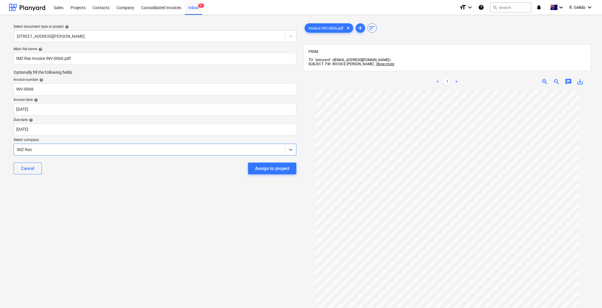
click at [175, 177] on div "Cancel Assign to project" at bounding box center [155, 168] width 283 height 21
click at [284, 169] on div "Assign to project" at bounding box center [272, 168] width 34 height 8
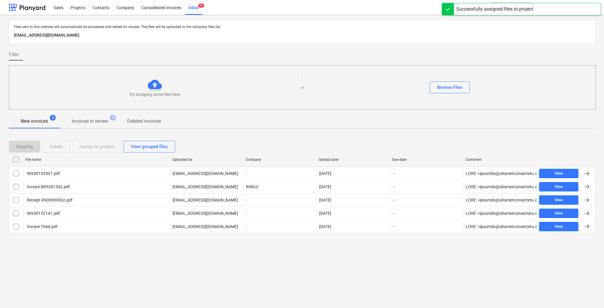
click at [336, 157] on div "Upload date" at bounding box center [353, 159] width 69 height 4
checkbox input "false"
click at [336, 157] on div "Upload date" at bounding box center [353, 159] width 69 height 4
checkbox input "false"
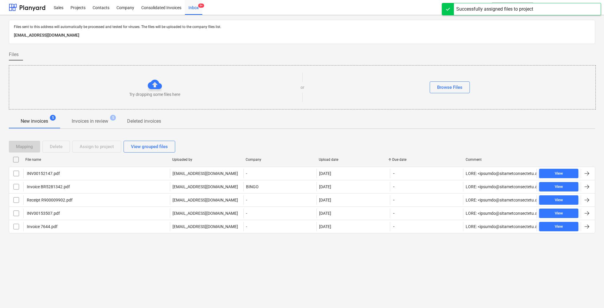
checkbox input "false"
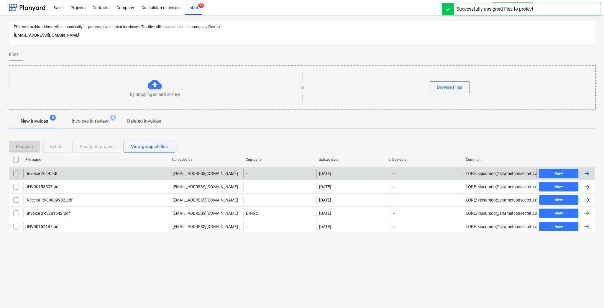
click at [71, 175] on div "Invoice 7644.pdf" at bounding box center [96, 173] width 146 height 9
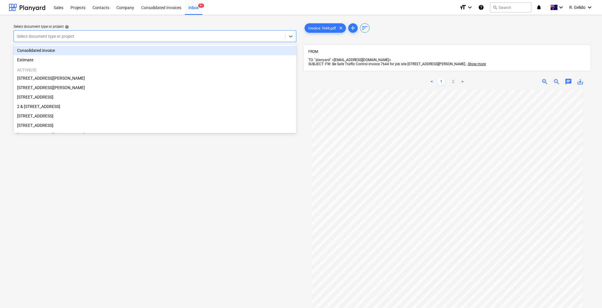
click at [267, 36] on div at bounding box center [149, 36] width 265 height 6
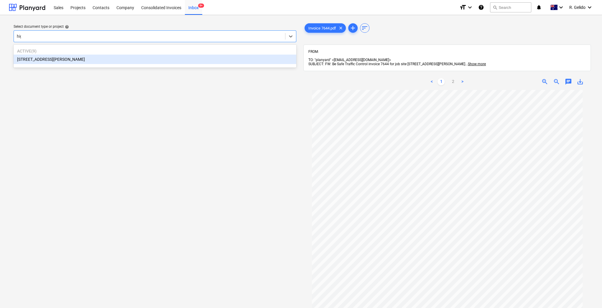
type input "high"
click at [212, 60] on div "[STREET_ADDRESS][PERSON_NAME]" at bounding box center [155, 59] width 283 height 9
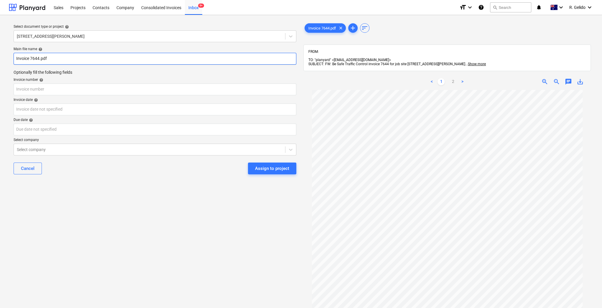
click at [16, 57] on input "Invoice 7644.pdf" at bounding box center [155, 59] width 283 height 12
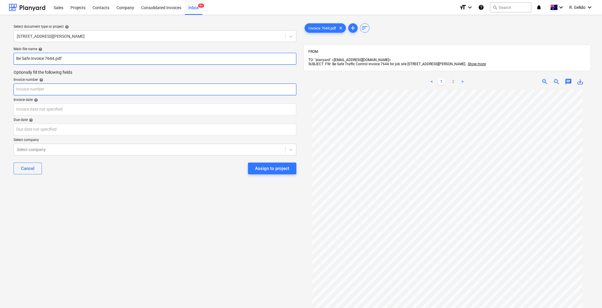
type input "Be Safe Invoice 7644.pdf"
click at [45, 90] on input "text" at bounding box center [155, 89] width 283 height 12
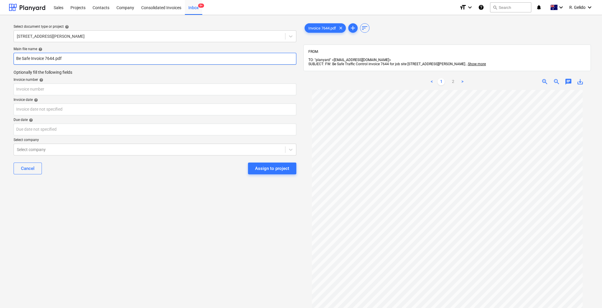
click at [50, 53] on input "Be Safe Invoice 7644.pdf" at bounding box center [155, 59] width 283 height 12
click at [50, 55] on input "Be Safe Invoice 7644.pdf" at bounding box center [155, 59] width 283 height 12
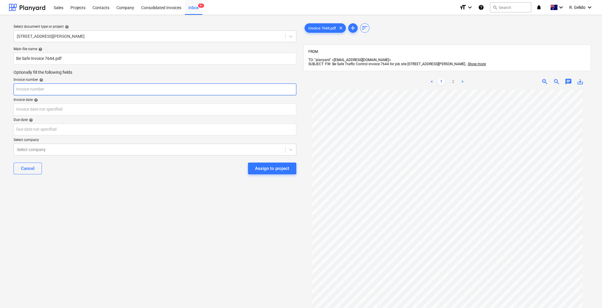
click at [18, 90] on input "text" at bounding box center [155, 89] width 283 height 12
paste input "7644"
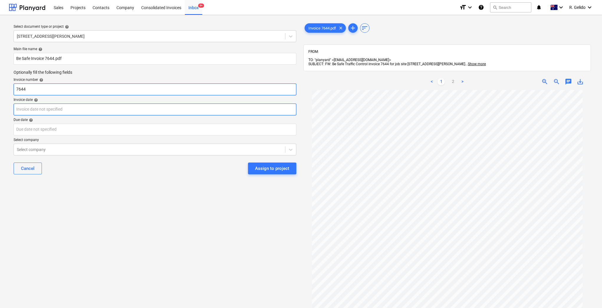
type input "7644"
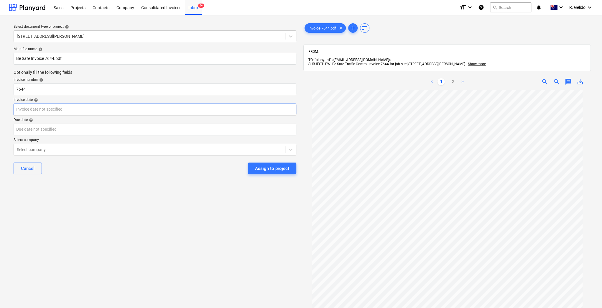
click at [41, 114] on body "Sales Projects Contacts Company Consolidated Invoices Inbox 9+ format_size keyb…" at bounding box center [301, 154] width 602 height 308
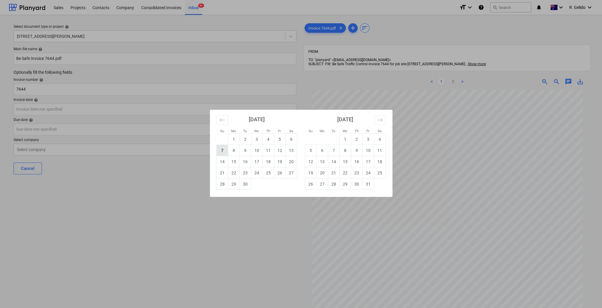
click at [223, 149] on td "7" at bounding box center [221, 150] width 11 height 11
type input "07 Sep 2025"
click at [29, 127] on body "Sales Projects Contacts Company Consolidated Invoices Inbox 9+ format_size keyb…" at bounding box center [301, 154] width 602 height 308
click at [225, 150] on td "7" at bounding box center [221, 150] width 11 height 11
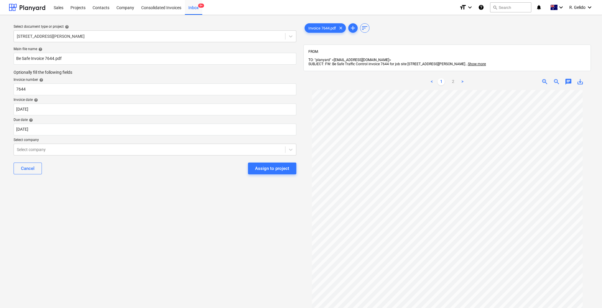
click at [179, 197] on div "Select document type or project help 127 High Street, Willoughby East Main file…" at bounding box center [155, 202] width 292 height 364
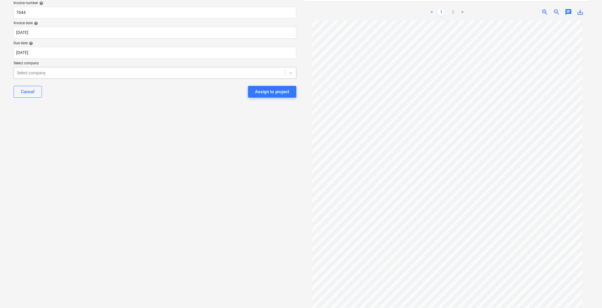
click at [64, 76] on div "Select company" at bounding box center [149, 73] width 271 height 8
click at [160, 222] on div "Select document type or project help 127 High Street, Willoughby East Main file…" at bounding box center [155, 123] width 292 height 360
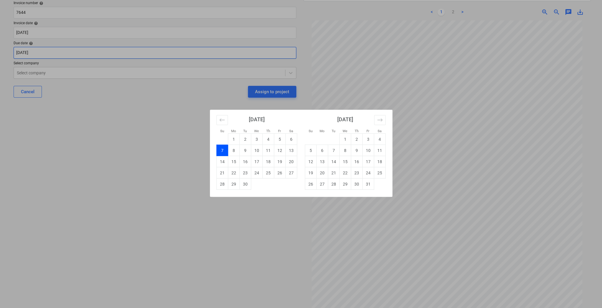
click at [78, 51] on body "Sales Projects Contacts Company Consolidated Invoices Inbox 9+ format_size keyb…" at bounding box center [301, 77] width 602 height 308
click at [221, 172] on td "21" at bounding box center [221, 172] width 11 height 11
type input "21 Sep 2025"
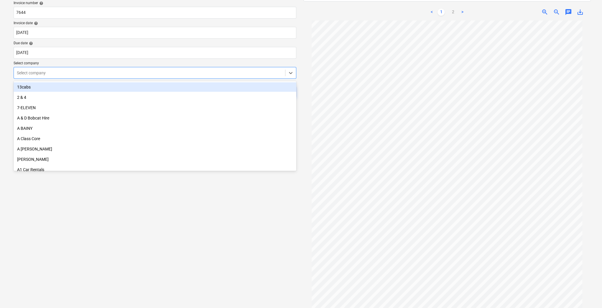
click at [64, 74] on div at bounding box center [149, 73] width 265 height 6
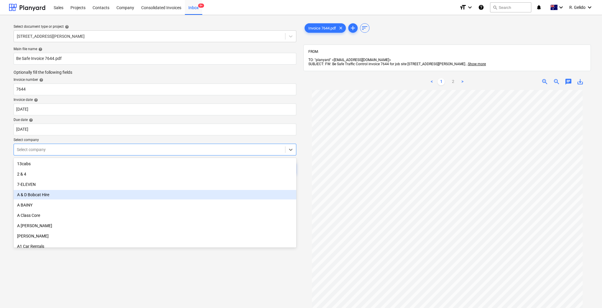
scroll to position [0, 0]
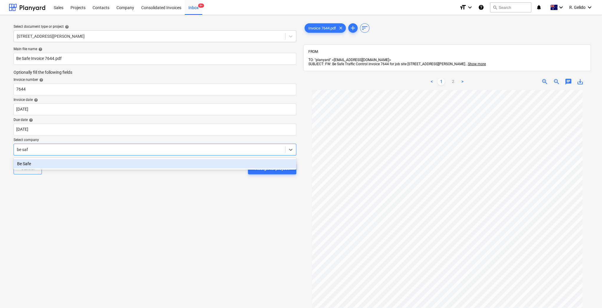
type input "be safe"
click at [149, 167] on div "Be Safe" at bounding box center [155, 163] width 283 height 9
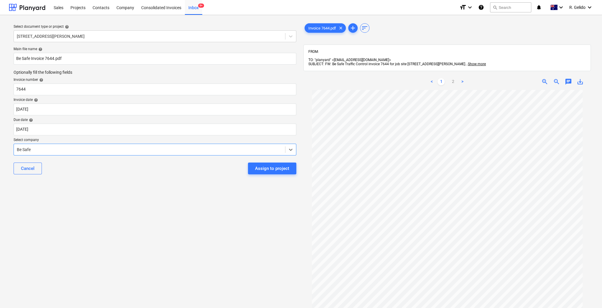
click at [165, 193] on div "Select document type or project help 127 High Street, Willoughby East Main file…" at bounding box center [155, 202] width 292 height 364
click at [189, 10] on div "Inbox 9+" at bounding box center [193, 7] width 17 height 15
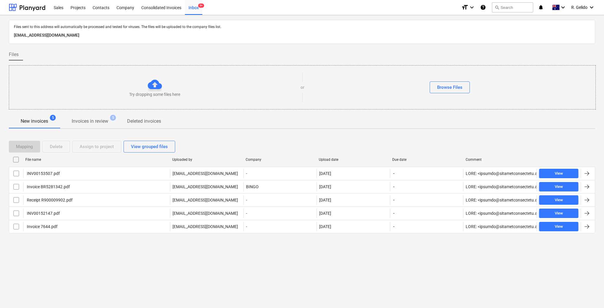
click at [330, 159] on div "Upload date" at bounding box center [353, 159] width 69 height 4
checkbox input "false"
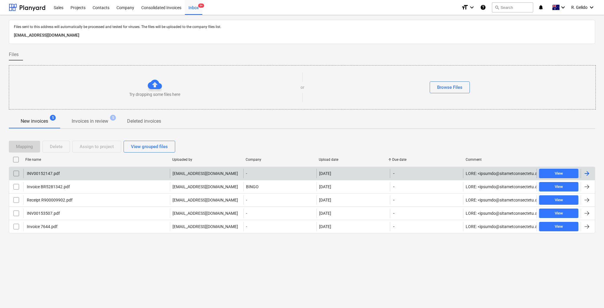
click at [112, 171] on div "INV00152147.pdf" at bounding box center [96, 173] width 146 height 9
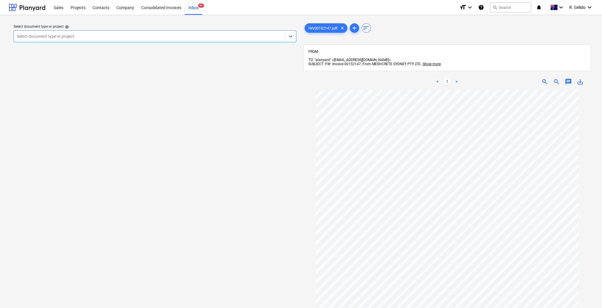
click at [582, 78] on span "save_alt" at bounding box center [579, 81] width 7 height 7
click at [195, 7] on div "Inbox 9+" at bounding box center [193, 7] width 17 height 15
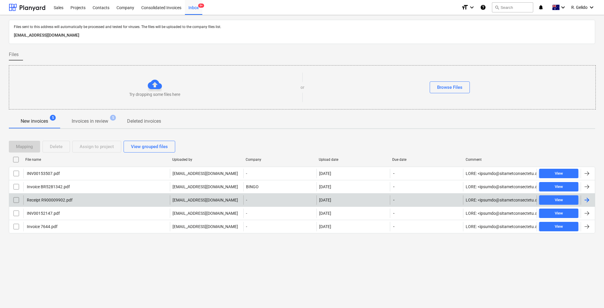
click at [94, 202] on div "Receipt R900009902.pdf" at bounding box center [96, 199] width 146 height 9
click at [91, 198] on div "Receipt R900009902.pdf" at bounding box center [96, 199] width 146 height 9
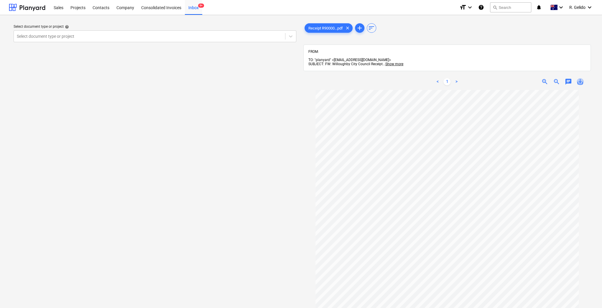
click at [580, 78] on span "save_alt" at bounding box center [579, 81] width 7 height 7
click at [394, 62] on span "Show more" at bounding box center [394, 64] width 18 height 4
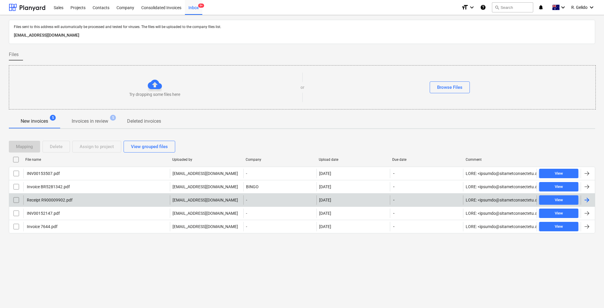
click at [39, 198] on div "Receipt R900009902.pdf" at bounding box center [49, 199] width 47 height 5
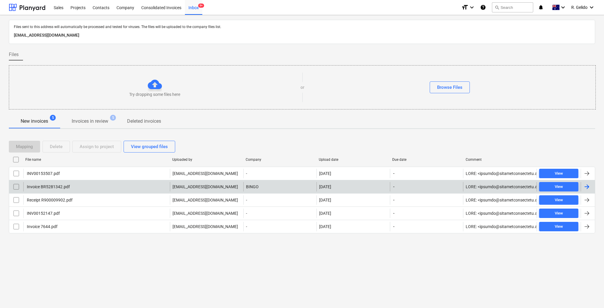
click at [83, 183] on div "Invoice BR5281342.pdf" at bounding box center [96, 186] width 146 height 9
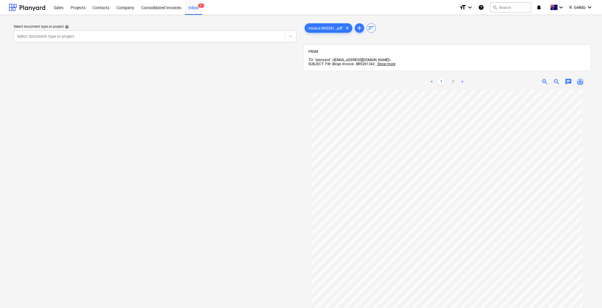
click at [583, 78] on span "save_alt" at bounding box center [579, 81] width 7 height 7
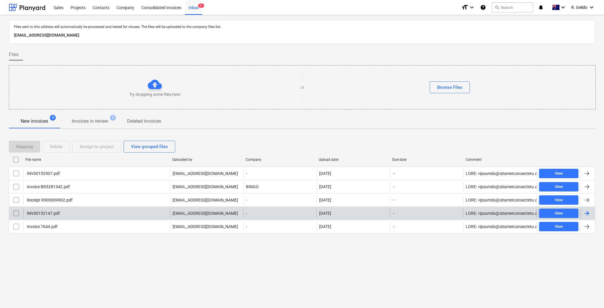
click at [77, 210] on div "INV00152147.pdf" at bounding box center [96, 212] width 146 height 9
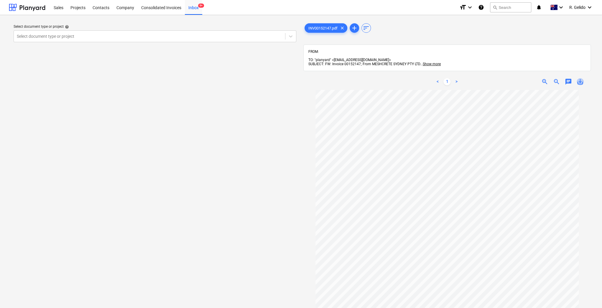
click at [578, 78] on span "save_alt" at bounding box center [579, 81] width 7 height 7
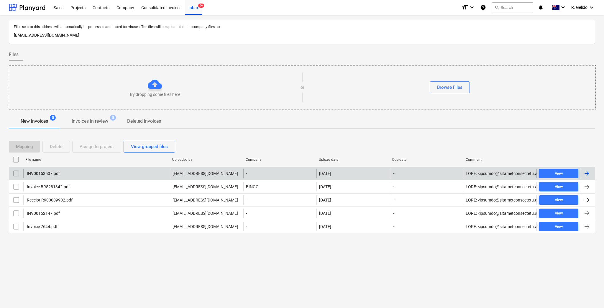
click at [83, 174] on div "INV00153507.pdf" at bounding box center [96, 173] width 146 height 9
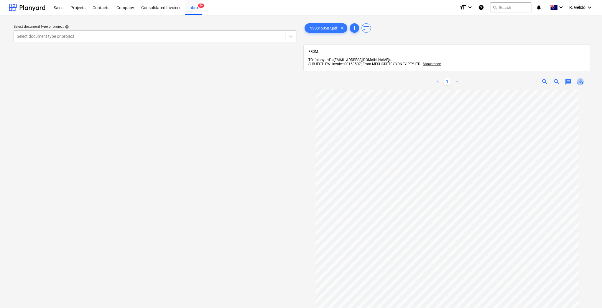
click at [579, 78] on span "save_alt" at bounding box center [579, 81] width 7 height 7
click at [160, 218] on div "Select document type or project help Select document type or project" at bounding box center [155, 202] width 292 height 364
click at [193, 7] on div "Inbox 9+" at bounding box center [193, 7] width 17 height 15
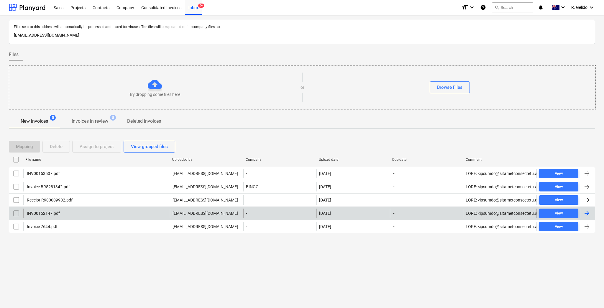
click at [16, 213] on input "checkbox" at bounding box center [15, 212] width 9 height 9
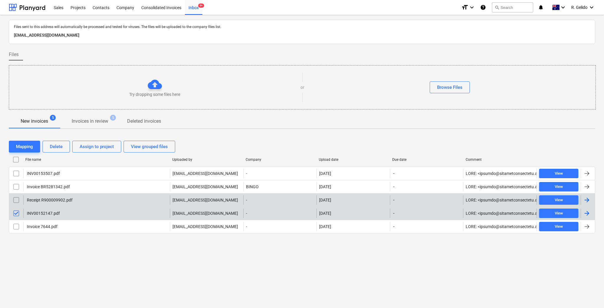
click at [14, 199] on input "checkbox" at bounding box center [15, 199] width 9 height 9
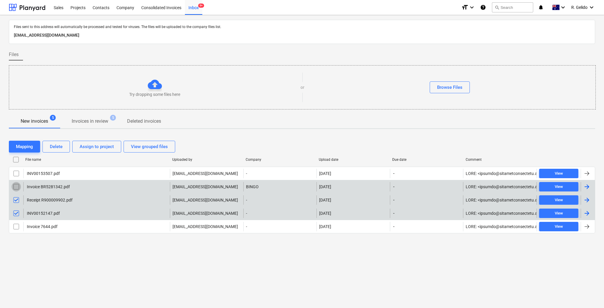
click at [17, 184] on input "checkbox" at bounding box center [15, 186] width 9 height 9
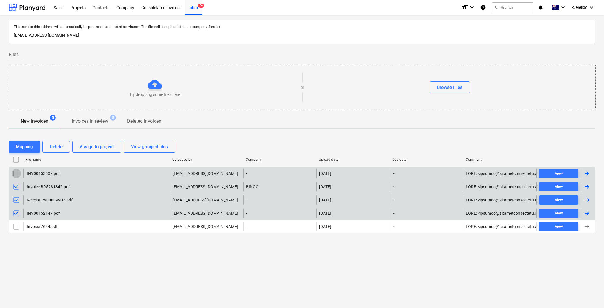
click at [19, 170] on input "checkbox" at bounding box center [15, 173] width 9 height 9
click at [90, 162] on div "File name" at bounding box center [96, 159] width 147 height 9
checkbox input "true"
checkbox input "false"
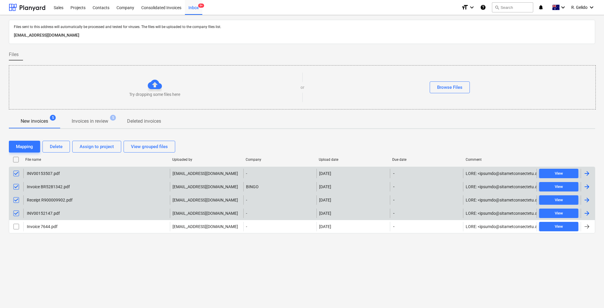
checkbox input "true"
click at [15, 156] on input "checkbox" at bounding box center [15, 159] width 9 height 9
click at [16, 213] on input "checkbox" at bounding box center [15, 212] width 9 height 9
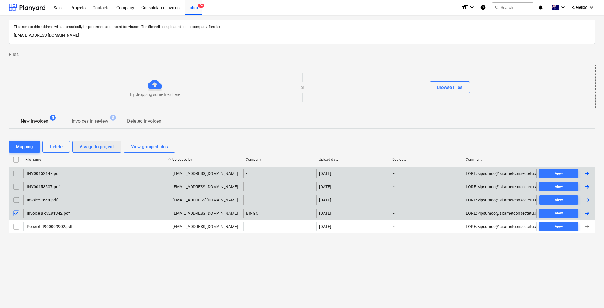
click at [100, 145] on div "Assign to project" at bounding box center [97, 147] width 34 height 8
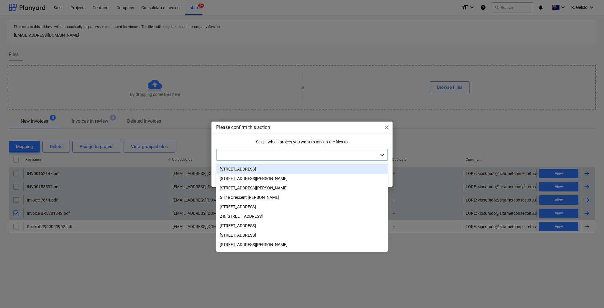
click at [383, 154] on icon at bounding box center [382, 155] width 6 height 6
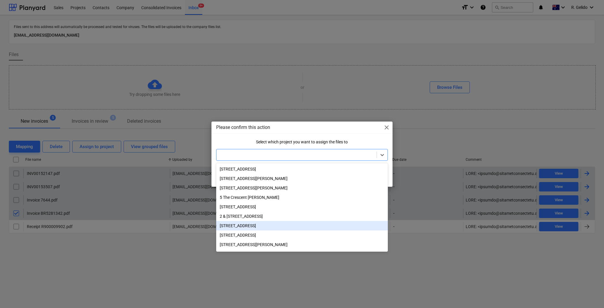
click at [157, 260] on div "Please confirm this action close Select which project you want to assign the fi…" at bounding box center [302, 154] width 604 height 308
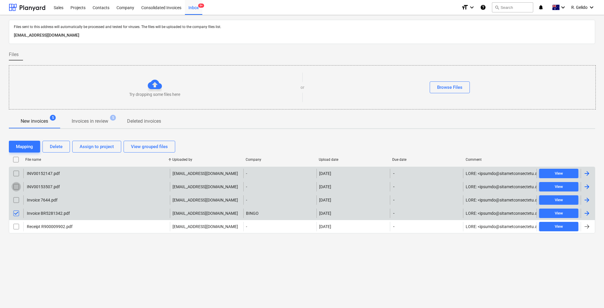
click at [17, 186] on input "checkbox" at bounding box center [15, 186] width 9 height 9
click at [13, 197] on input "checkbox" at bounding box center [15, 199] width 9 height 9
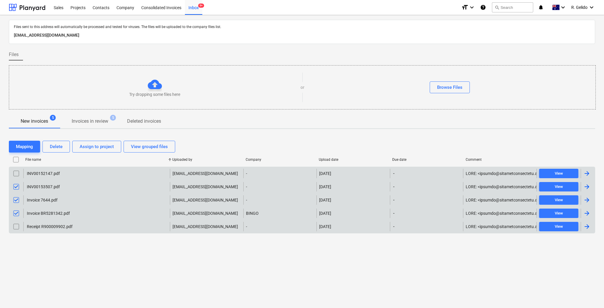
click at [18, 224] on input "checkbox" at bounding box center [15, 226] width 9 height 9
click at [61, 145] on div "Delete" at bounding box center [56, 147] width 13 height 8
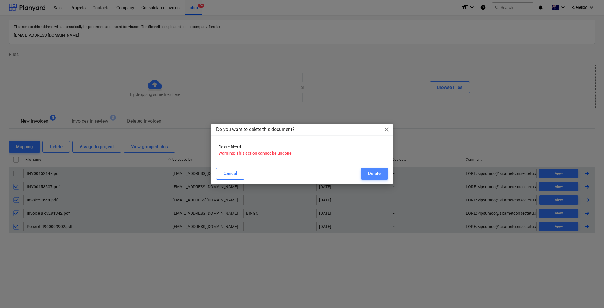
click at [378, 172] on div "Delete" at bounding box center [374, 173] width 13 height 8
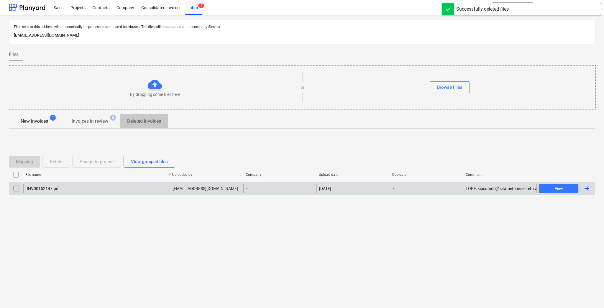
click at [136, 120] on p "Deleted invoices" at bounding box center [144, 121] width 34 height 7
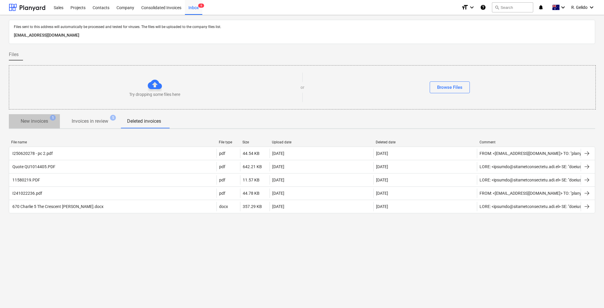
click at [35, 120] on p "New invoices" at bounding box center [34, 121] width 27 height 7
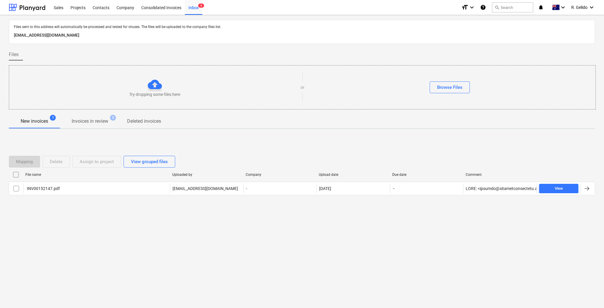
click at [157, 118] on p "Deleted invoices" at bounding box center [144, 121] width 34 height 7
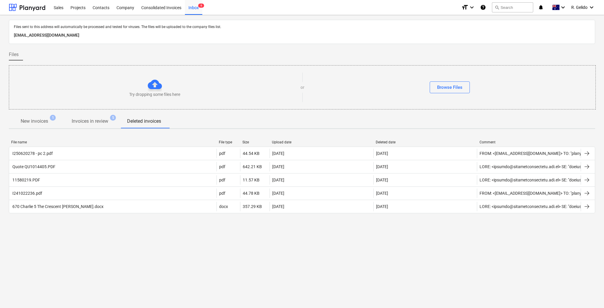
click at [42, 266] on div "Files sent to this address will automatically be processed and tested for virus…" at bounding box center [302, 161] width 604 height 293
click at [101, 121] on p "Invoices in review" at bounding box center [90, 121] width 37 height 7
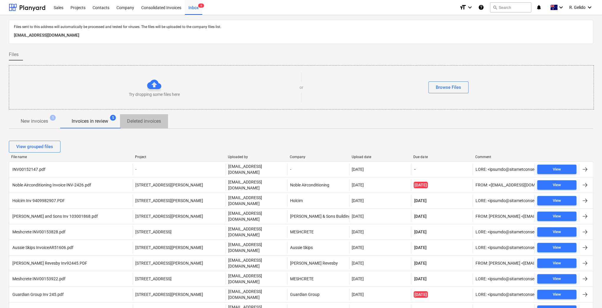
click at [147, 123] on p "Deleted invoices" at bounding box center [144, 121] width 34 height 7
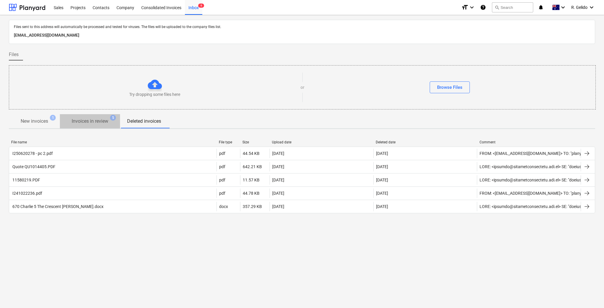
click at [81, 121] on p "Invoices in review" at bounding box center [90, 121] width 37 height 7
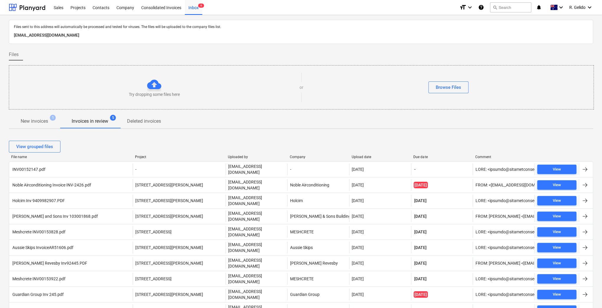
click at [141, 120] on p "Deleted invoices" at bounding box center [144, 121] width 34 height 7
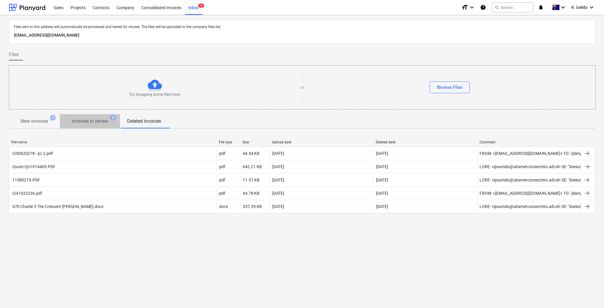
click at [101, 118] on p "Invoices in review" at bounding box center [90, 121] width 37 height 7
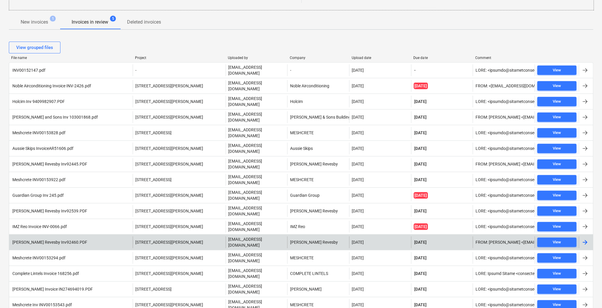
scroll to position [21, 0]
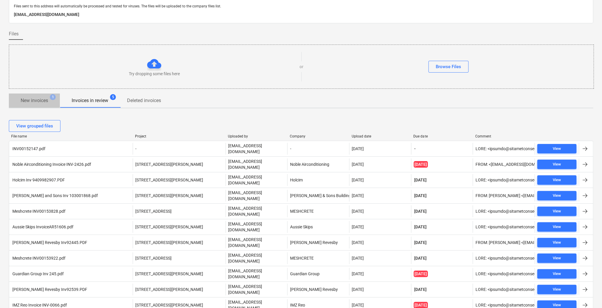
click at [34, 99] on p "New invoices" at bounding box center [34, 100] width 27 height 7
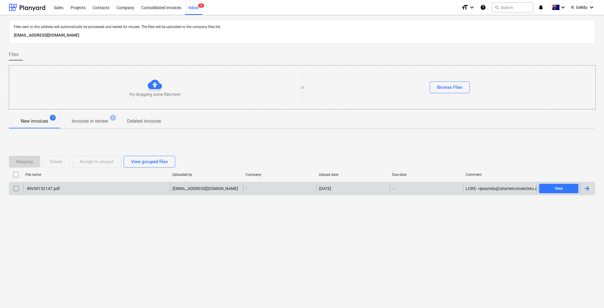
click at [53, 186] on div "INV00152147.pdf" at bounding box center [43, 188] width 34 height 5
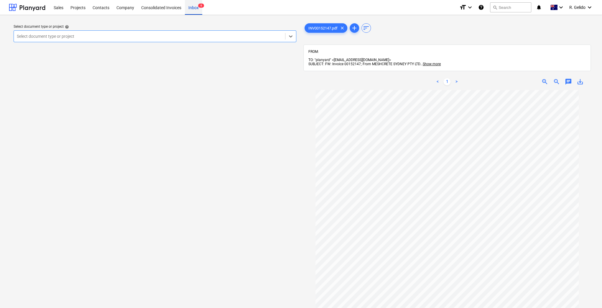
click at [194, 7] on div "Inbox 6" at bounding box center [193, 7] width 17 height 15
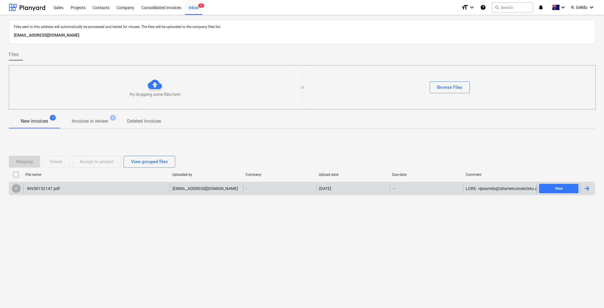
click at [16, 186] on input "checkbox" at bounding box center [15, 188] width 9 height 9
click at [54, 160] on div "Delete" at bounding box center [56, 162] width 13 height 8
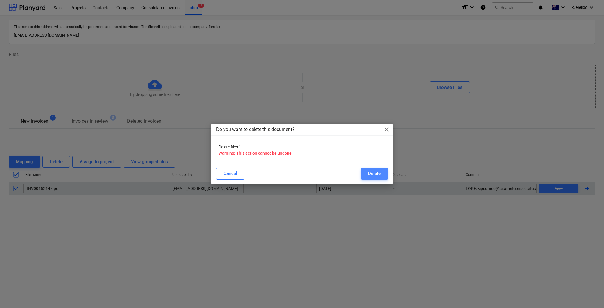
click at [374, 172] on div "Delete" at bounding box center [374, 173] width 13 height 8
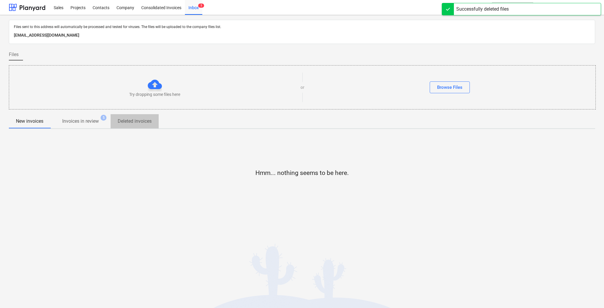
click at [129, 119] on p "Deleted invoices" at bounding box center [135, 121] width 34 height 7
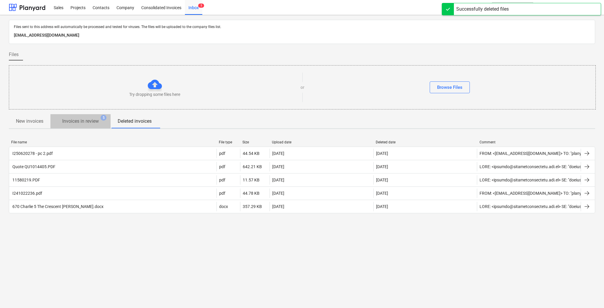
click at [75, 120] on p "Invoices in review" at bounding box center [80, 121] width 37 height 7
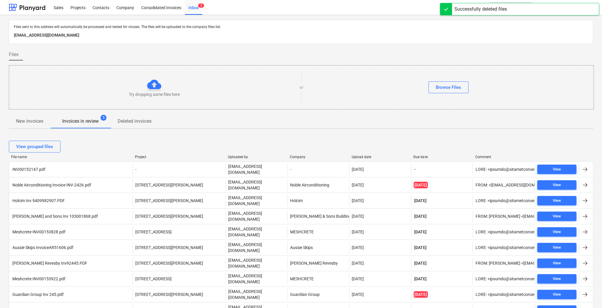
click at [167, 123] on div "New invoices Invoices in review 5 Deleted invoices" at bounding box center [301, 121] width 584 height 14
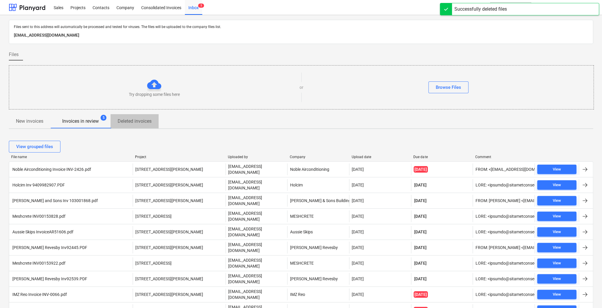
click at [139, 123] on p "Deleted invoices" at bounding box center [135, 121] width 34 height 7
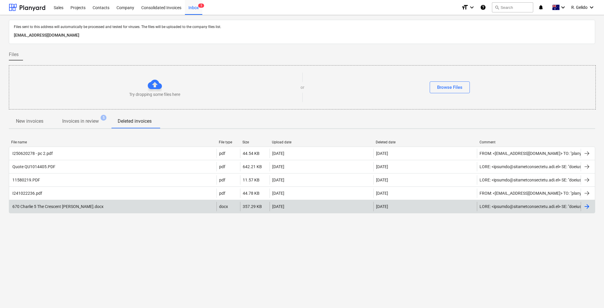
click at [362, 205] on div "12.09.2024" at bounding box center [321, 206] width 104 height 9
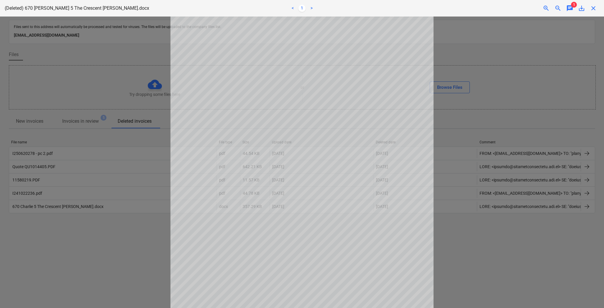
click at [85, 67] on div at bounding box center [302, 162] width 604 height 291
click at [569, 4] on div "(Deleted) 670 Charlie 5 The Crescent Russell Lea.docx < 1 > zoom_in zoom_out ch…" at bounding box center [302, 8] width 604 height 17
click at [571, 8] on span "chat" at bounding box center [569, 8] width 7 height 7
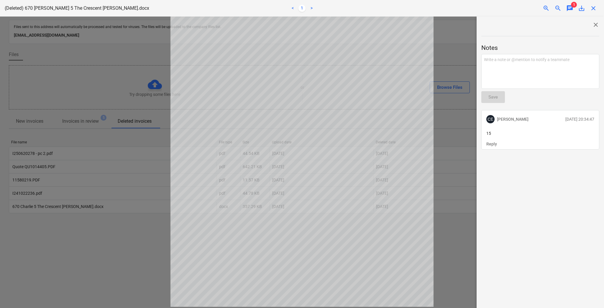
click at [594, 8] on span "close" at bounding box center [592, 8] width 7 height 7
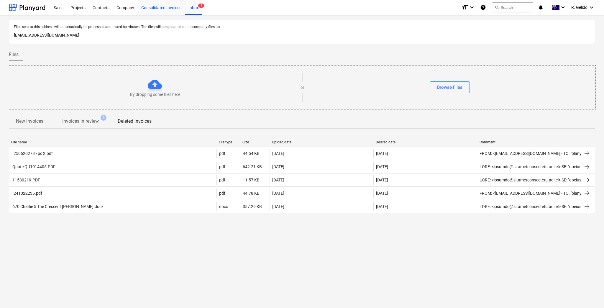
click at [153, 10] on div "Consolidated Invoices" at bounding box center [161, 7] width 47 height 15
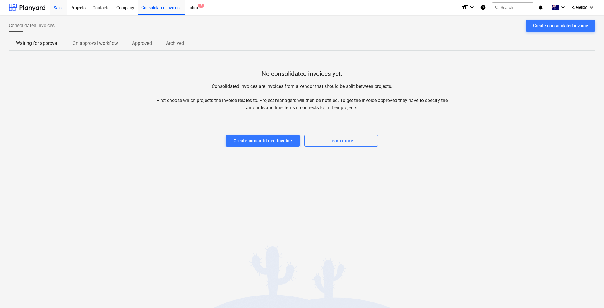
click at [59, 8] on div "Sales" at bounding box center [58, 7] width 17 height 15
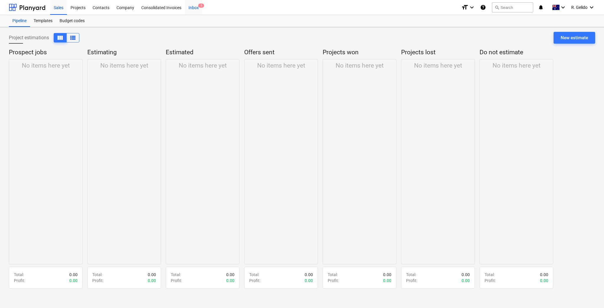
click at [196, 5] on div "Inbox 5" at bounding box center [193, 7] width 17 height 15
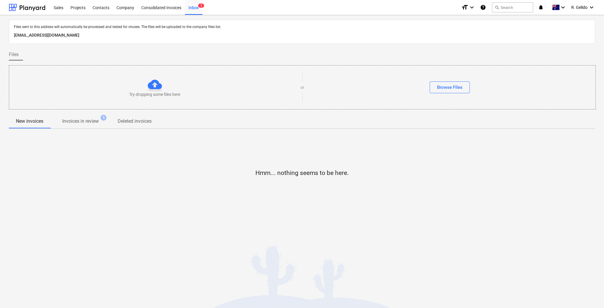
click at [126, 121] on p "Deleted invoices" at bounding box center [135, 121] width 34 height 7
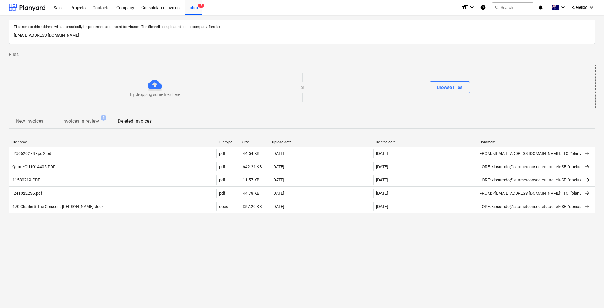
click at [238, 140] on div at bounding box center [240, 142] width 11 height 4
click at [393, 140] on div "Deleted date" at bounding box center [424, 142] width 99 height 4
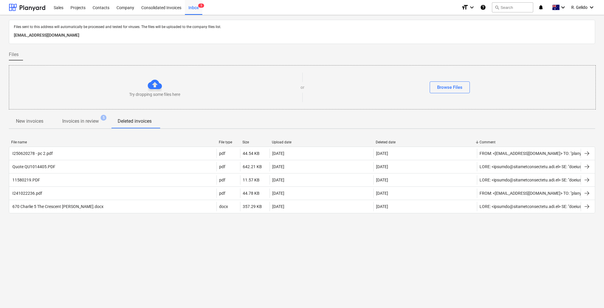
click at [393, 140] on div "Deleted date" at bounding box center [424, 142] width 99 height 4
click at [249, 142] on div "Size" at bounding box center [254, 142] width 25 height 4
drag, startPoint x: 213, startPoint y: 141, endPoint x: 167, endPoint y: 138, distance: 47.0
click at [213, 141] on div at bounding box center [216, 142] width 11 height 4
click at [87, 117] on span "Invoices in review 5" at bounding box center [80, 121] width 60 height 11
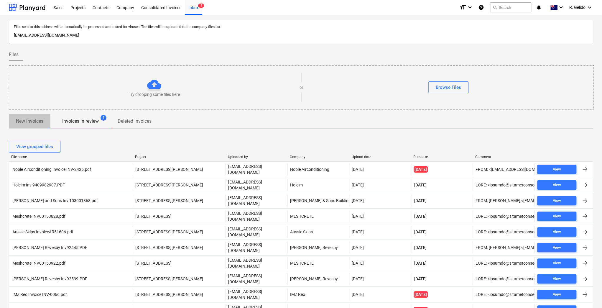
click at [18, 118] on p "New invoices" at bounding box center [29, 121] width 27 height 7
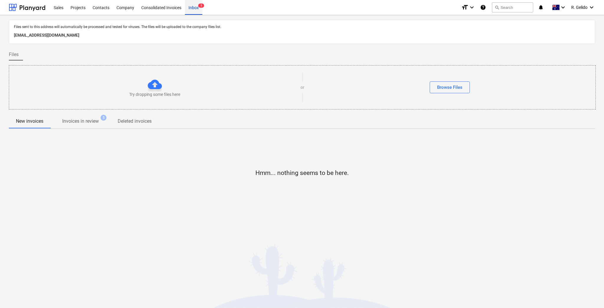
click at [196, 5] on div "Inbox 5" at bounding box center [193, 7] width 17 height 15
click at [89, 122] on p "Invoices in review" at bounding box center [80, 121] width 37 height 7
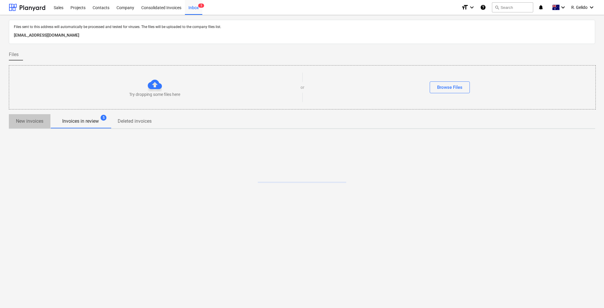
click at [37, 126] on span "New invoices" at bounding box center [30, 121] width 42 height 11
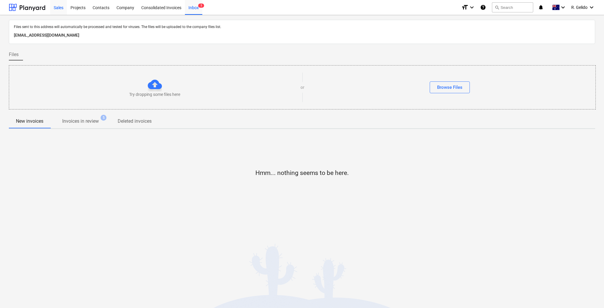
click at [57, 14] on div "Sales" at bounding box center [58, 7] width 17 height 15
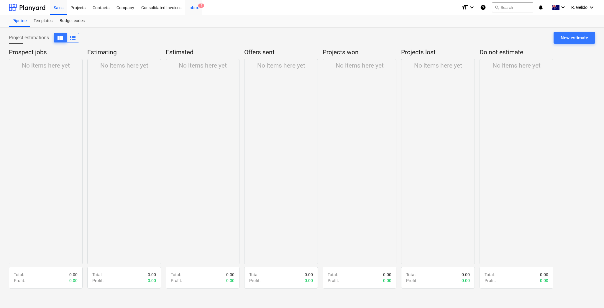
click at [202, 9] on div "Inbox 5" at bounding box center [193, 7] width 17 height 15
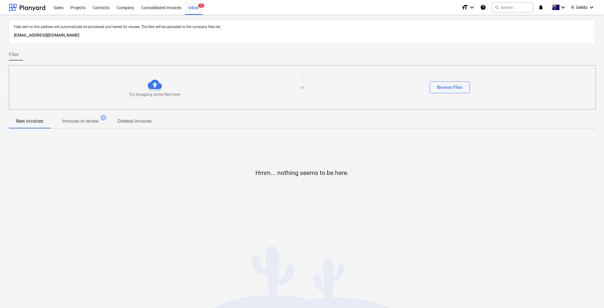
click at [87, 120] on p "Invoices in review" at bounding box center [80, 121] width 37 height 7
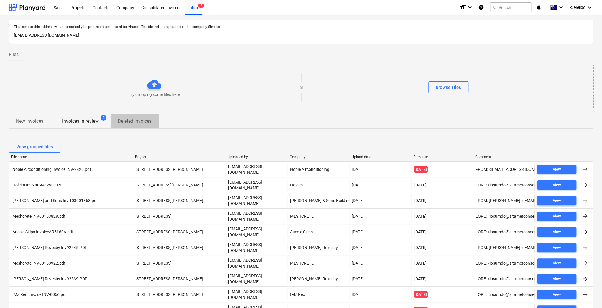
click at [142, 120] on p "Deleted invoices" at bounding box center [135, 121] width 34 height 7
